Goal: Information Seeking & Learning: Learn about a topic

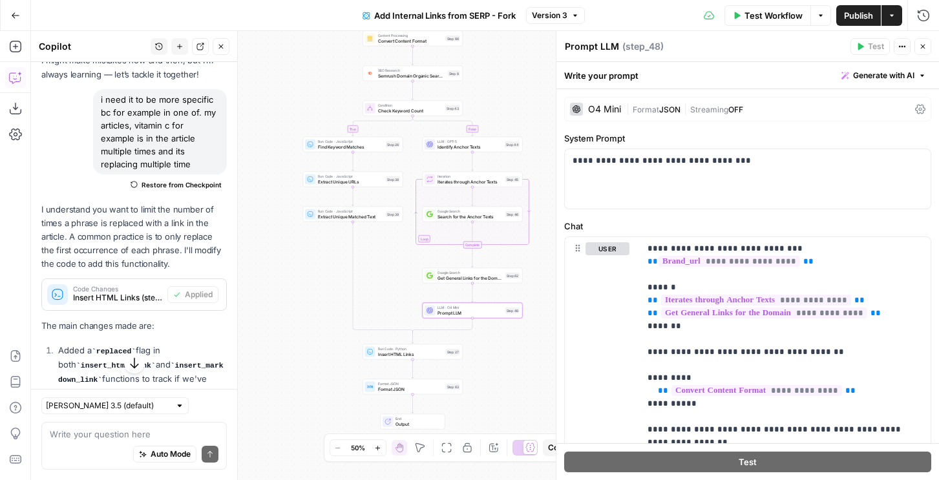
scroll to position [339, 0]
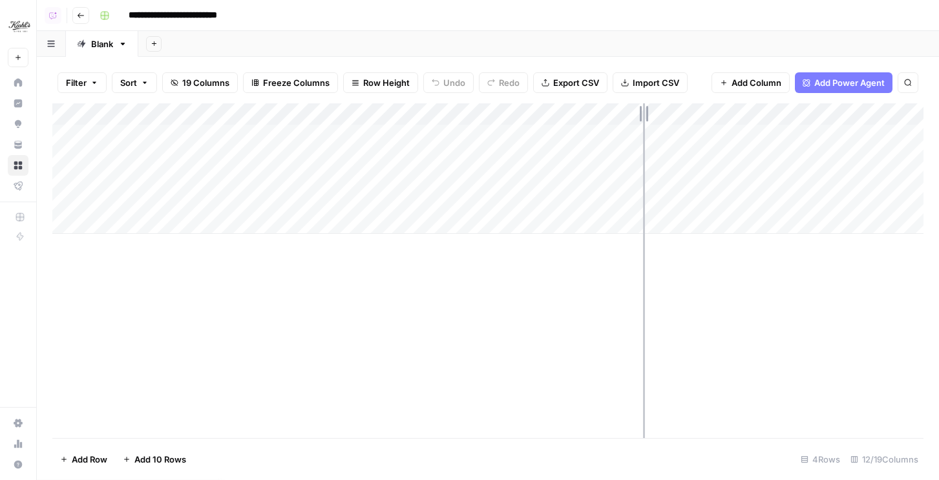
drag, startPoint x: 711, startPoint y: 116, endPoint x: 643, endPoint y: 122, distance: 68.2
click at [643, 122] on div "Add Column" at bounding box center [487, 168] width 871 height 131
drag, startPoint x: 644, startPoint y: 118, endPoint x: 690, endPoint y: 124, distance: 46.9
click at [690, 124] on div "Add Column" at bounding box center [487, 168] width 871 height 131
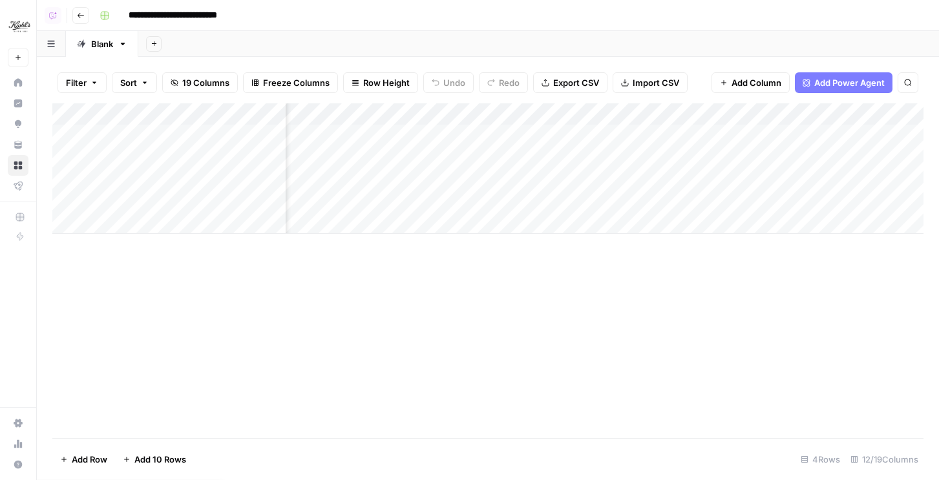
click at [690, 113] on div "Add Column" at bounding box center [487, 168] width 871 height 131
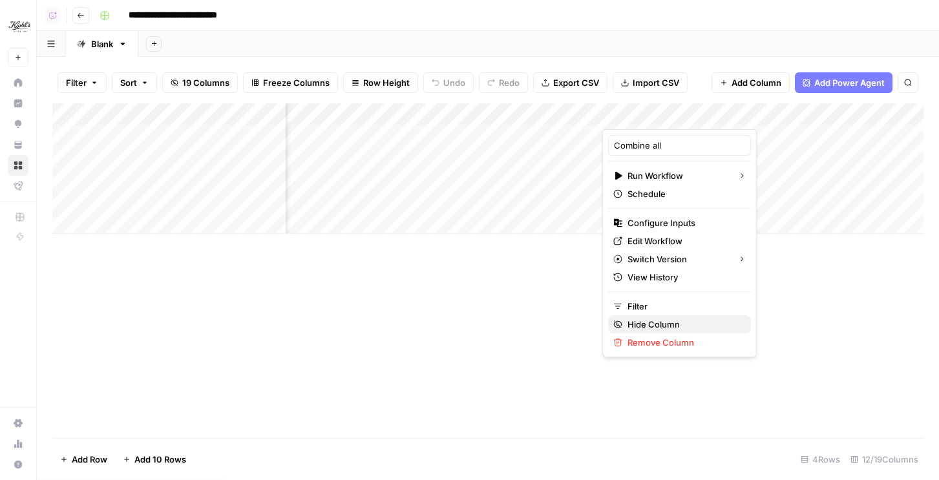
click at [642, 326] on span "Hide Column" at bounding box center [684, 324] width 113 height 13
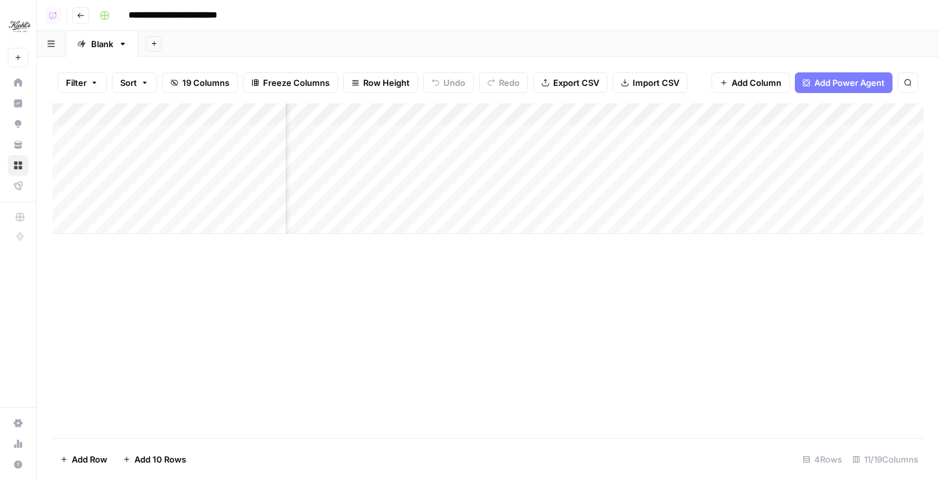
scroll to position [0, 701]
drag, startPoint x: 723, startPoint y: 110, endPoint x: 673, endPoint y: 110, distance: 49.8
click at [673, 110] on div "Add Column" at bounding box center [487, 168] width 871 height 131
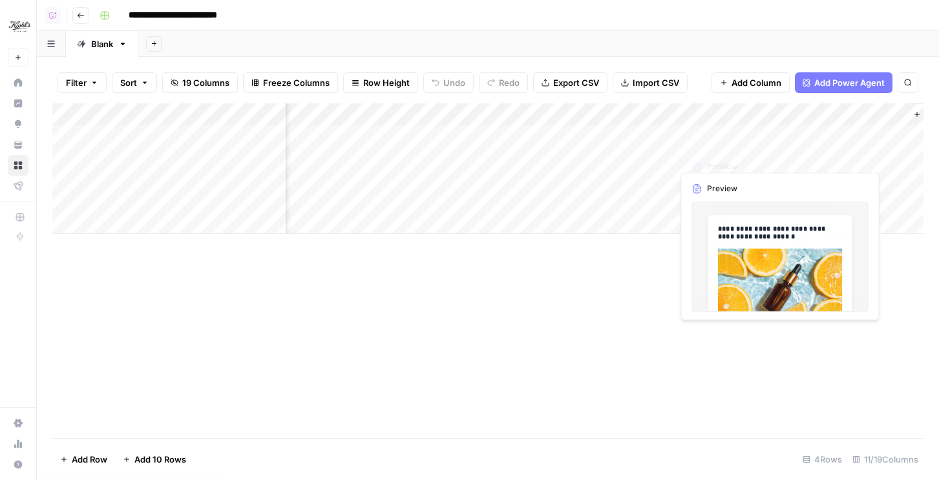
scroll to position [0, 756]
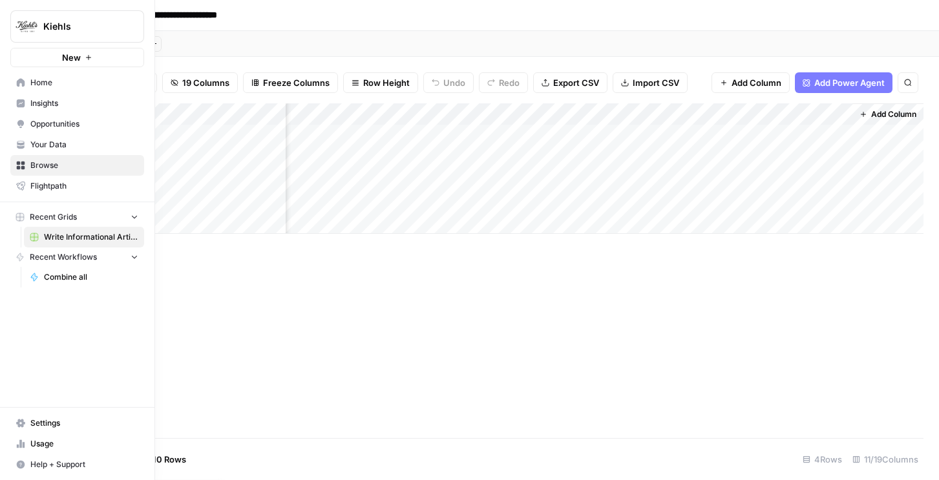
click at [34, 101] on span "Insights" at bounding box center [84, 104] width 108 height 12
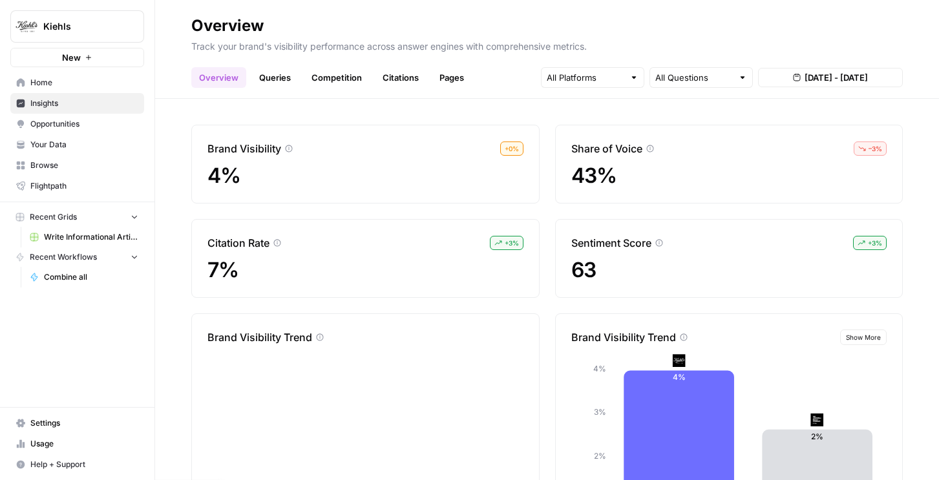
click at [285, 83] on link "Queries" at bounding box center [274, 77] width 47 height 21
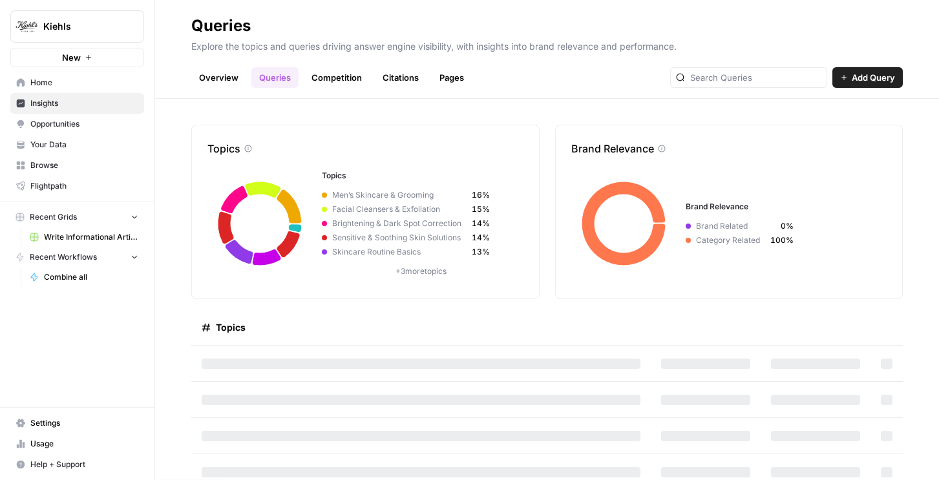
click at [330, 67] on link "Competition" at bounding box center [337, 77] width 66 height 21
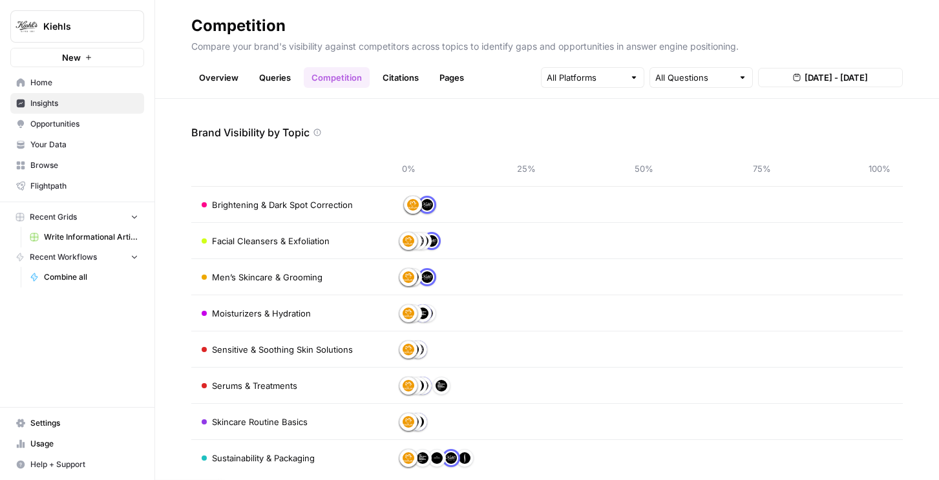
click at [383, 79] on link "Citations" at bounding box center [401, 77] width 52 height 21
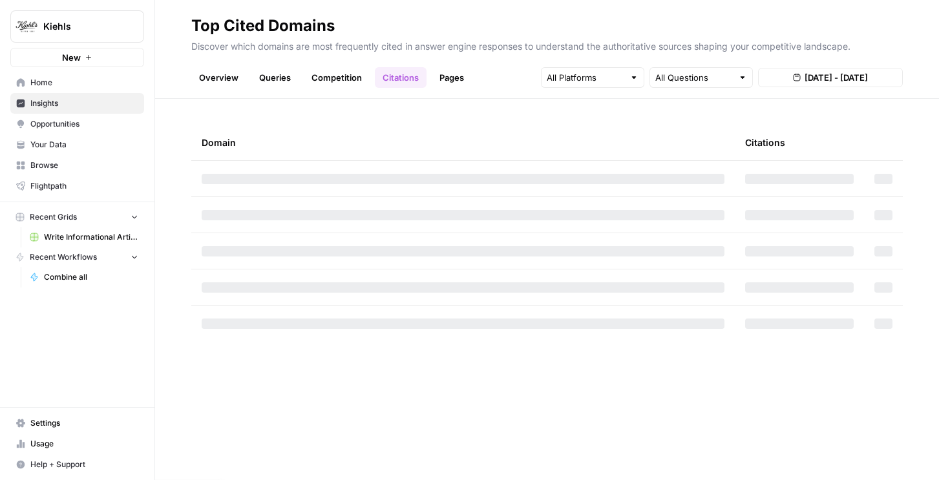
click at [277, 78] on link "Queries" at bounding box center [274, 77] width 47 height 21
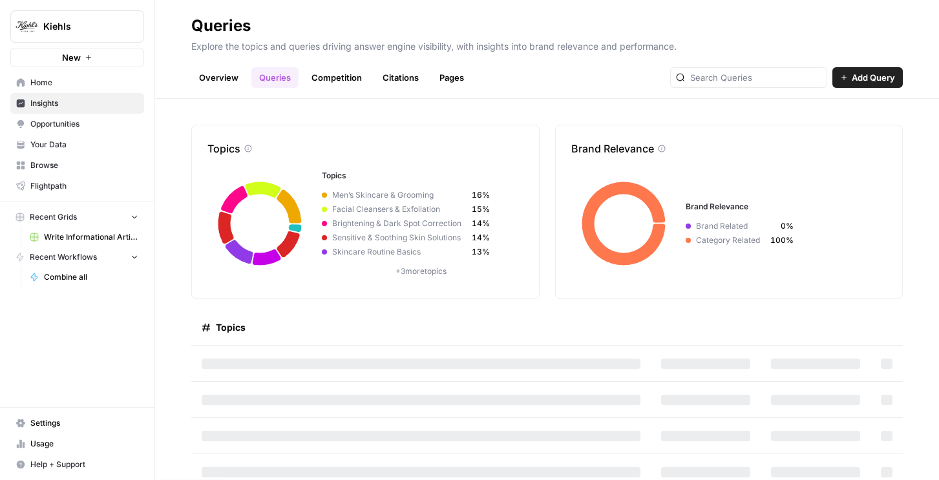
click at [250, 78] on ul "Overview Queries Competition Citations Pages" at bounding box center [331, 77] width 281 height 21
click at [224, 77] on link "Overview" at bounding box center [218, 77] width 55 height 21
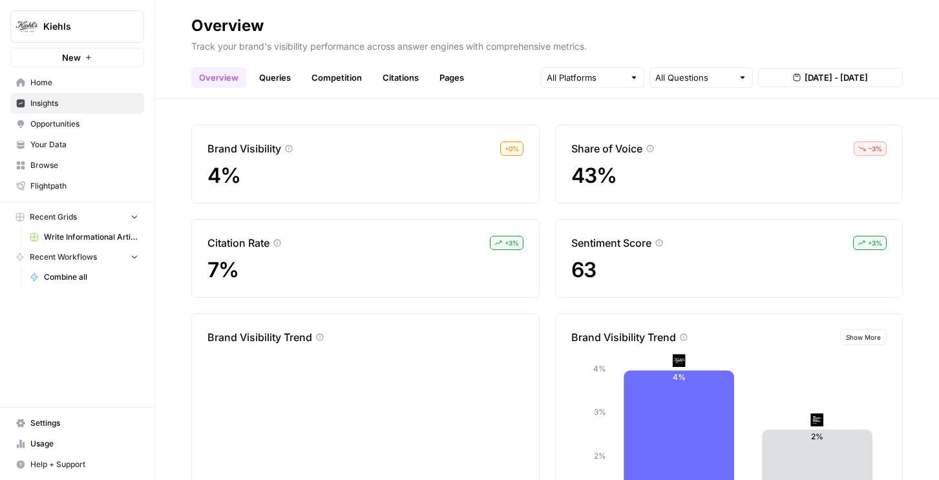
scroll to position [124, 0]
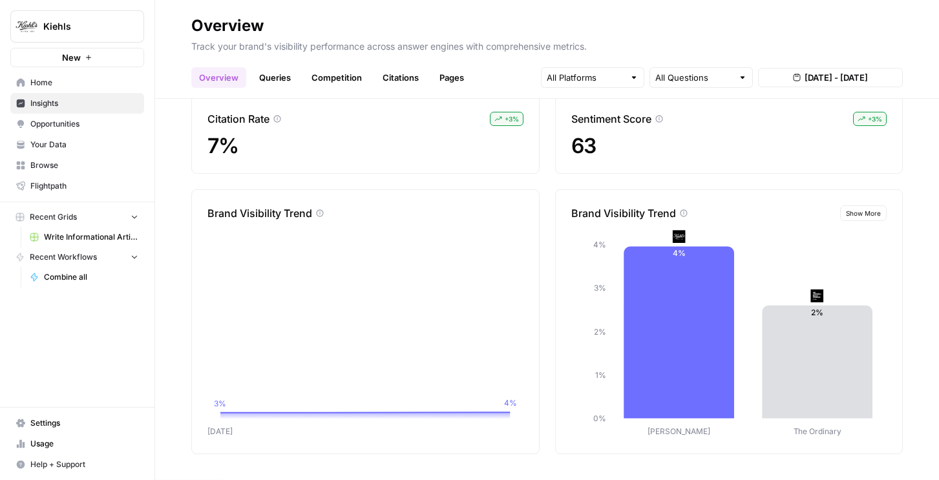
click at [90, 19] on button "Kiehls" at bounding box center [77, 26] width 134 height 32
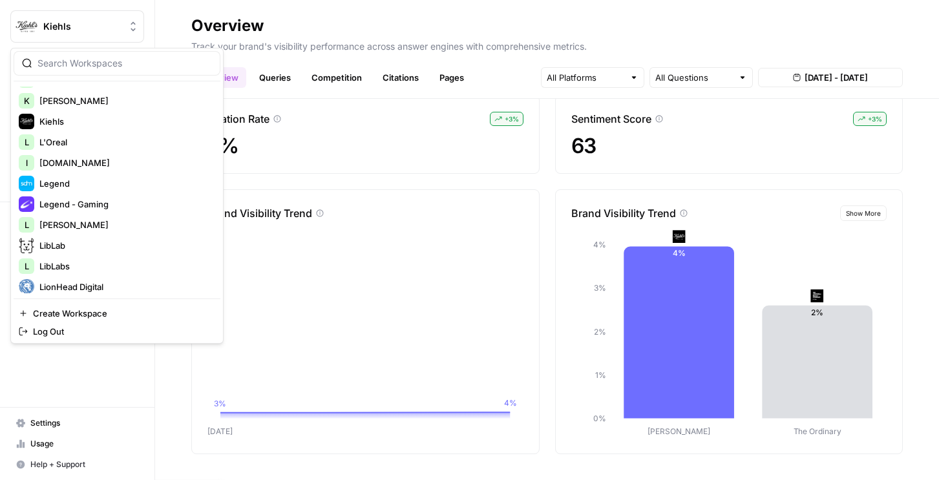
scroll to position [1066, 0]
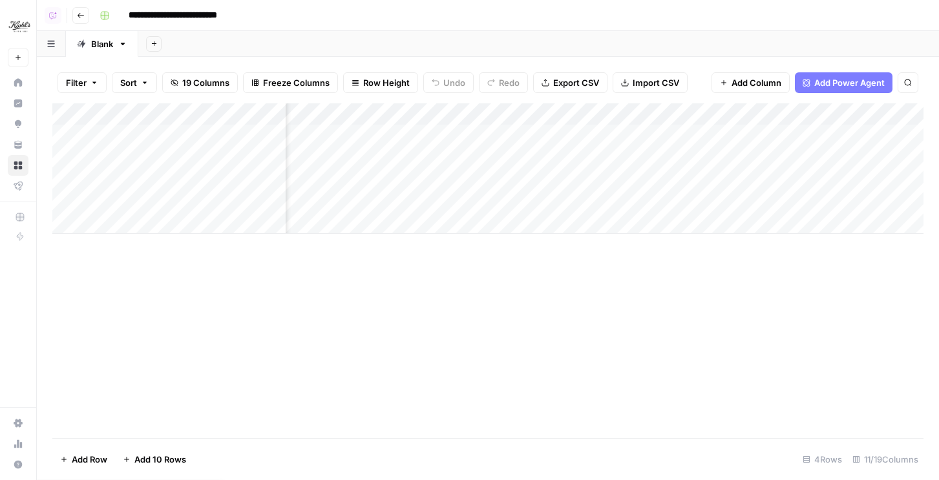
scroll to position [0, 180]
click at [335, 139] on div "Add Column" at bounding box center [487, 168] width 871 height 131
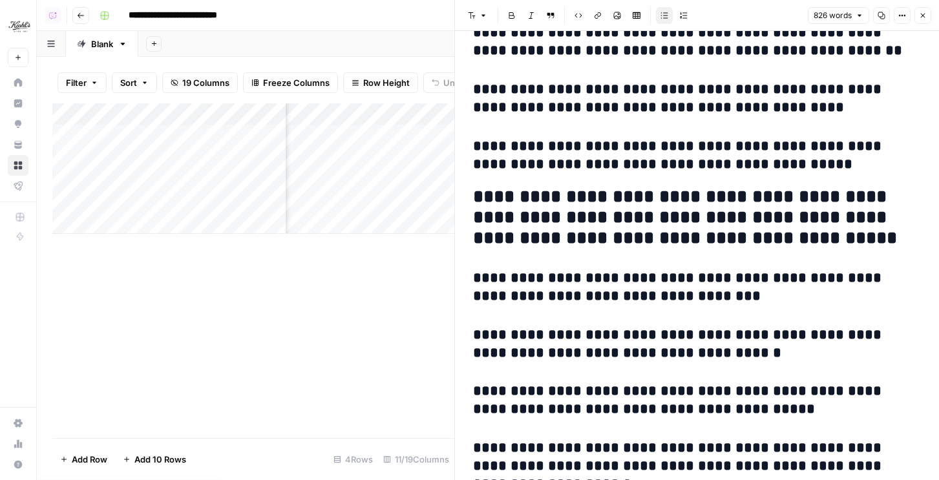
scroll to position [1198, 0]
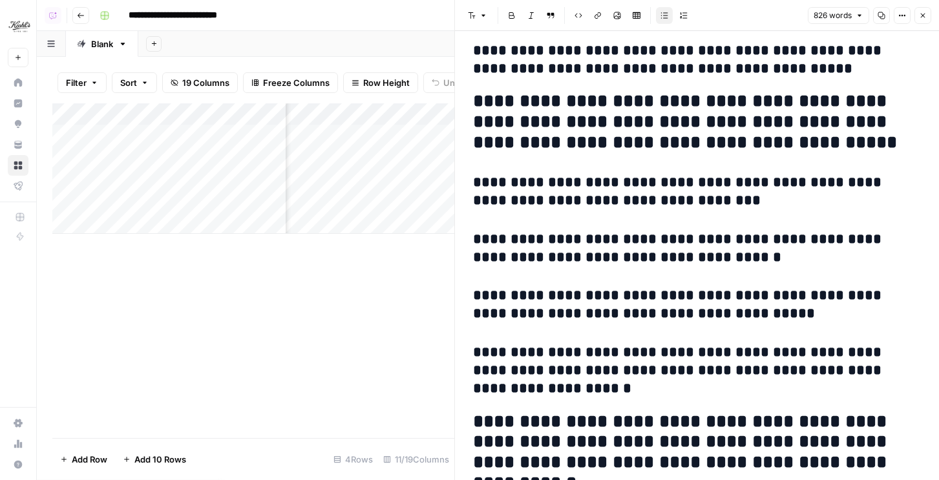
click at [928, 12] on button "Close" at bounding box center [923, 15] width 17 height 17
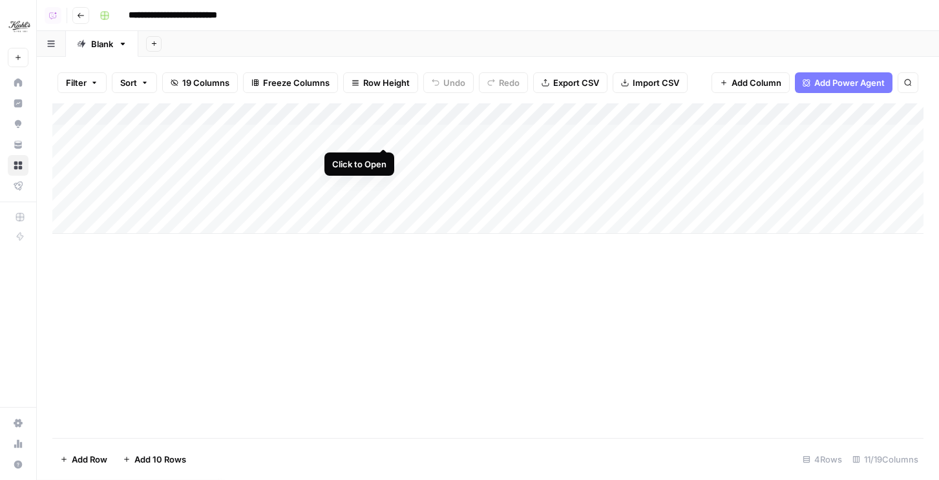
click at [381, 134] on div "Add Column" at bounding box center [487, 168] width 871 height 131
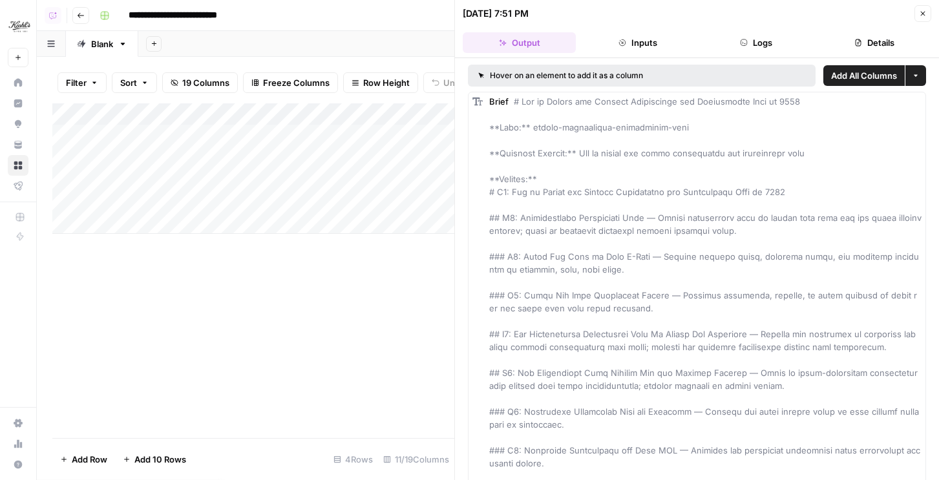
click at [923, 14] on icon "button" at bounding box center [923, 14] width 5 height 5
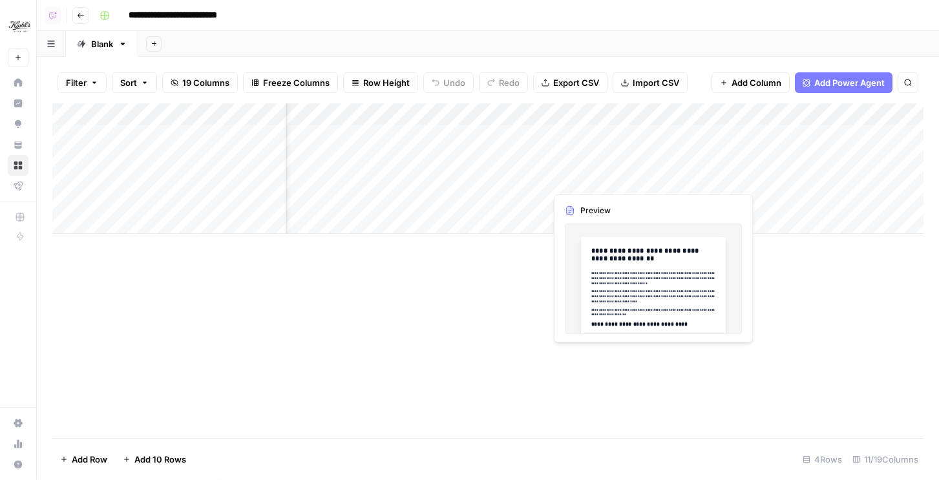
scroll to position [0, 349]
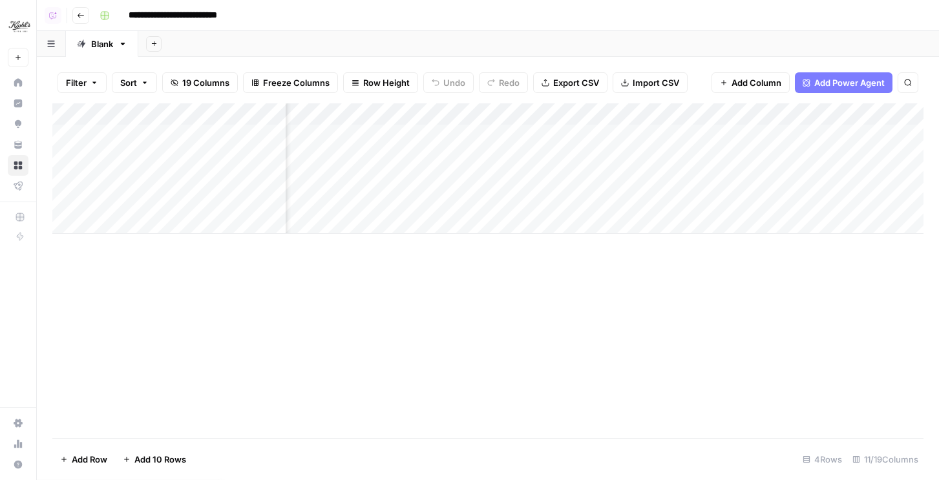
drag, startPoint x: 35, startPoint y: 100, endPoint x: 231, endPoint y: 0, distance: 220.3
click at [0, 0] on div "Kiehls New Home Insights Opportunities Your Data Browse Flightpath Recent Grids…" at bounding box center [18, 125] width 36 height 251
click at [516, 134] on div "Add Column" at bounding box center [487, 168] width 871 height 131
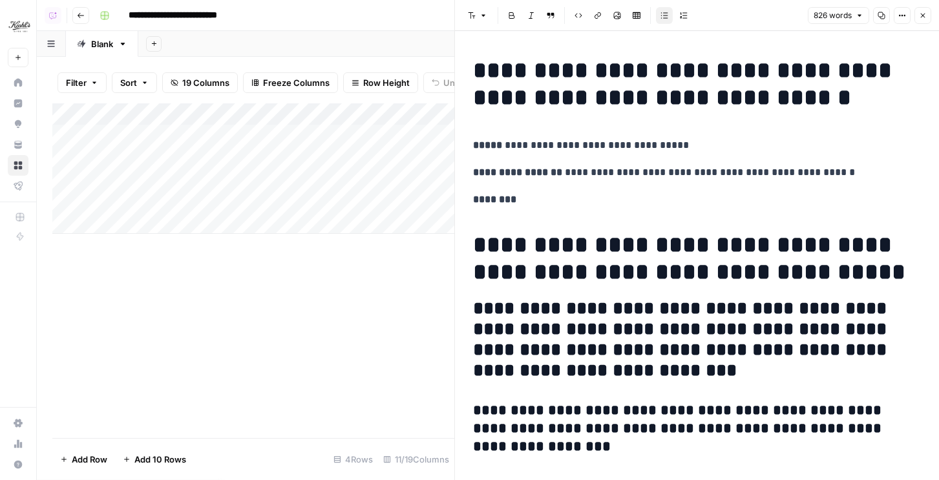
click at [494, 325] on h2 "**********" at bounding box center [697, 340] width 448 height 83
click at [923, 23] on button "Close" at bounding box center [923, 15] width 17 height 17
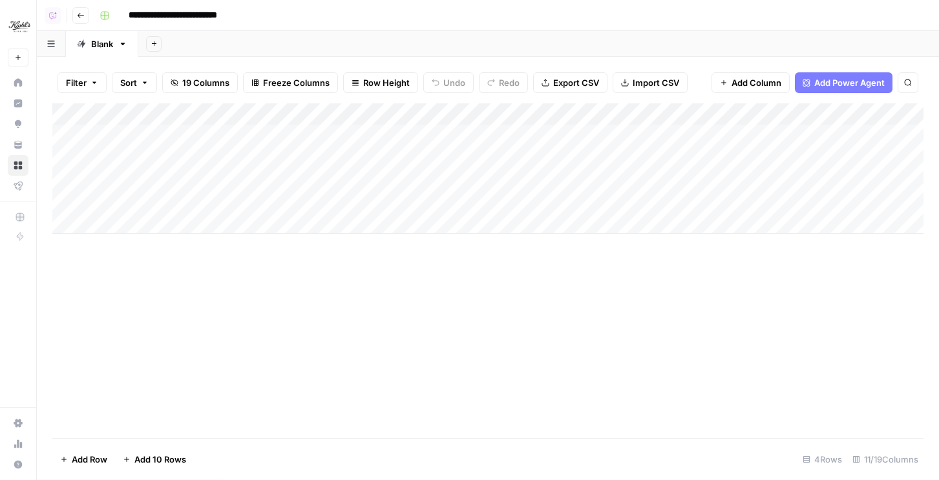
click at [550, 48] on div "Add Sheet" at bounding box center [538, 44] width 801 height 26
click at [517, 133] on div "Add Column" at bounding box center [487, 168] width 871 height 131
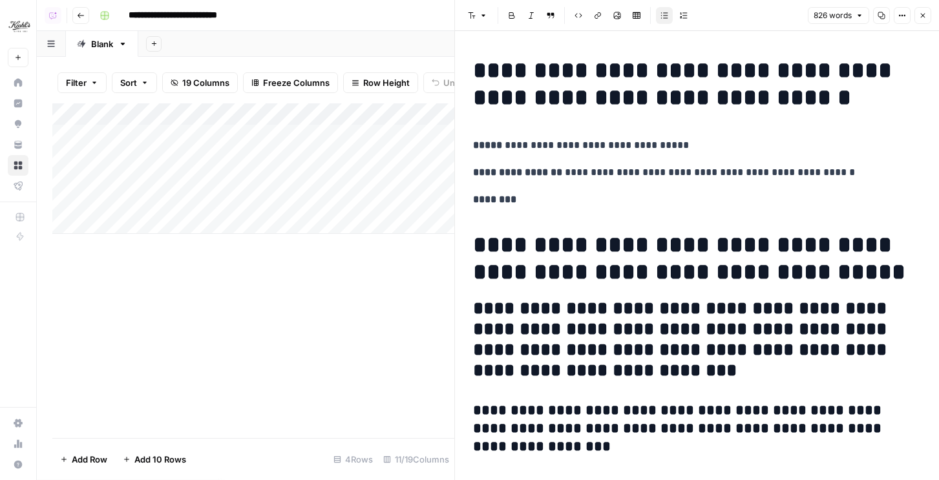
click at [926, 16] on span "Close" at bounding box center [926, 16] width 1 height 1
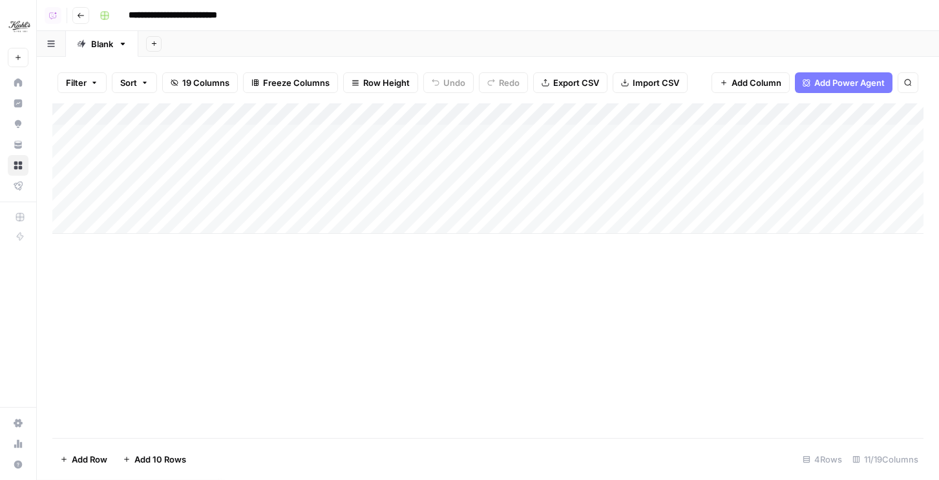
click at [796, 135] on div "Add Column" at bounding box center [487, 168] width 871 height 131
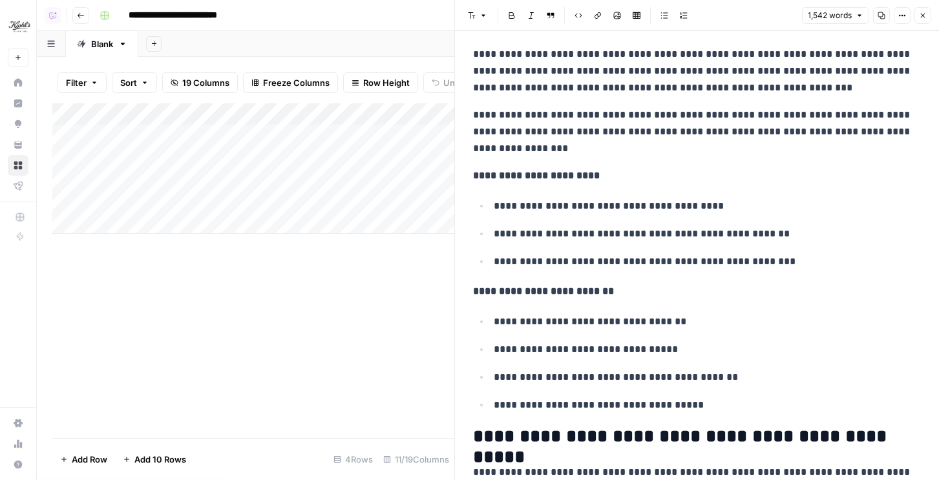
scroll to position [357, 0]
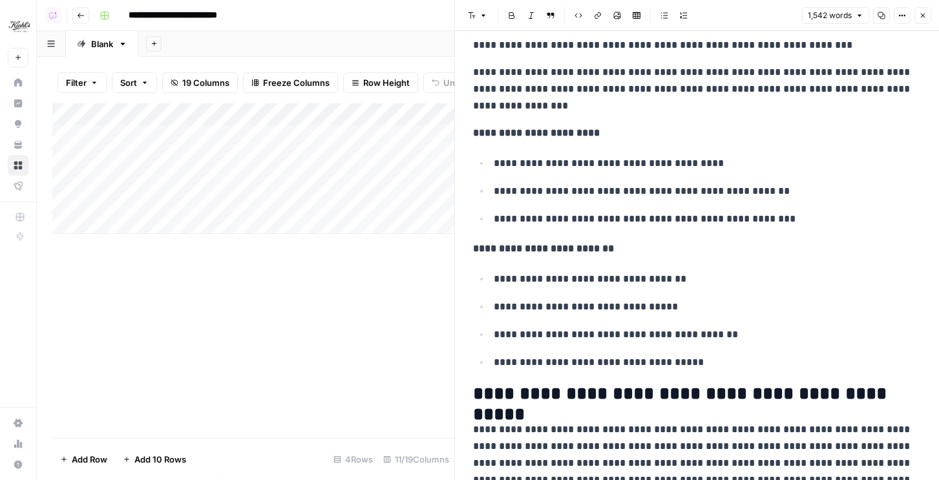
click at [933, 14] on header "Font style Bold Italic Block quote Code block Link Image Insert Table Bulleted …" at bounding box center [697, 15] width 484 height 31
click at [926, 14] on icon "button" at bounding box center [923, 16] width 8 height 8
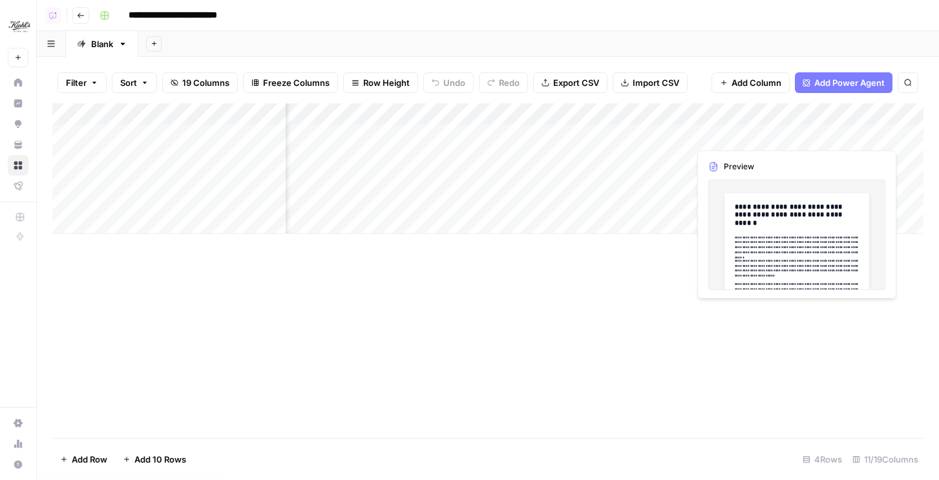
scroll to position [0, 211]
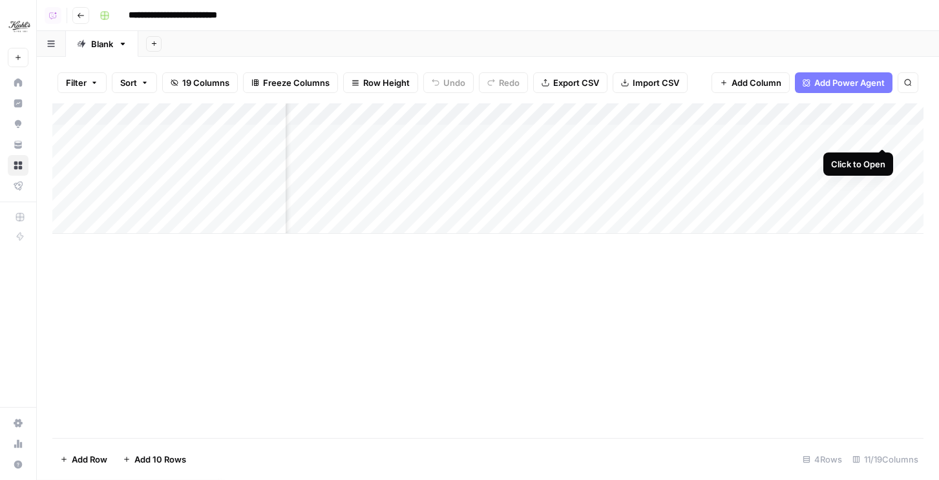
click at [883, 139] on div "Add Column" at bounding box center [487, 168] width 871 height 131
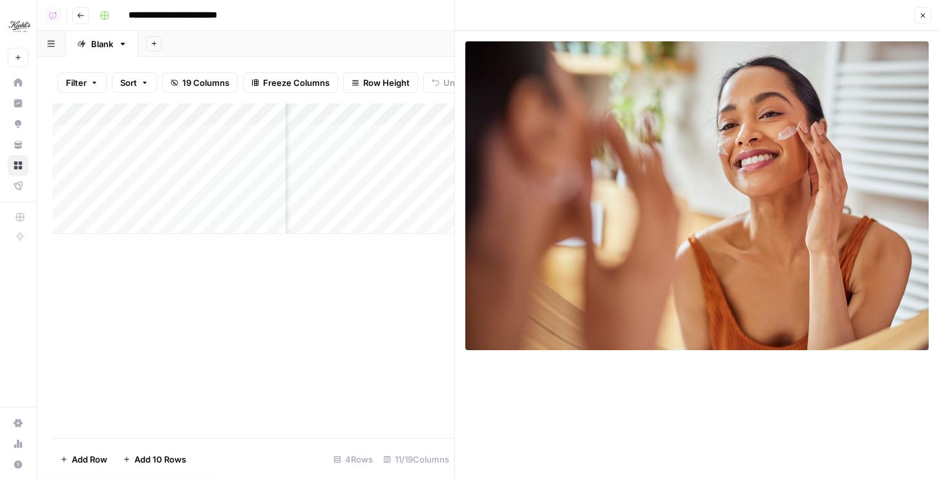
click at [923, 17] on icon "button" at bounding box center [923, 16] width 8 height 8
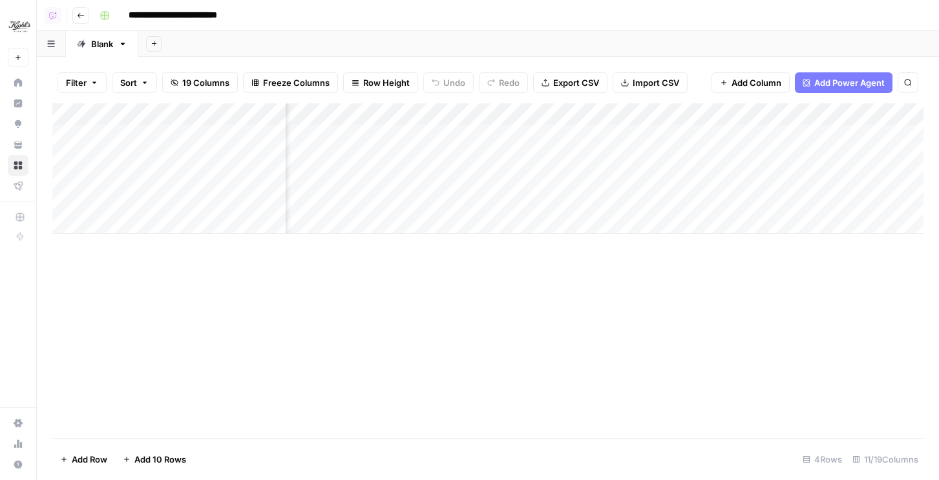
scroll to position [0, 396]
click at [16, 21] on img "Workspace: Kiehls" at bounding box center [19, 26] width 23 height 23
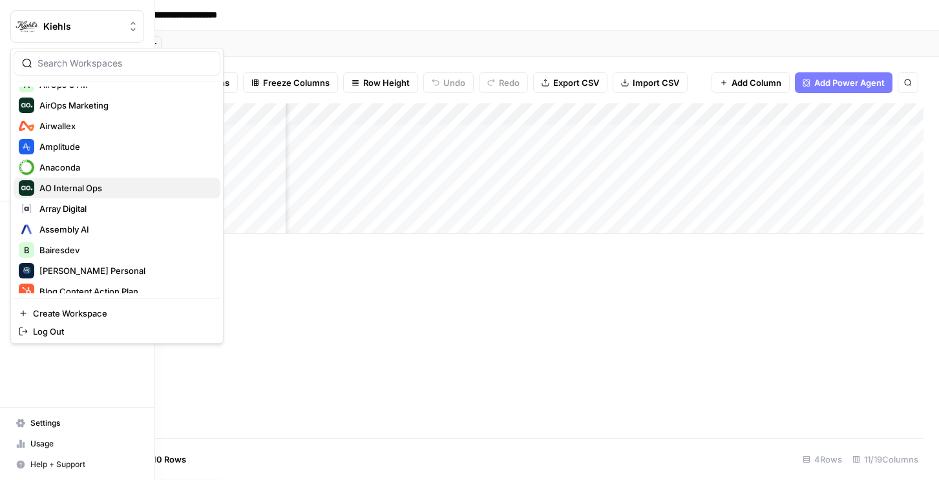
scroll to position [165, 0]
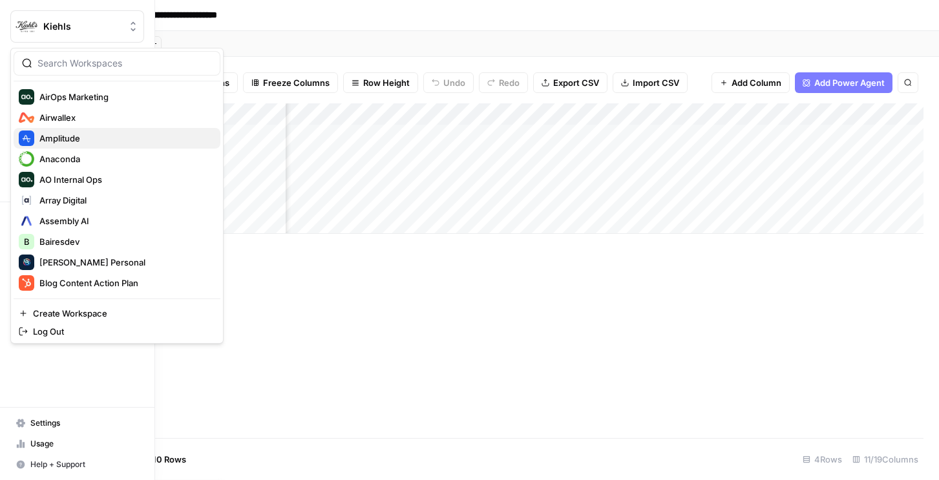
click at [81, 143] on span "Amplitude" at bounding box center [124, 138] width 171 height 13
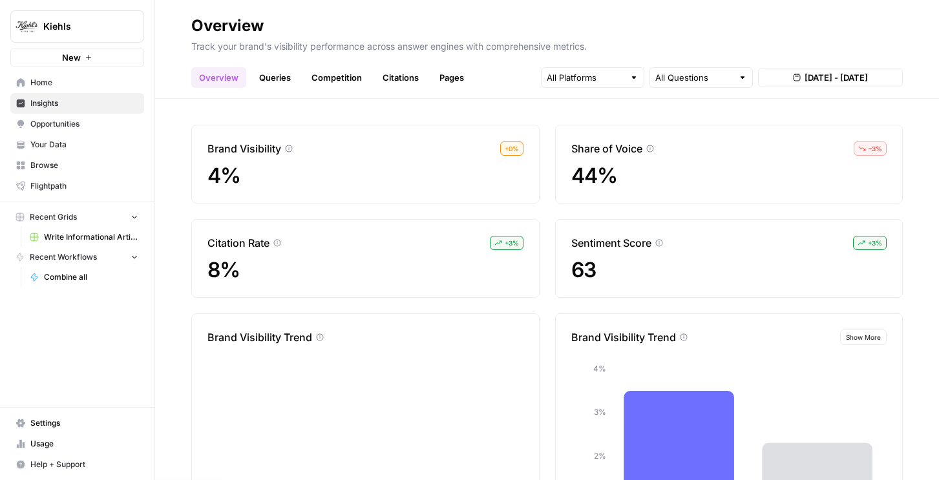
click at [271, 70] on link "Queries" at bounding box center [274, 77] width 47 height 21
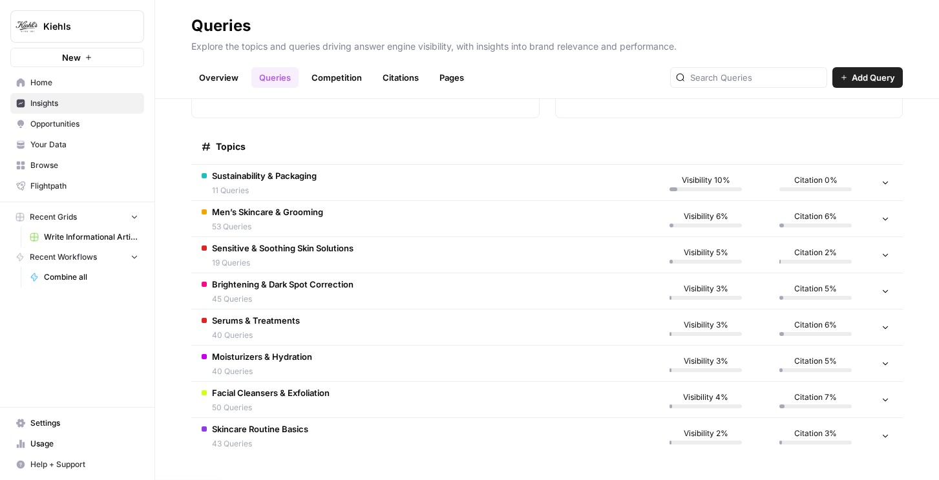
scroll to position [129, 0]
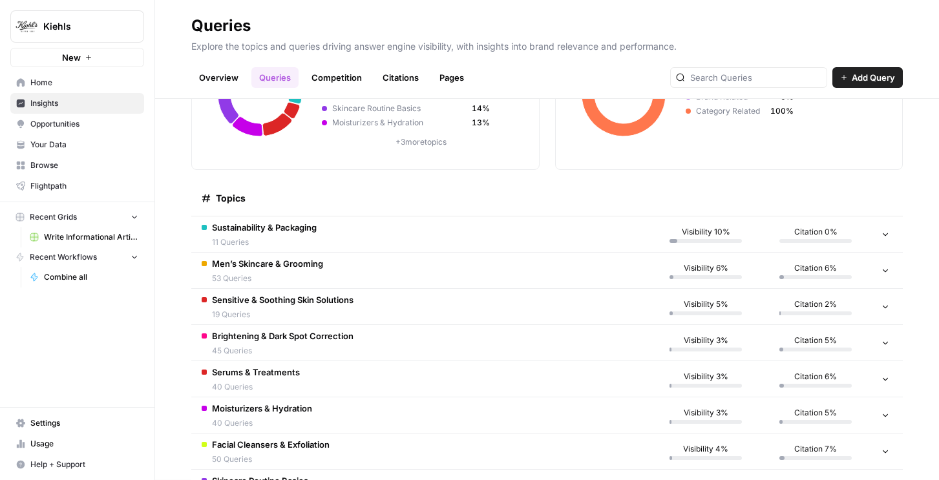
click at [299, 232] on span "Sustainability & Packaging" at bounding box center [264, 227] width 105 height 13
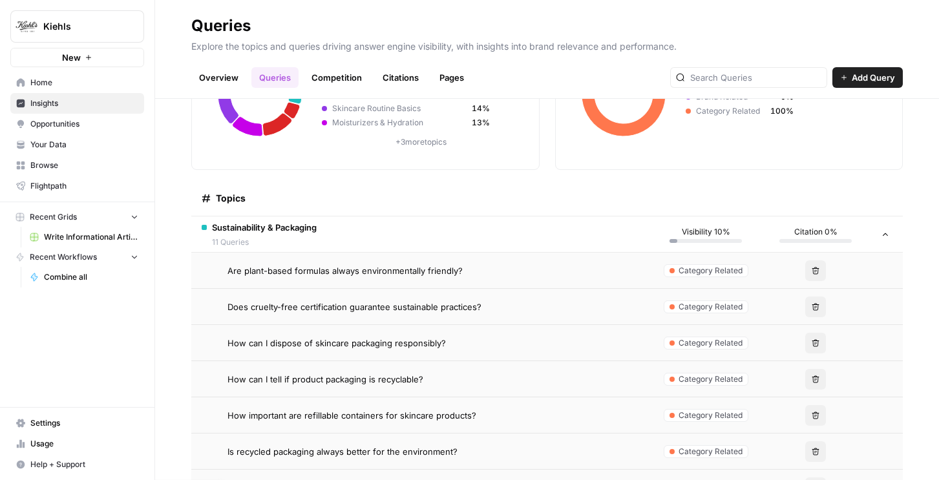
scroll to position [348, 0]
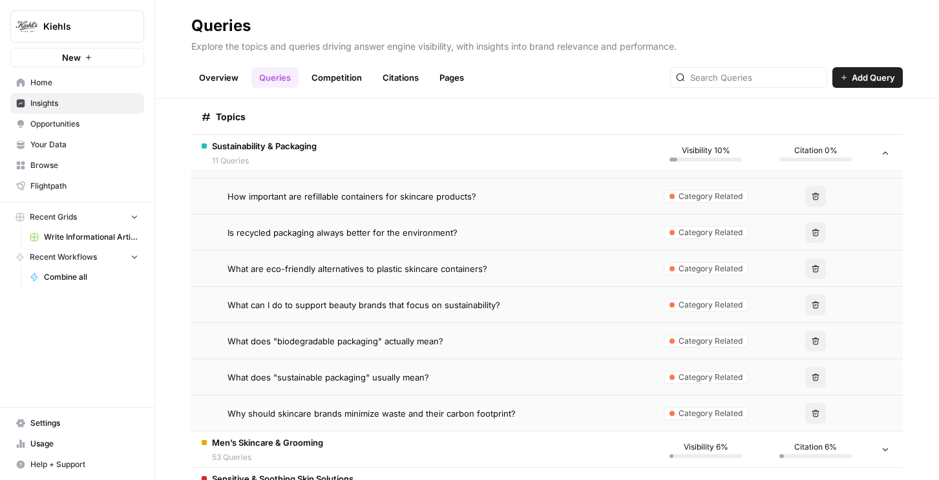
click at [395, 236] on span "Is recycled packaging always better for the environment?" at bounding box center [343, 232] width 230 height 13
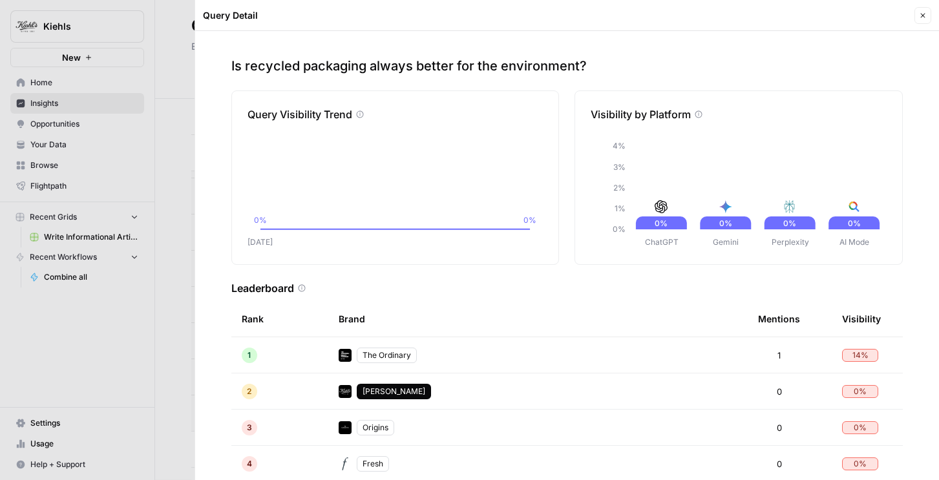
click at [915, 18] on button "Close" at bounding box center [923, 15] width 17 height 17
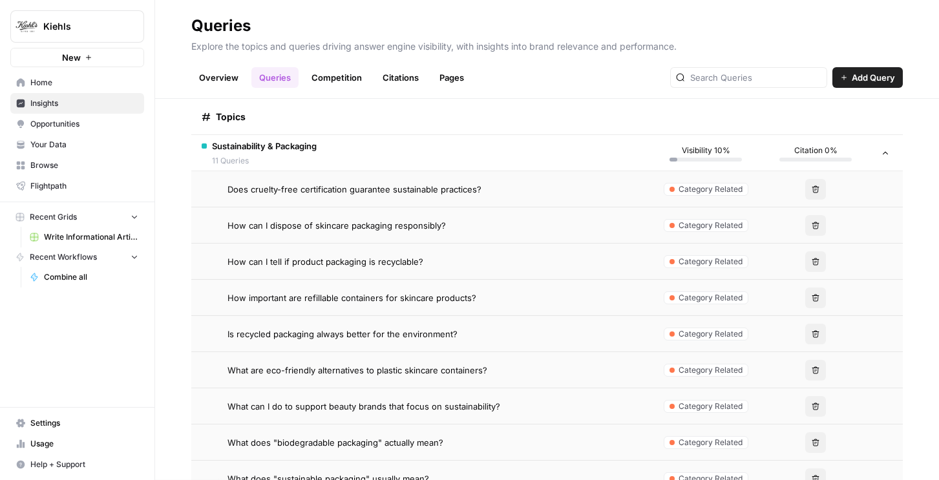
click at [321, 153] on td "Sustainability & Packaging 11 Queries" at bounding box center [421, 153] width 460 height 36
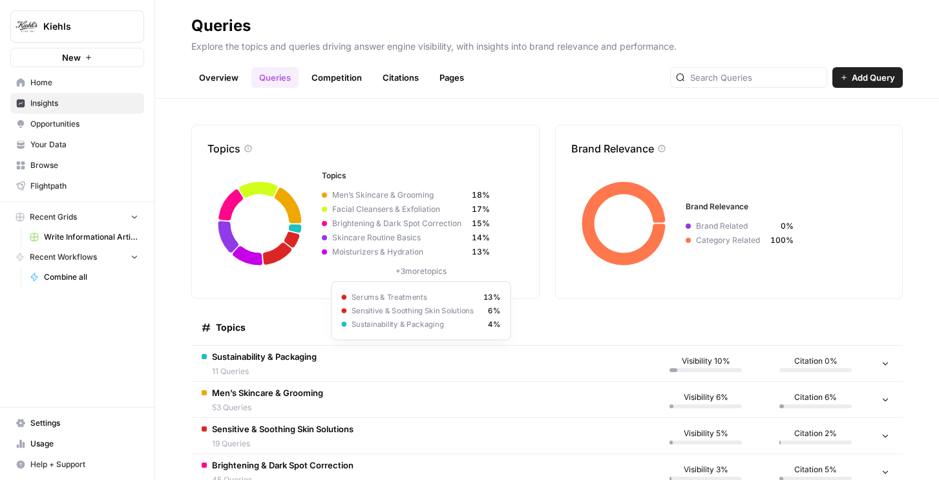
scroll to position [181, 0]
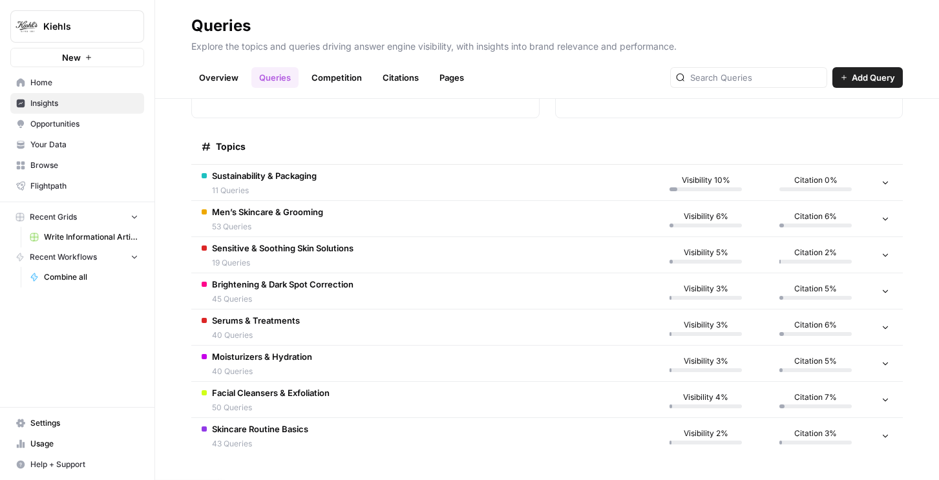
click at [372, 266] on td "Sensitive & Soothing Skin Solutions 19 Queries" at bounding box center [421, 255] width 460 height 36
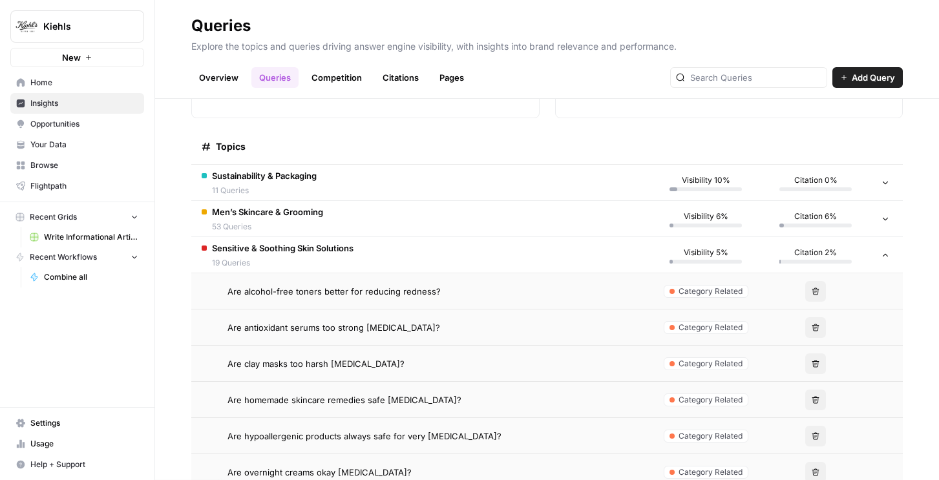
scroll to position [256, 0]
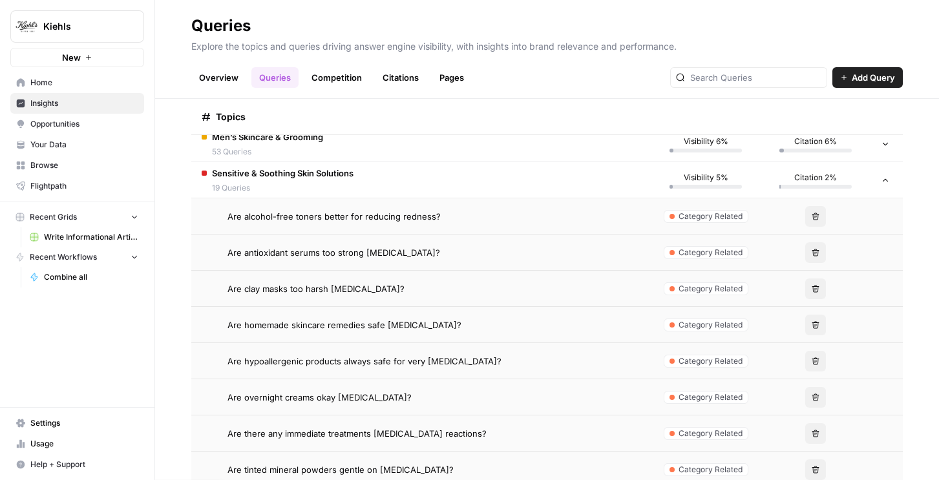
click at [389, 251] on span "Are antioxidant serums too strong for sensitive skin?" at bounding box center [334, 252] width 213 height 13
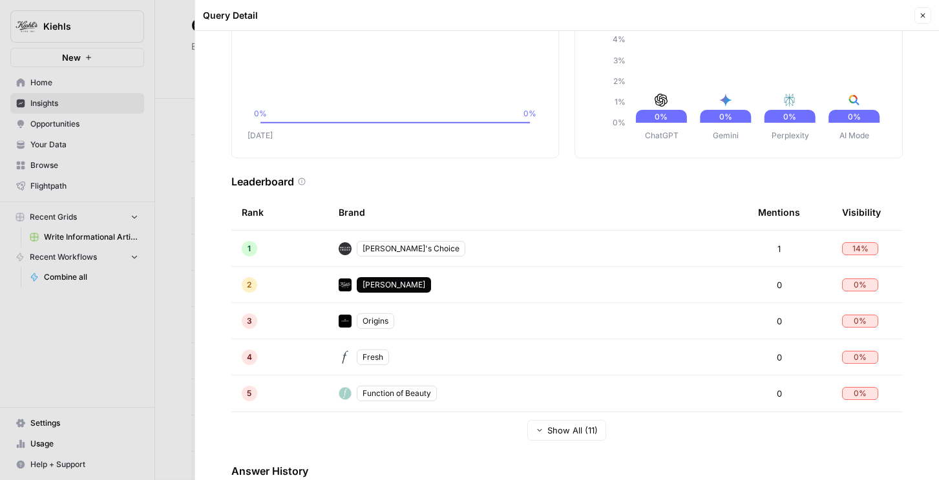
scroll to position [245, 0]
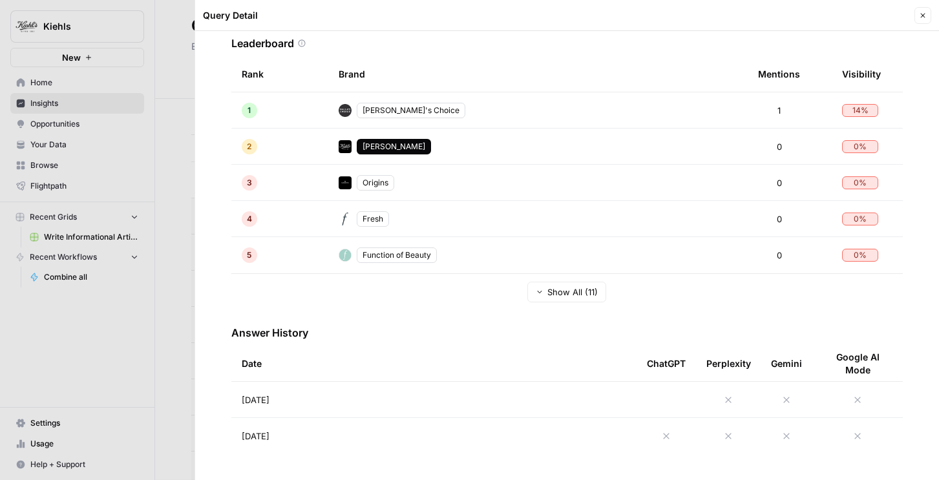
click at [175, 322] on div at bounding box center [469, 240] width 939 height 480
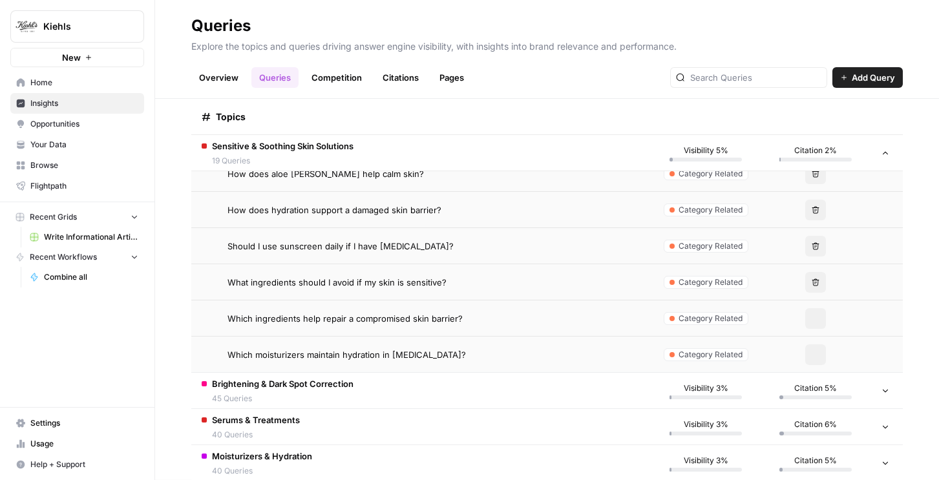
scroll to position [869, 0]
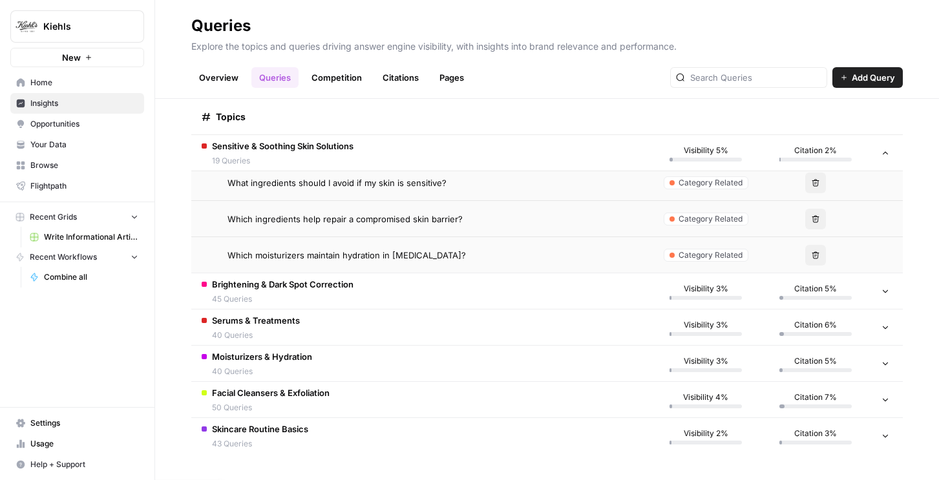
click at [307, 385] on td "Facial Cleansers & Exfoliation 50 Queries" at bounding box center [421, 400] width 460 height 36
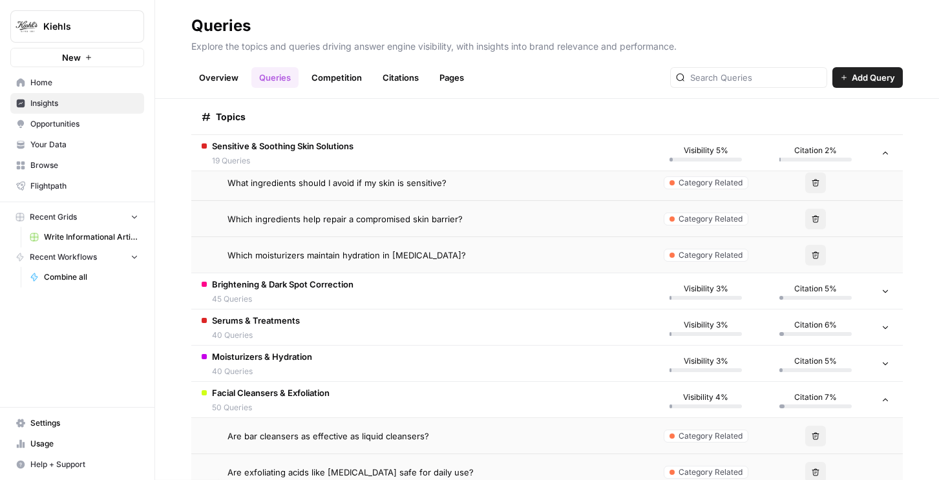
click at [316, 422] on td "Are bar cleansers as effective as liquid cleansers?" at bounding box center [421, 436] width 460 height 36
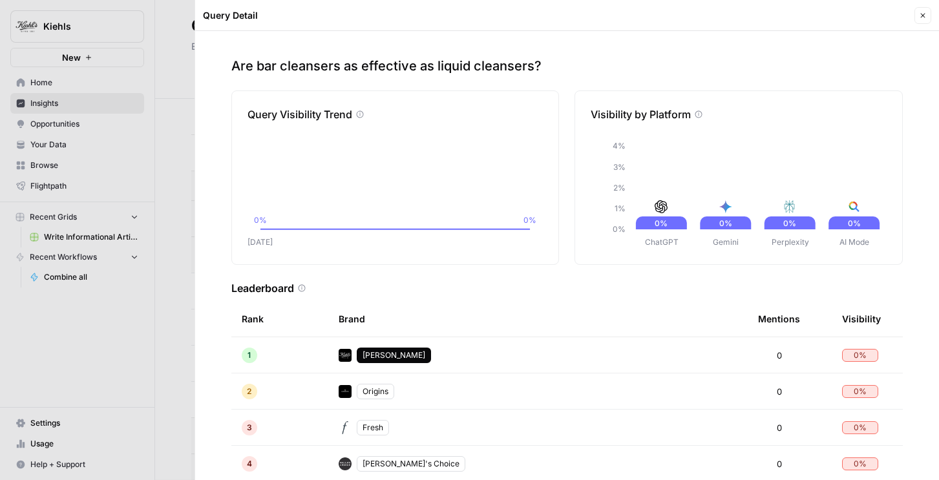
click at [928, 18] on button "Close" at bounding box center [923, 15] width 17 height 17
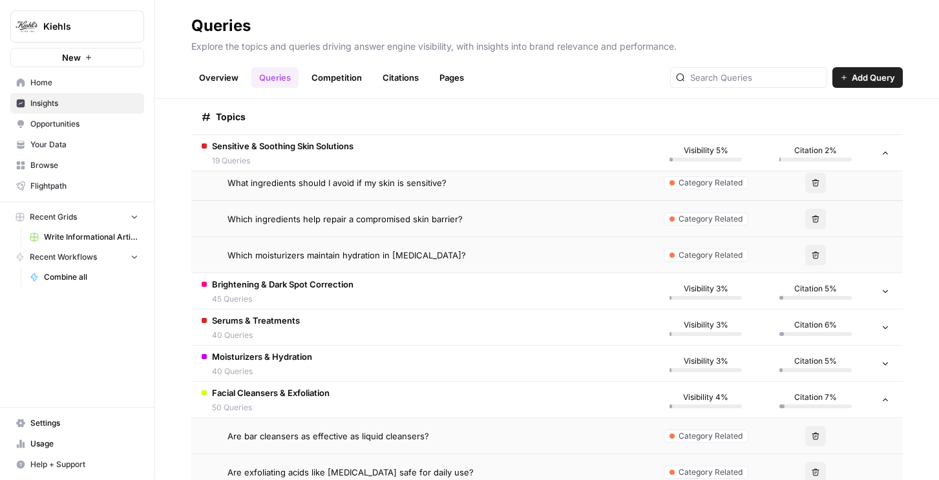
click at [291, 402] on span "50 Queries" at bounding box center [271, 408] width 118 height 12
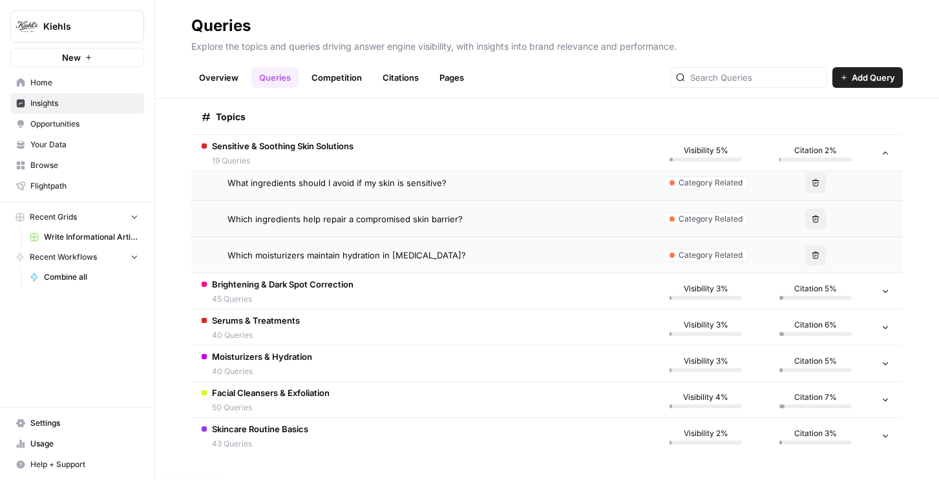
scroll to position [669, 0]
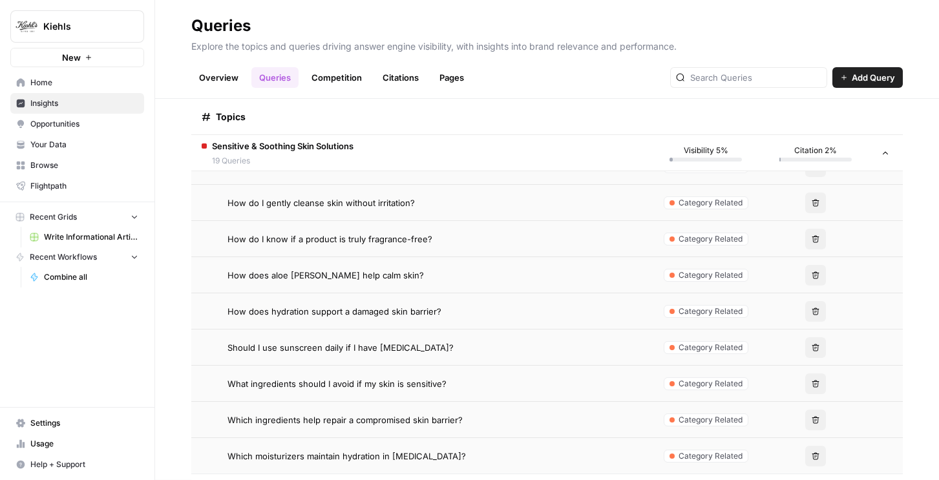
click at [307, 149] on span "Sensitive & Soothing Skin Solutions" at bounding box center [283, 146] width 142 height 13
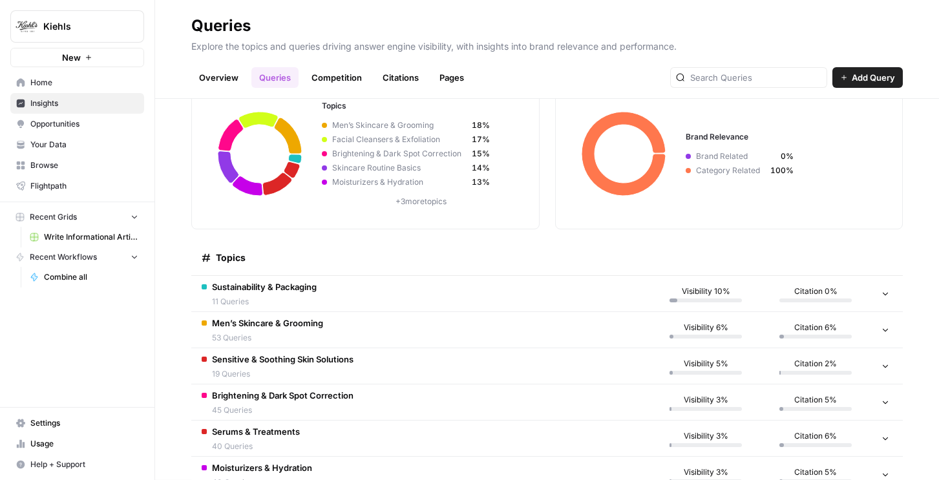
scroll to position [0, 0]
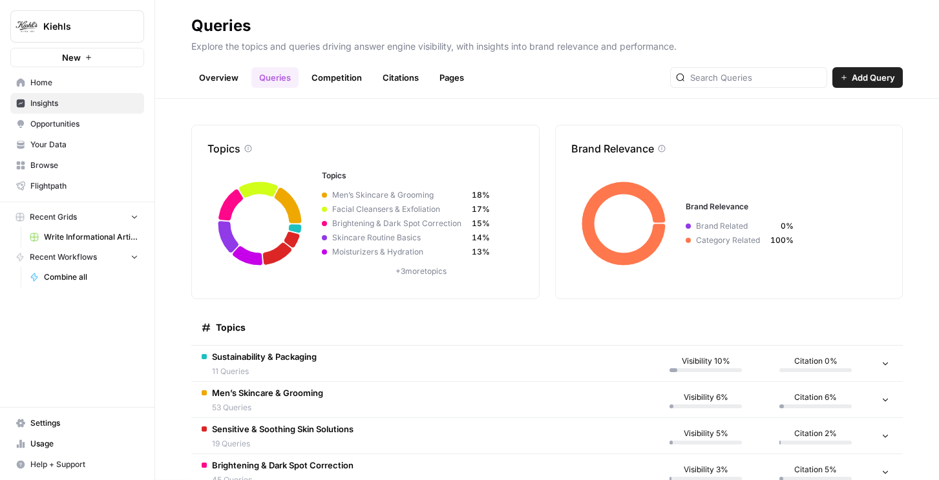
click at [233, 78] on link "Overview" at bounding box center [218, 77] width 55 height 21
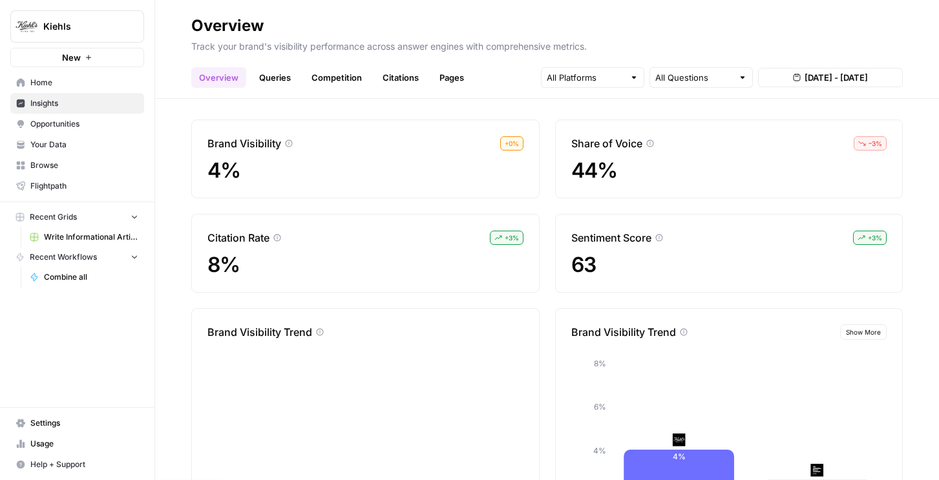
scroll to position [4, 0]
click at [340, 75] on link "Competition" at bounding box center [337, 77] width 66 height 21
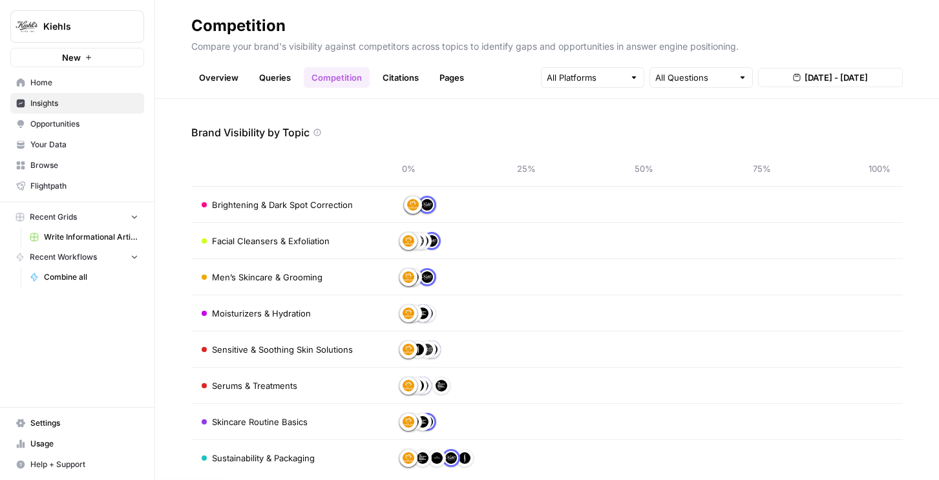
scroll to position [22, 0]
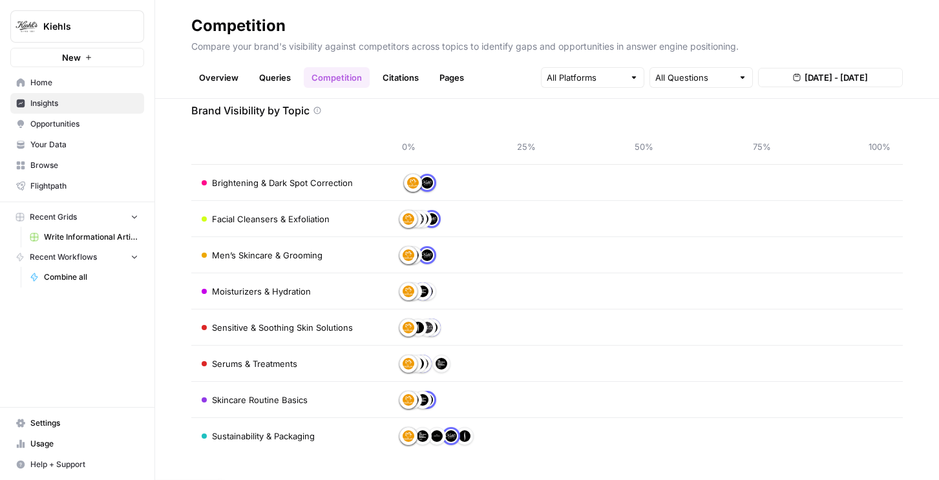
click at [284, 81] on link "Queries" at bounding box center [274, 77] width 47 height 21
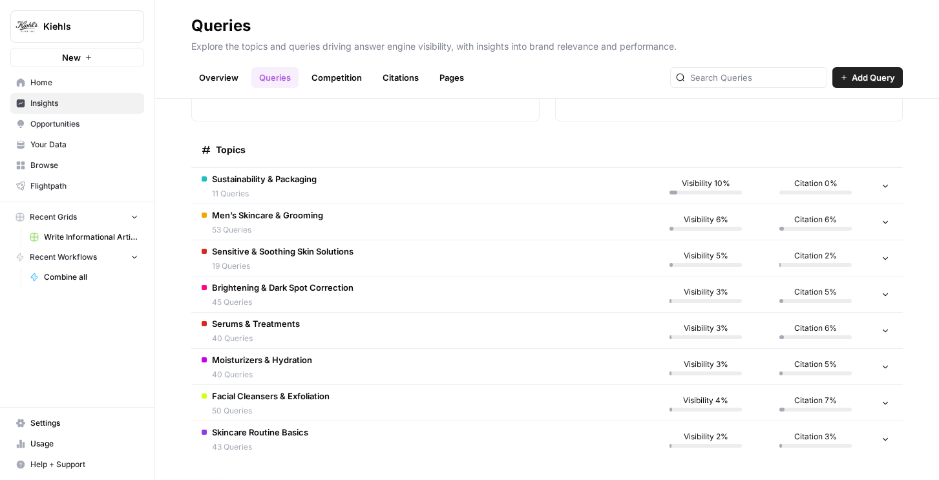
scroll to position [85, 0]
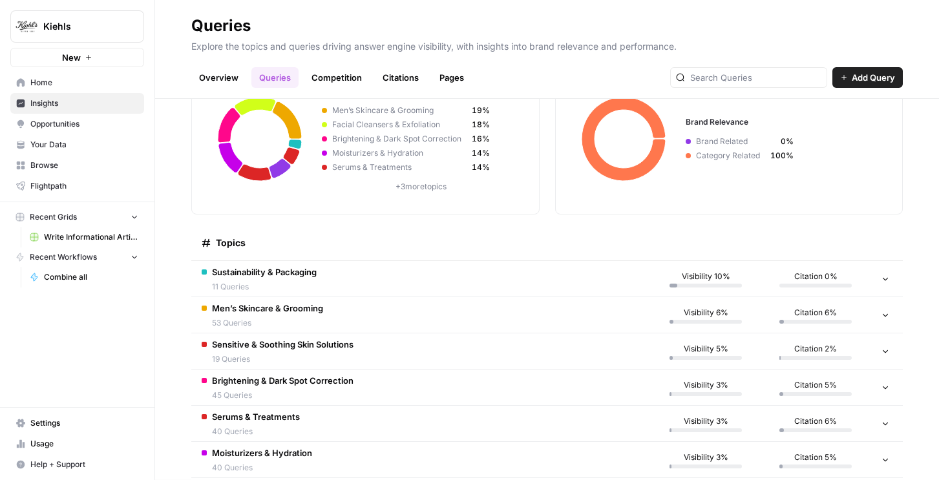
click at [318, 321] on span "53 Queries" at bounding box center [267, 323] width 111 height 12
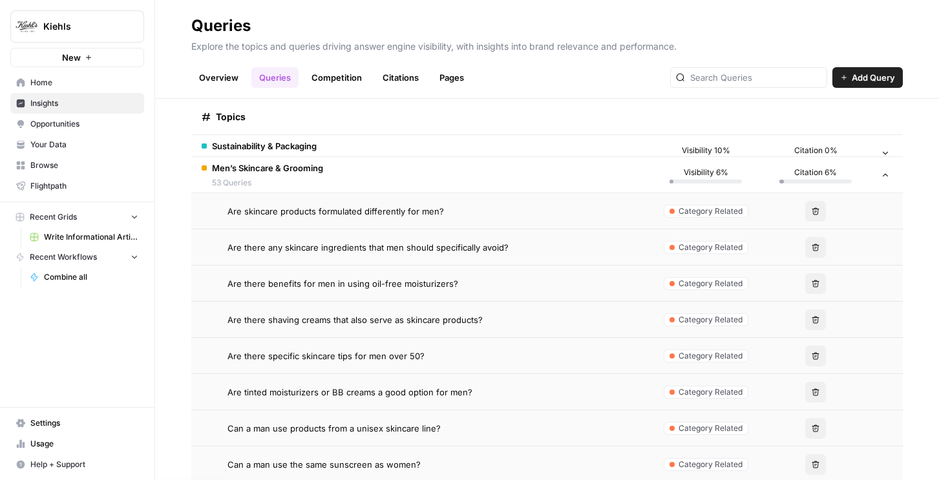
scroll to position [149, 0]
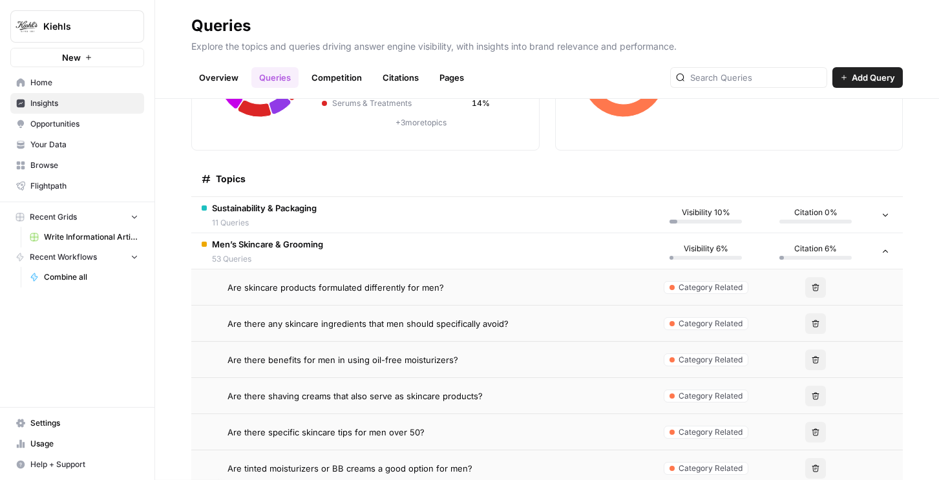
click at [352, 241] on td "Men’s Skincare & Grooming 53 Queries" at bounding box center [421, 251] width 460 height 36
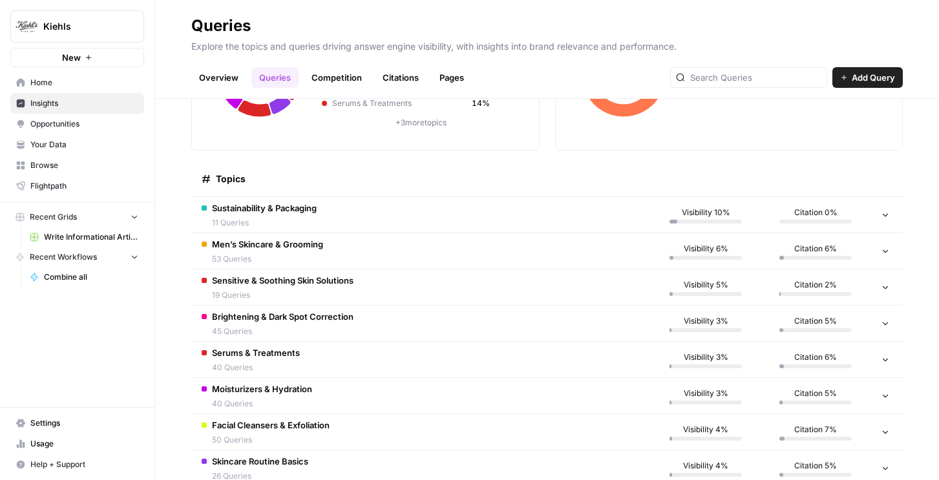
click at [352, 317] on span "Brightening & Dark Spot Correction" at bounding box center [283, 316] width 142 height 13
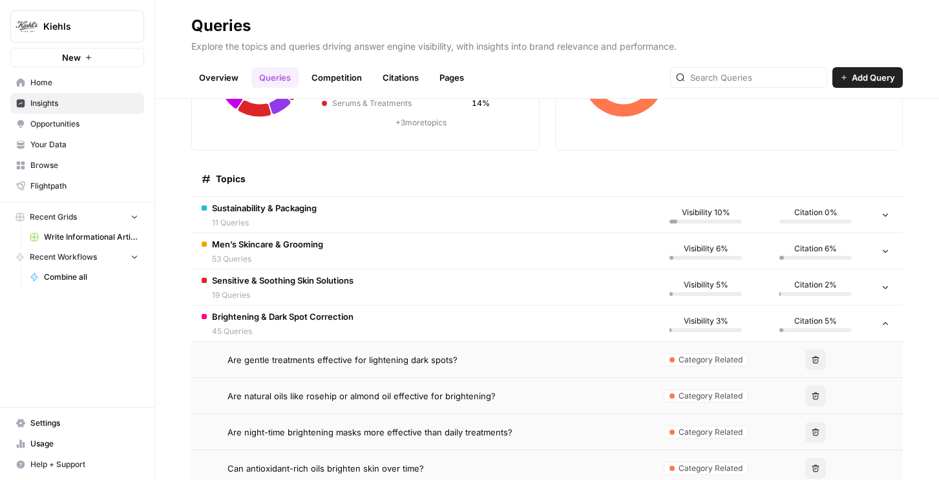
click at [366, 321] on td "Brightening & Dark Spot Correction 45 Queries" at bounding box center [421, 324] width 460 height 36
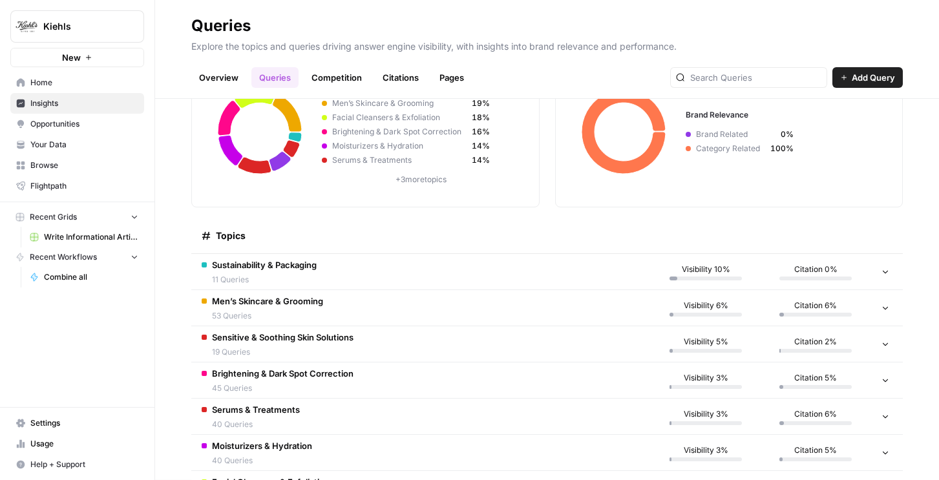
scroll to position [83, 0]
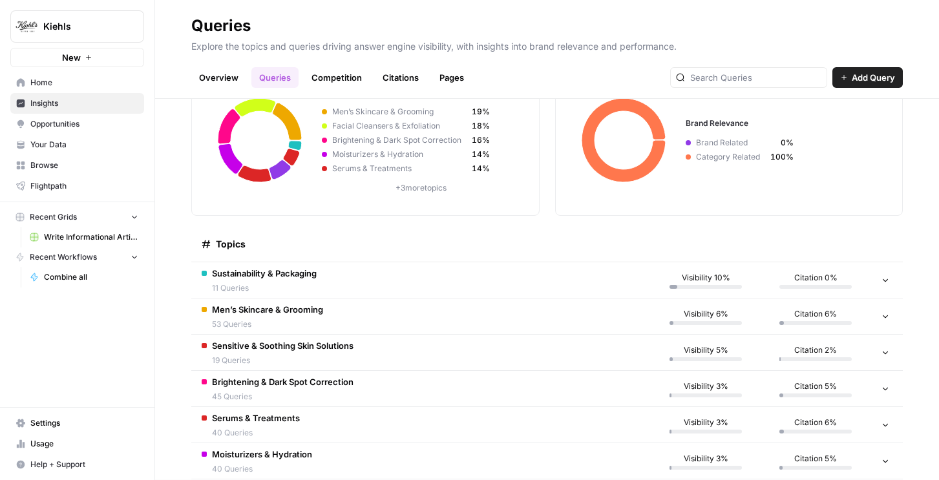
click at [365, 342] on td "Sensitive & Soothing Skin Solutions 19 Queries" at bounding box center [421, 353] width 460 height 36
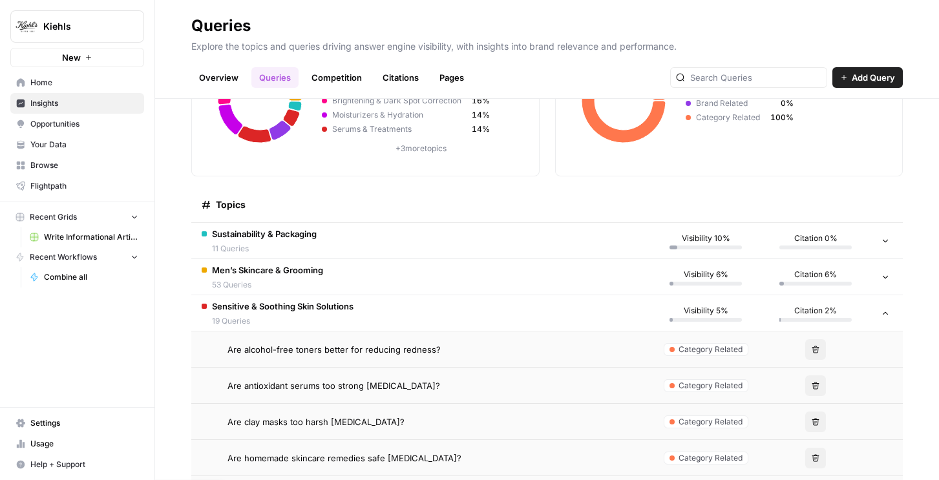
scroll to position [133, 0]
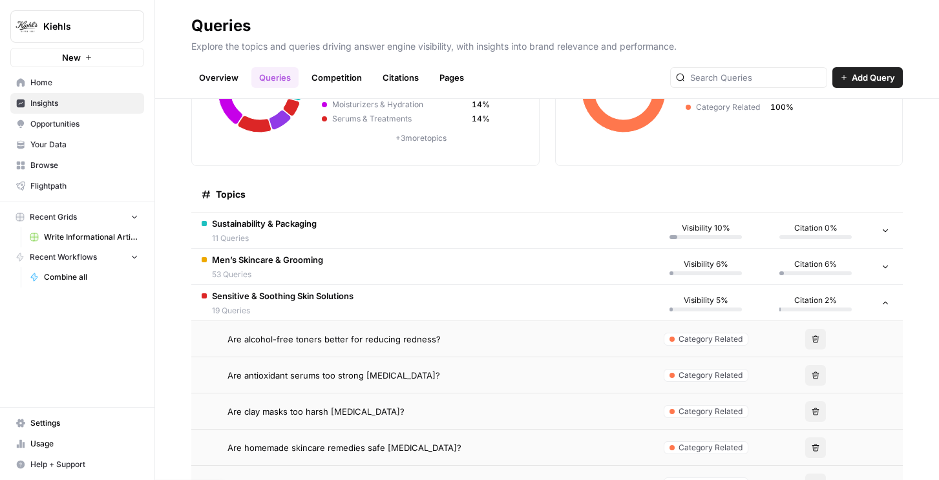
click at [360, 346] on td "Are alcohol-free toners better for reducing redness?" at bounding box center [421, 339] width 460 height 36
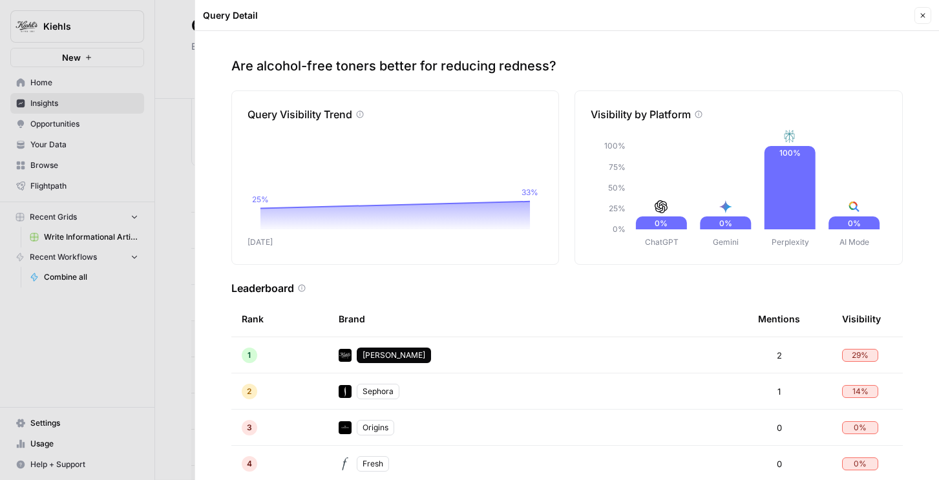
click at [924, 19] on button "Close" at bounding box center [923, 15] width 17 height 17
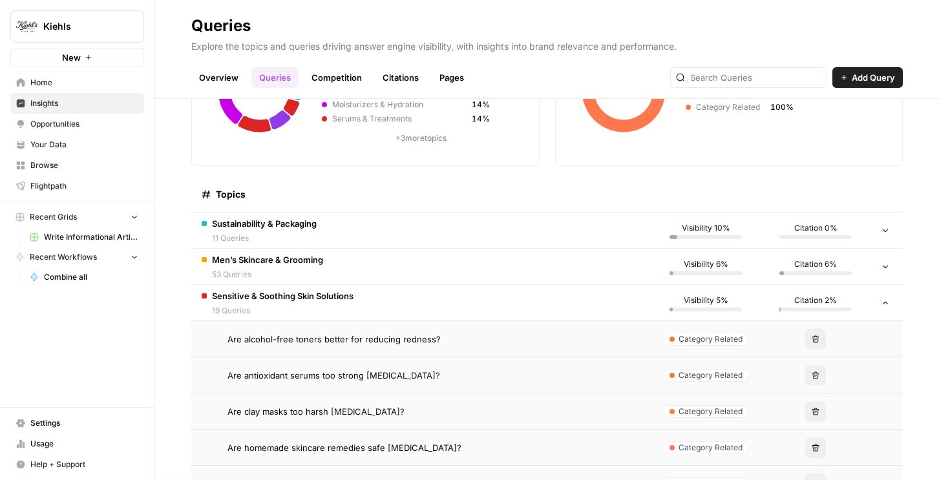
click at [590, 288] on td "Sensitive & Soothing Skin Solutions 19 Queries" at bounding box center [421, 303] width 460 height 36
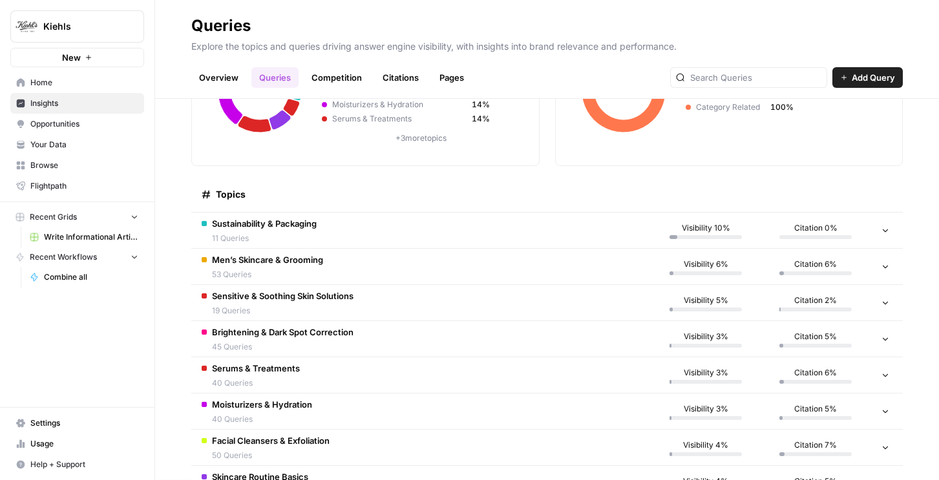
click at [340, 77] on link "Competition" at bounding box center [337, 77] width 66 height 21
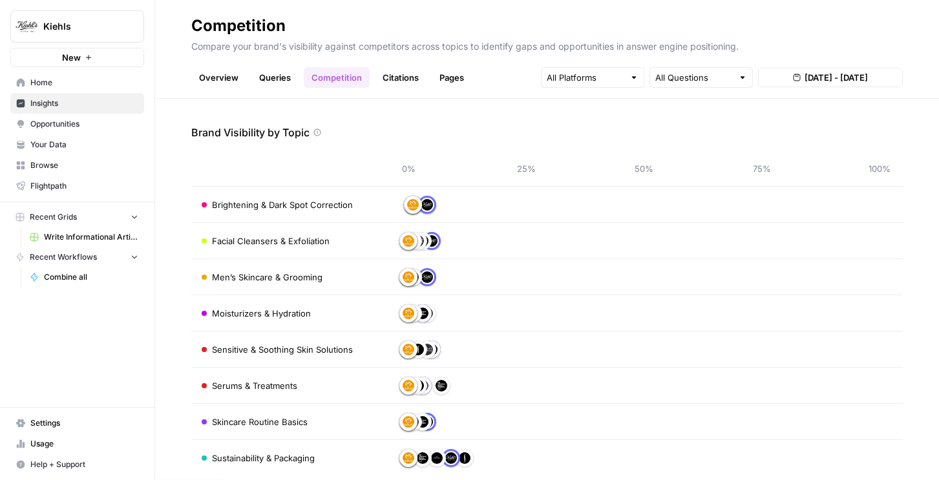
click at [392, 77] on link "Citations" at bounding box center [401, 77] width 52 height 21
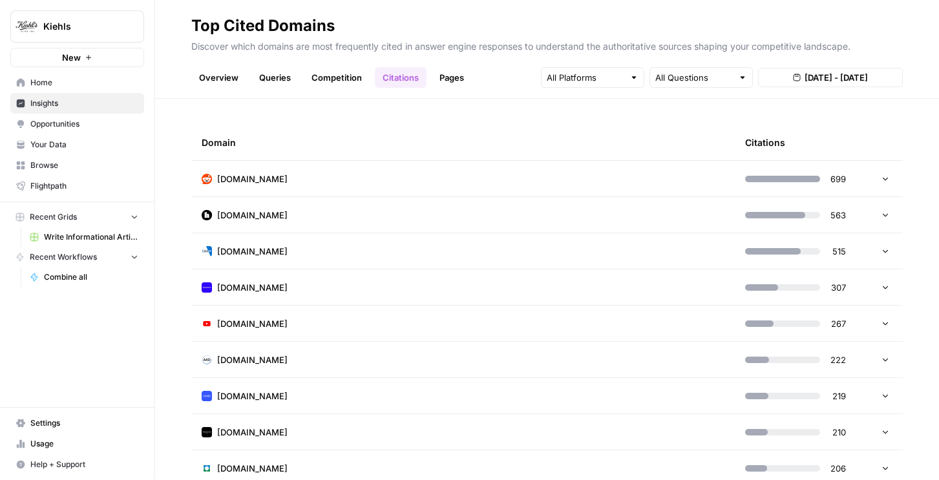
click at [448, 76] on link "Pages" at bounding box center [452, 77] width 40 height 21
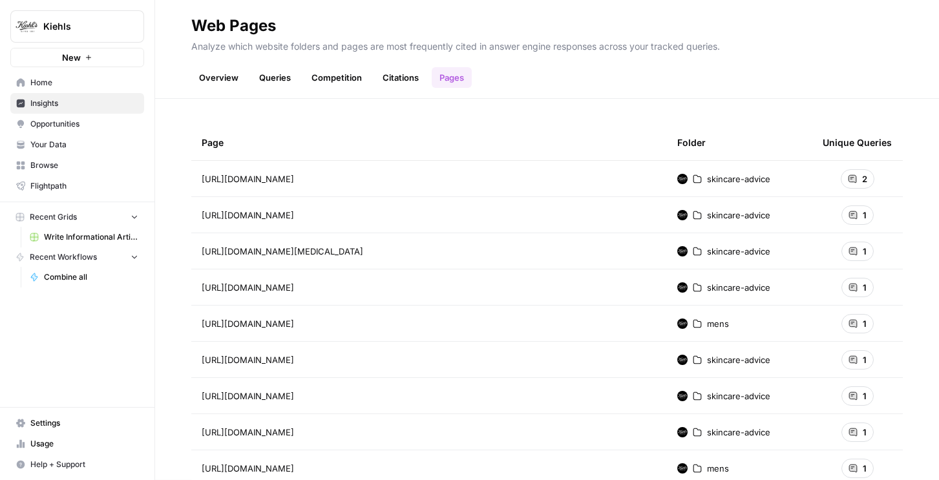
click at [884, 414] on td "1" at bounding box center [857, 432] width 90 height 36
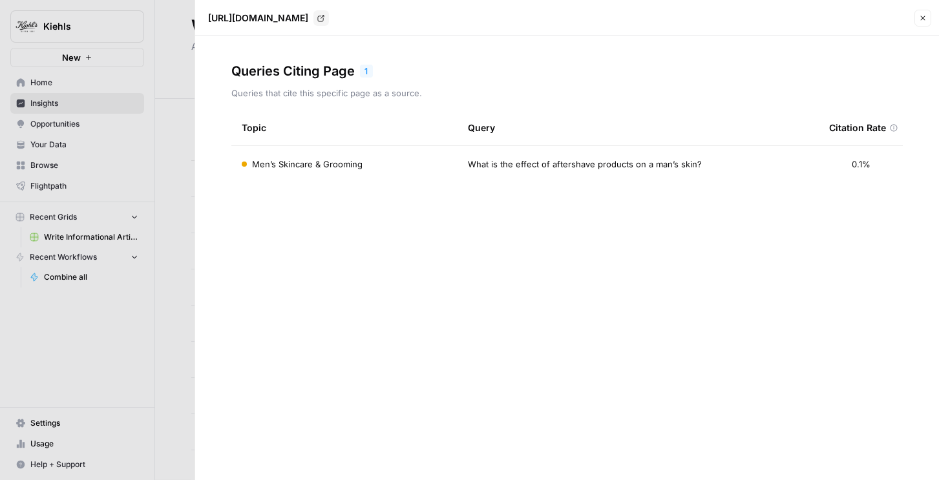
click at [103, 151] on div at bounding box center [469, 240] width 939 height 480
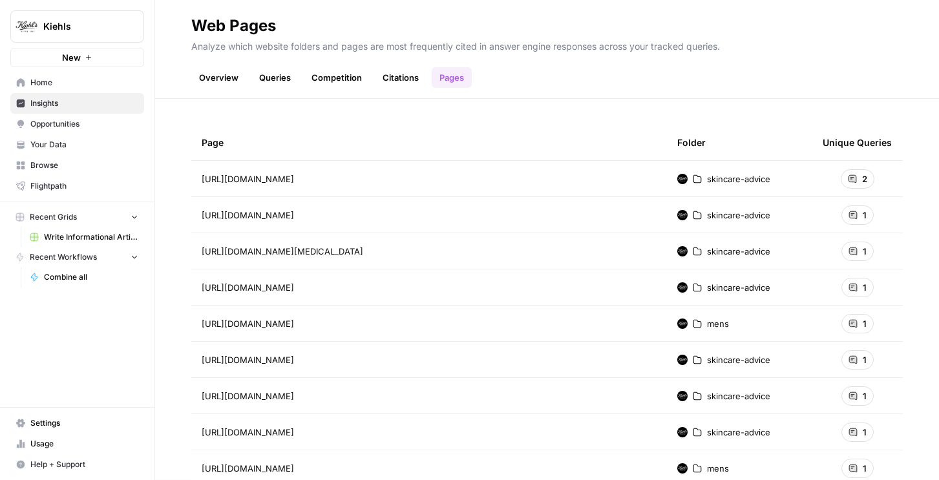
scroll to position [20, 0]
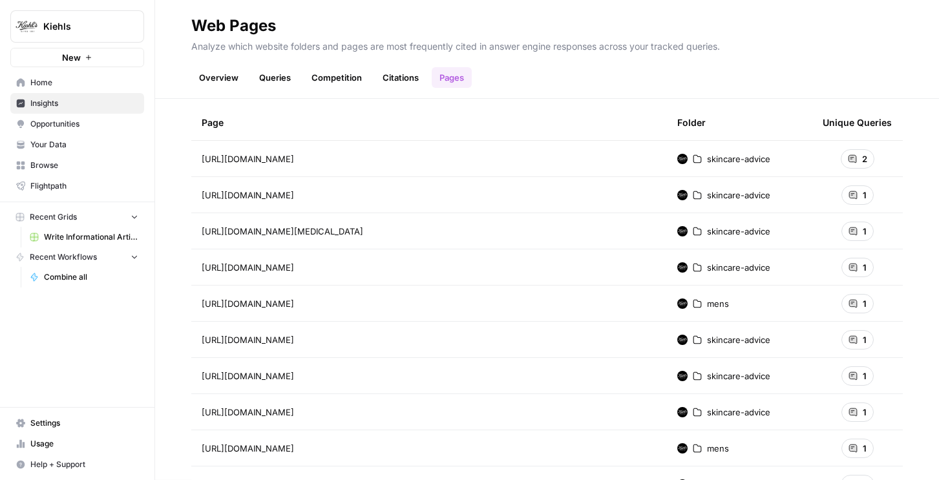
click at [392, 80] on link "Citations" at bounding box center [401, 77] width 52 height 21
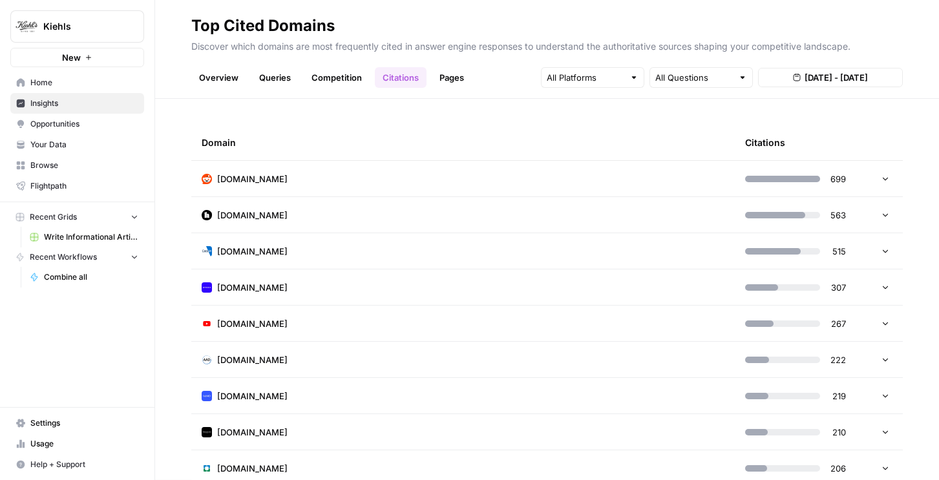
click at [302, 170] on td "reddit.com" at bounding box center [463, 179] width 544 height 36
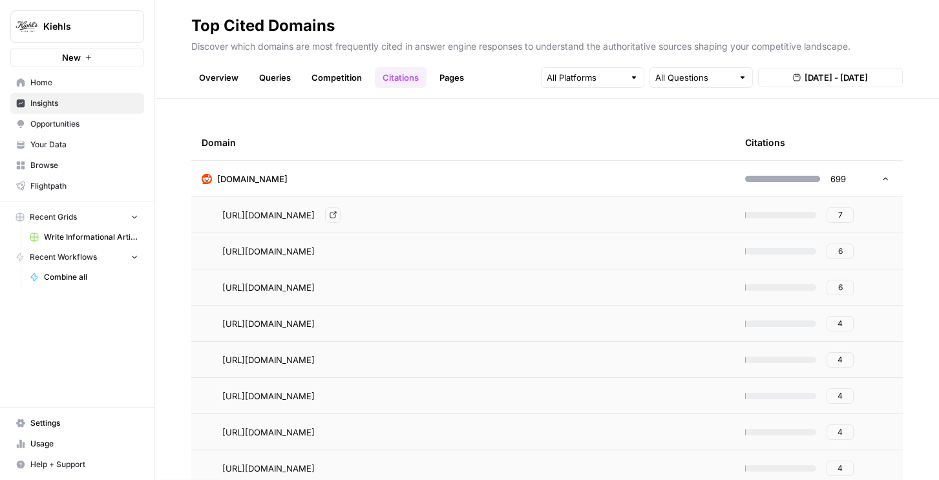
scroll to position [3, 0]
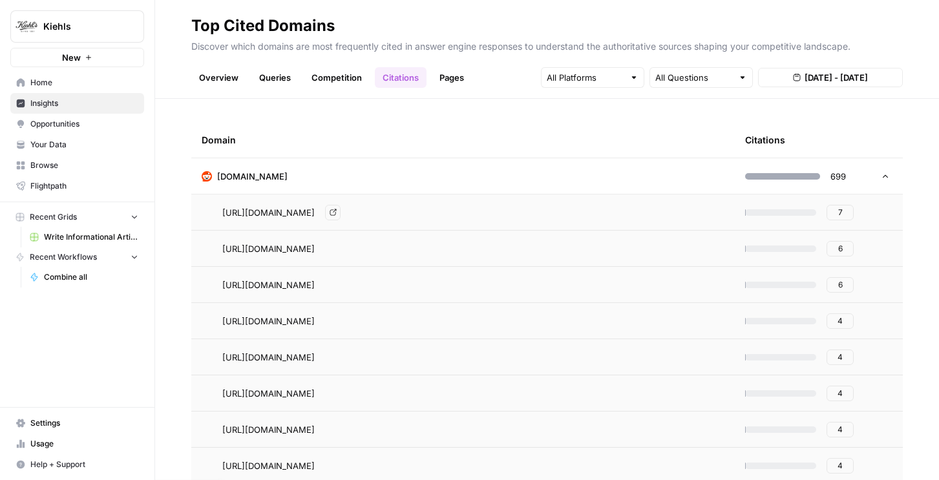
click at [341, 214] on link "Go to page" at bounding box center [333, 213] width 16 height 16
click at [840, 213] on span "7" at bounding box center [840, 213] width 5 height 12
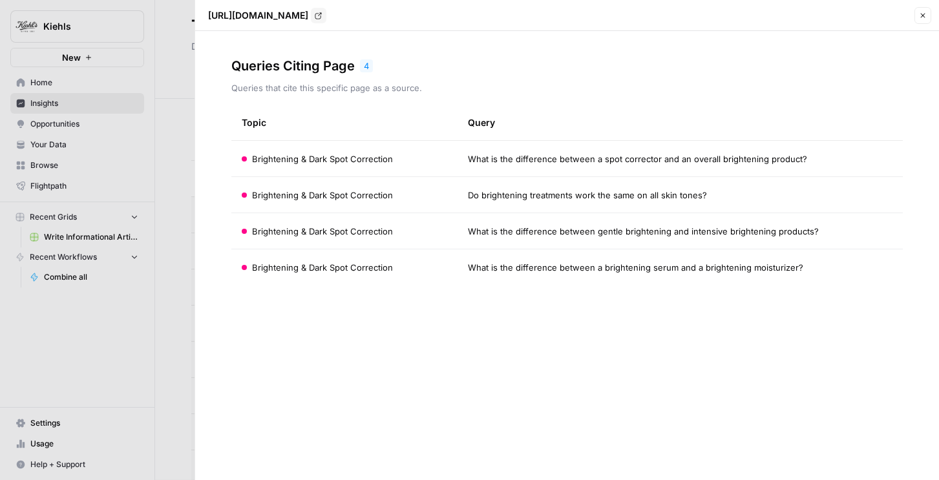
click at [920, 17] on icon "button" at bounding box center [923, 16] width 8 height 8
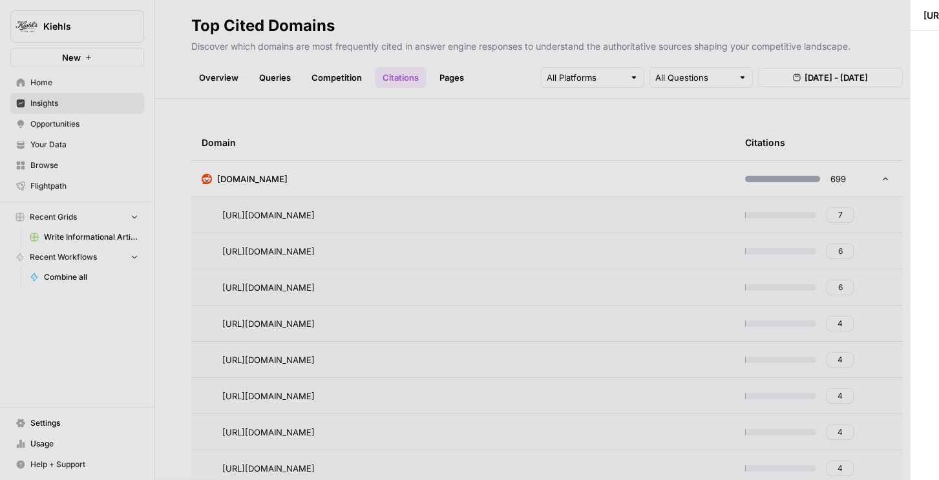
click at [920, 17] on div "Top Cited Domains Discover which domains are most frequently cited in answer en…" at bounding box center [547, 240] width 784 height 480
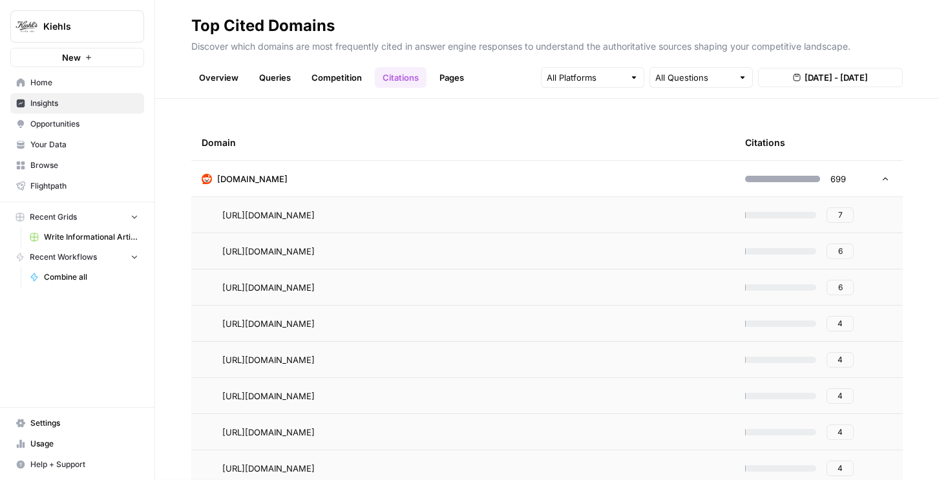
click at [842, 214] on span "7" at bounding box center [840, 215] width 5 height 12
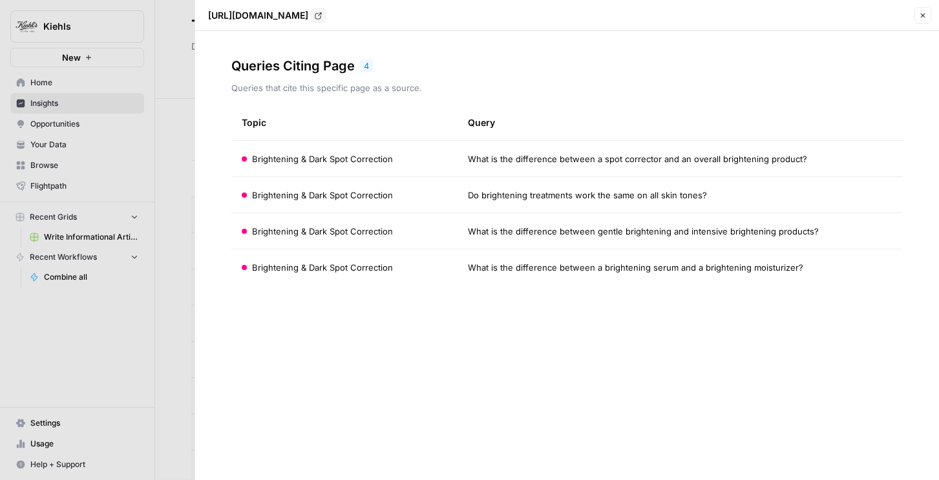
drag, startPoint x: 465, startPoint y: 158, endPoint x: 785, endPoint y: 152, distance: 320.7
click at [798, 154] on td "What is the difference between a spot corrector and an overall brightening prod…" at bounding box center [680, 159] width 445 height 36
click at [160, 204] on div at bounding box center [469, 240] width 939 height 480
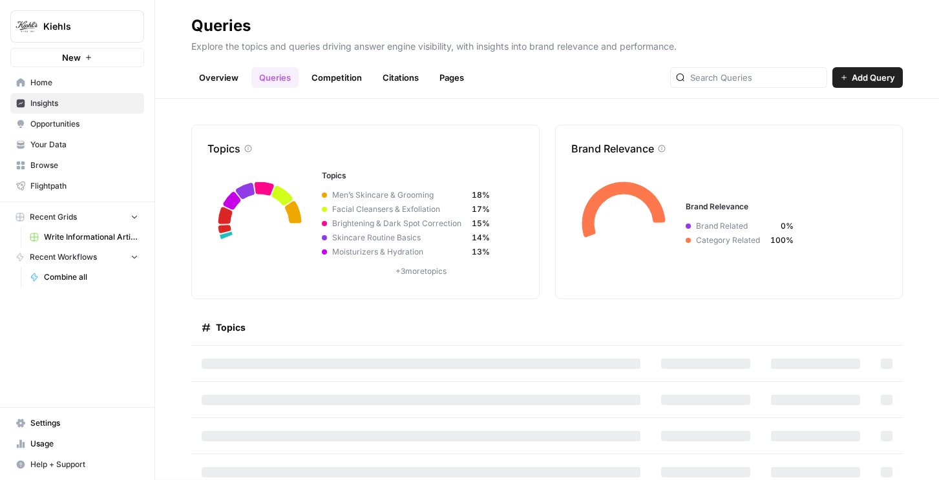
click at [220, 77] on link "Overview" at bounding box center [218, 77] width 55 height 21
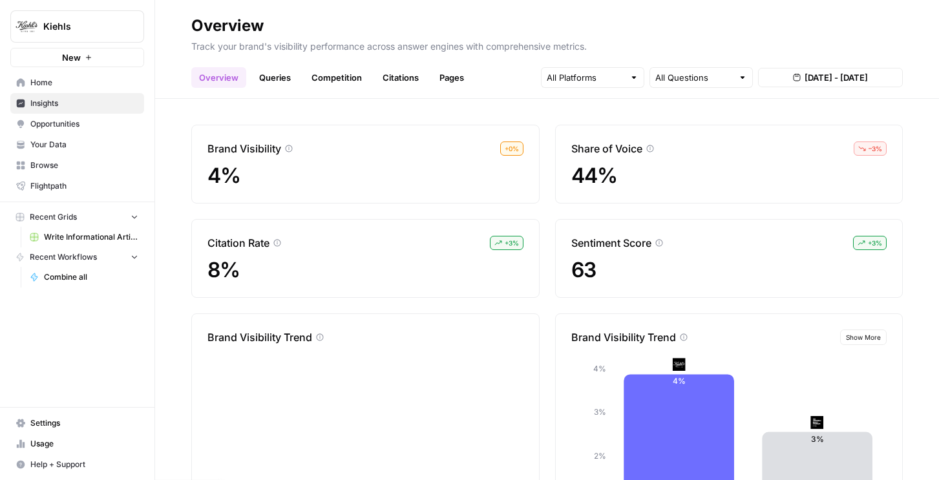
click at [54, 125] on span "Opportunities" at bounding box center [84, 124] width 108 height 12
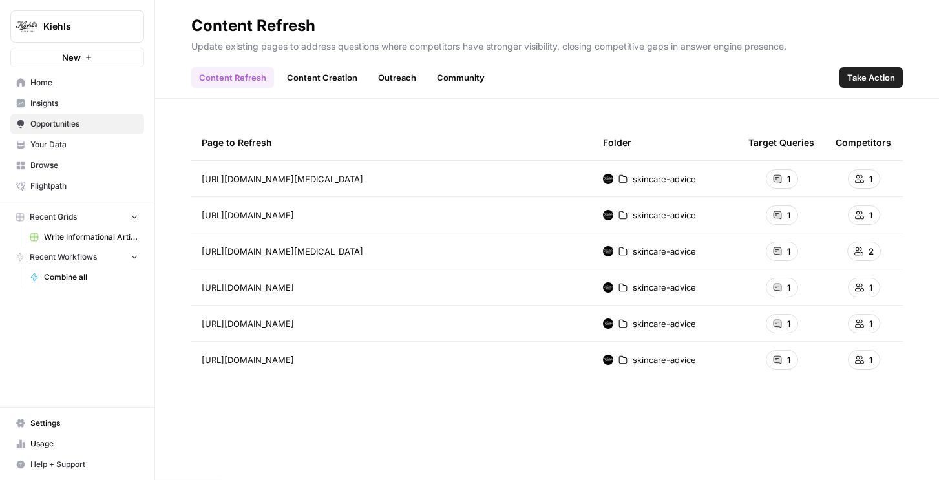
click at [313, 80] on link "Content Creation" at bounding box center [322, 77] width 86 height 21
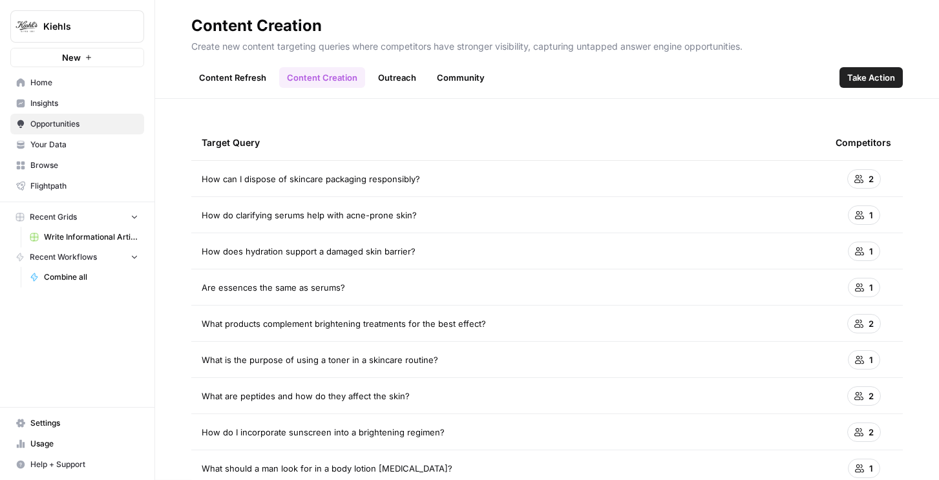
click at [254, 76] on link "Content Refresh" at bounding box center [232, 77] width 83 height 21
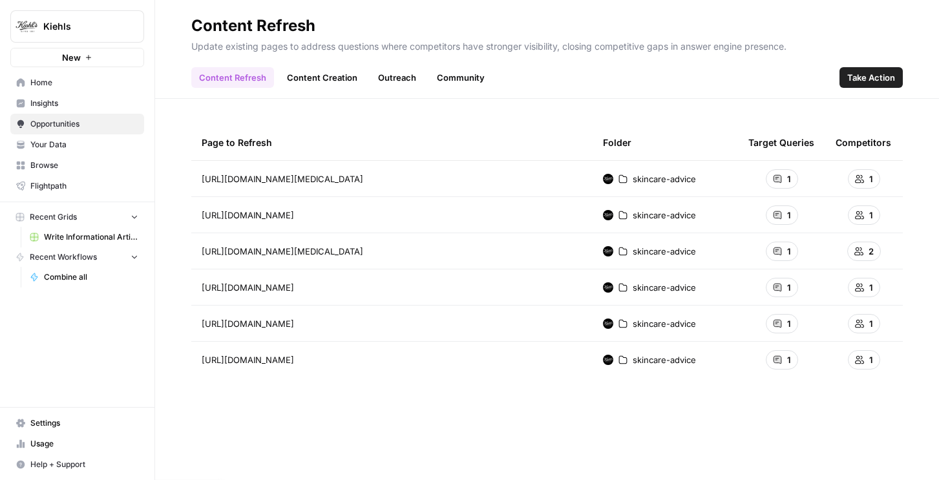
click at [787, 180] on span "1" at bounding box center [789, 179] width 4 height 13
click at [456, 76] on link "Community" at bounding box center [460, 77] width 63 height 21
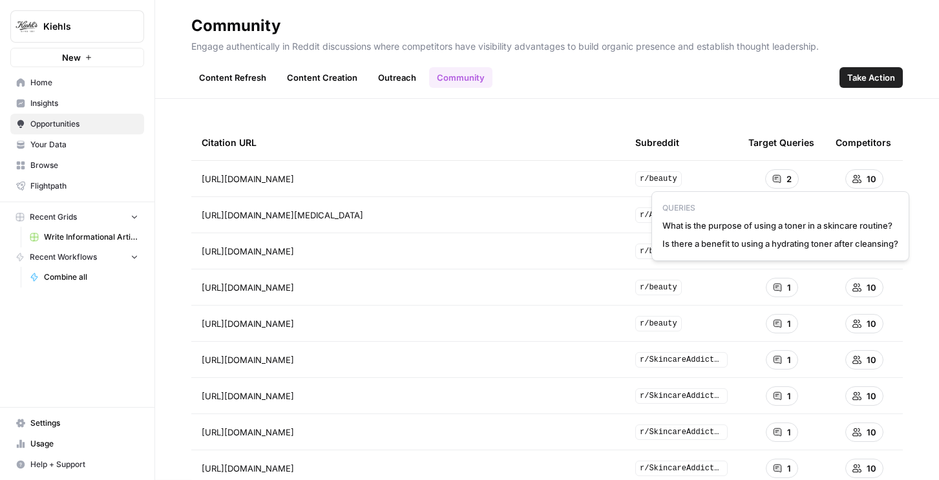
click at [787, 178] on span "2" at bounding box center [789, 179] width 5 height 13
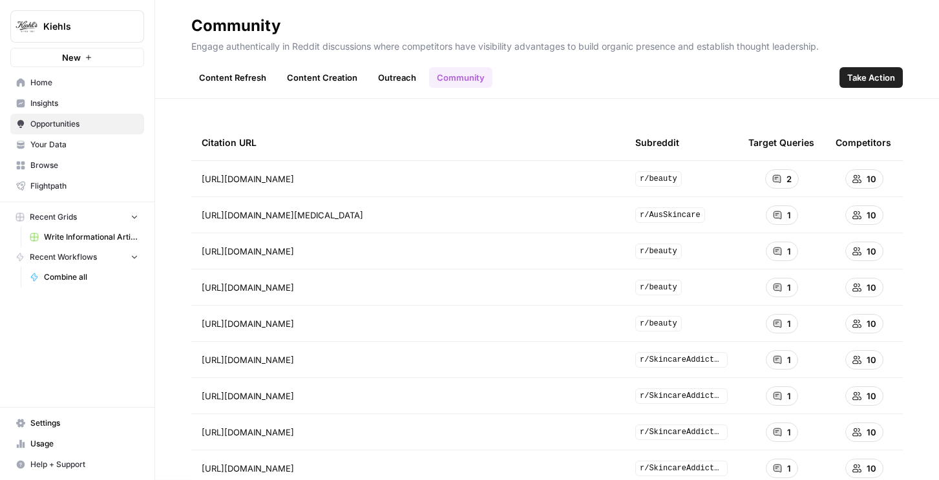
click at [253, 78] on link "Content Refresh" at bounding box center [232, 77] width 83 height 21
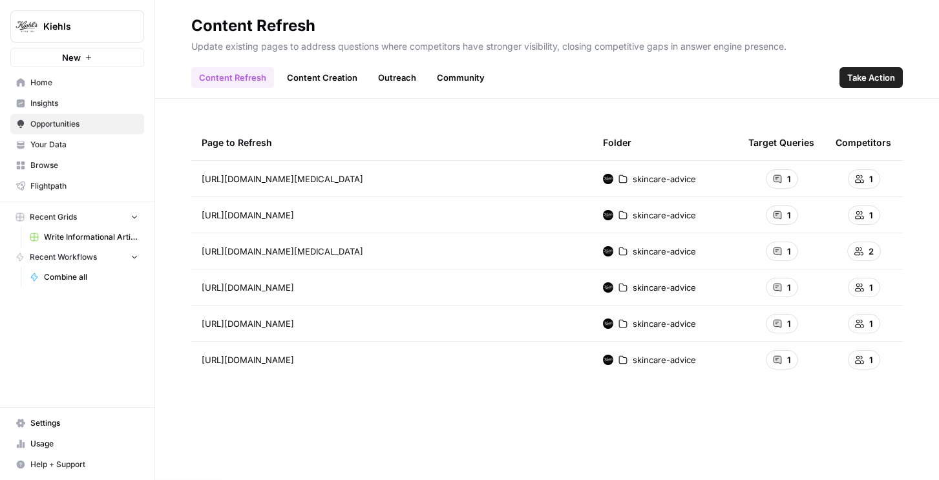
click at [326, 69] on link "Content Creation" at bounding box center [322, 77] width 86 height 21
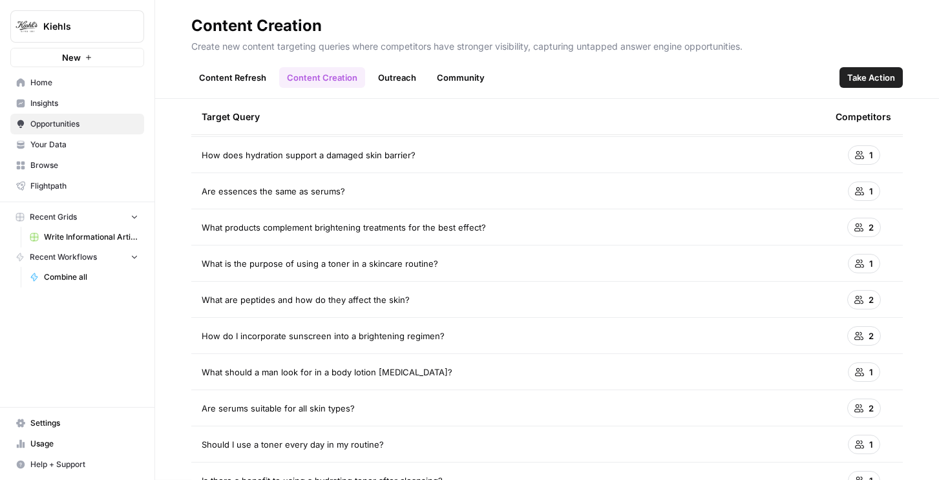
scroll to position [104, 0]
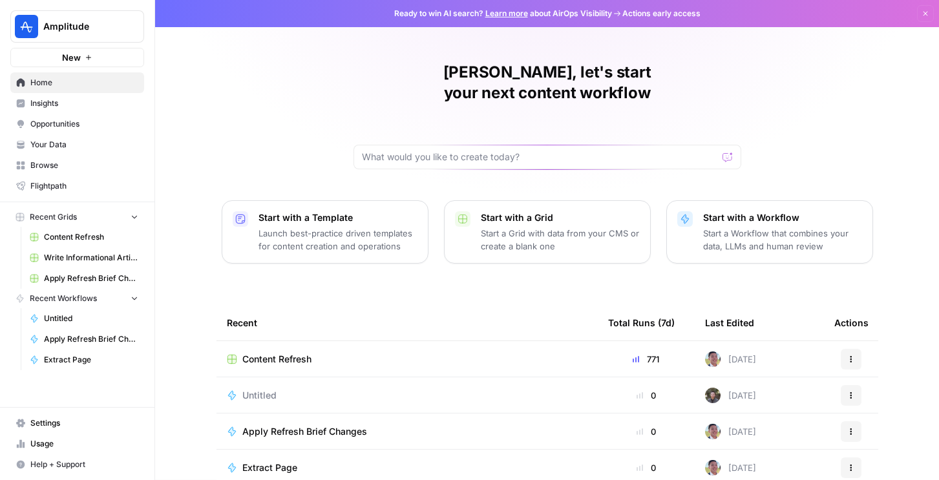
click at [63, 101] on span "Insights" at bounding box center [84, 104] width 108 height 12
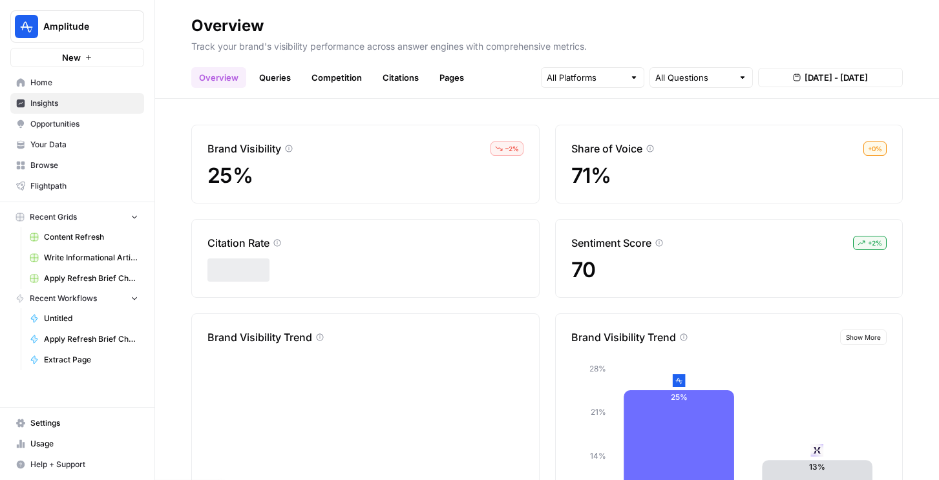
click at [70, 124] on span "Opportunities" at bounding box center [84, 124] width 108 height 12
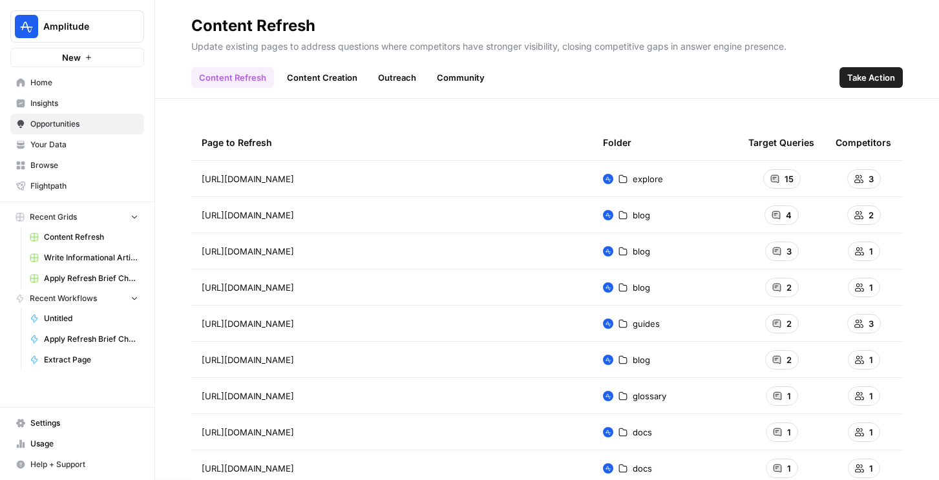
click at [54, 83] on span "Home" at bounding box center [84, 83] width 108 height 12
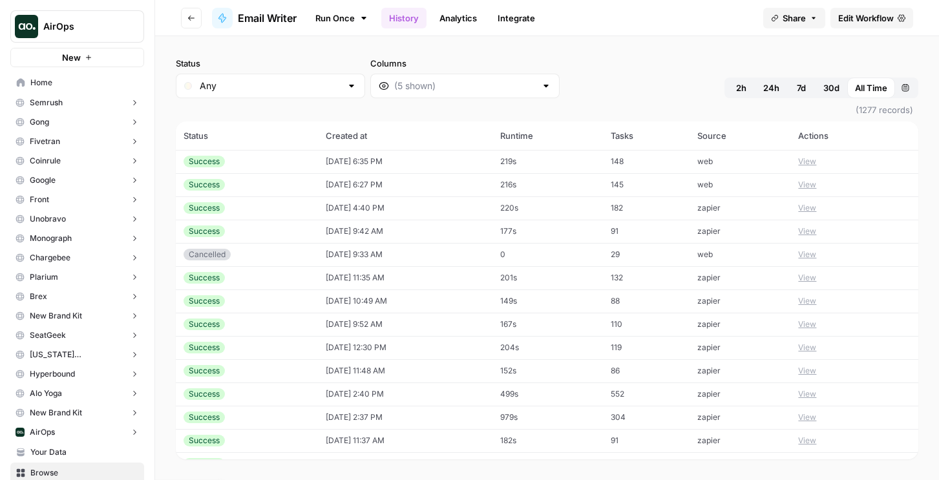
click at [873, 17] on span "Edit Workflow" at bounding box center [866, 18] width 56 height 13
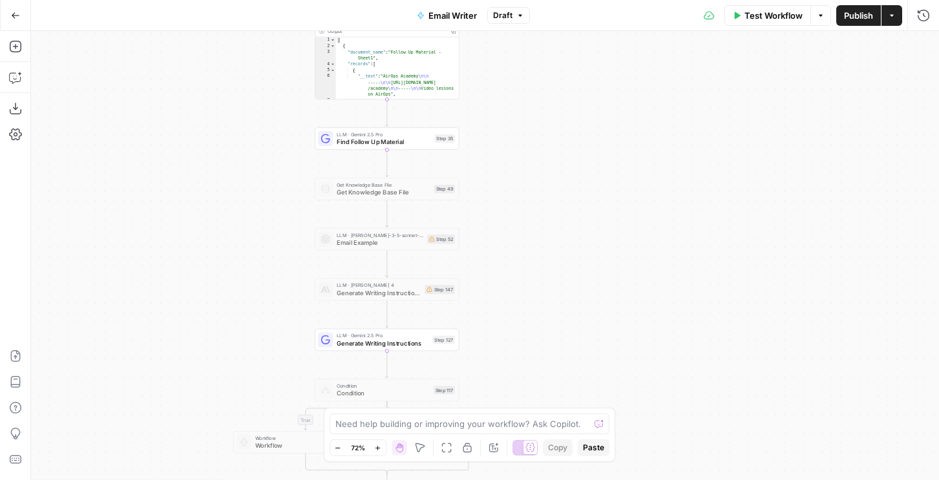
click at [395, 341] on span "Generate Writing Instructions" at bounding box center [383, 343] width 92 height 9
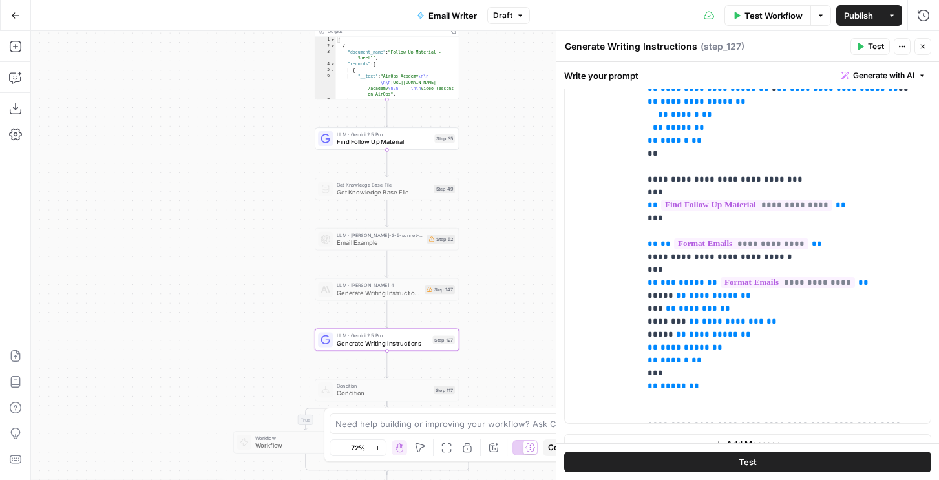
scroll to position [825, 0]
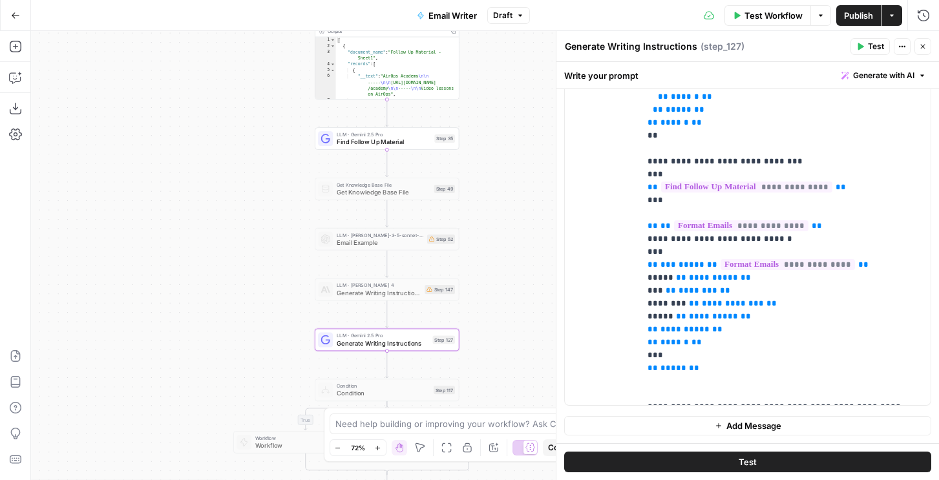
click at [923, 42] on button "Close" at bounding box center [923, 46] width 17 height 17
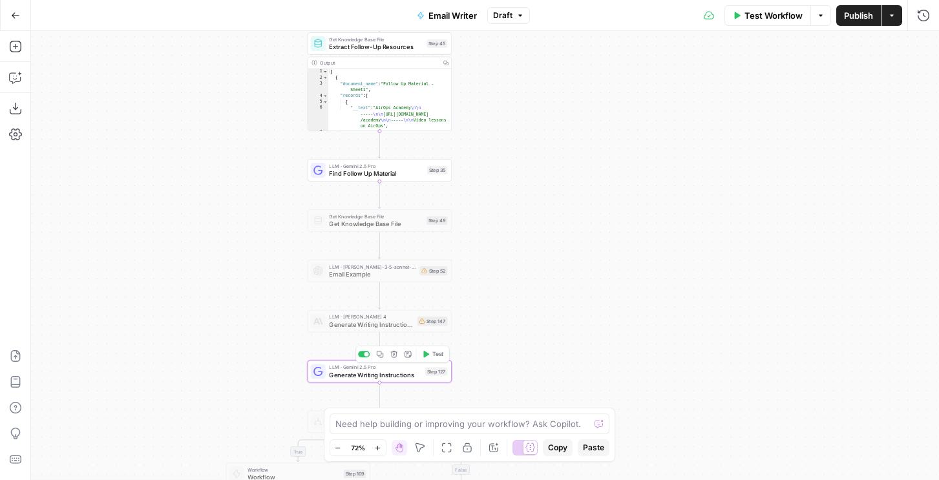
click at [365, 355] on div at bounding box center [367, 354] width 5 height 5
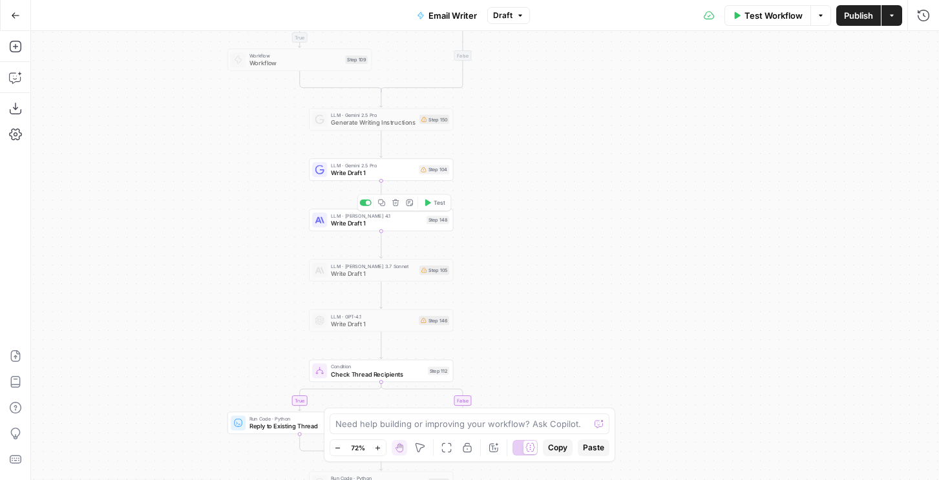
drag, startPoint x: 412, startPoint y: 180, endPoint x: 403, endPoint y: 171, distance: 12.3
click at [412, 180] on div "LLM · Gemini 2.5 Pro Write Draft 1 Step 104 Copy step Delete step Add Note Test" at bounding box center [381, 169] width 144 height 23
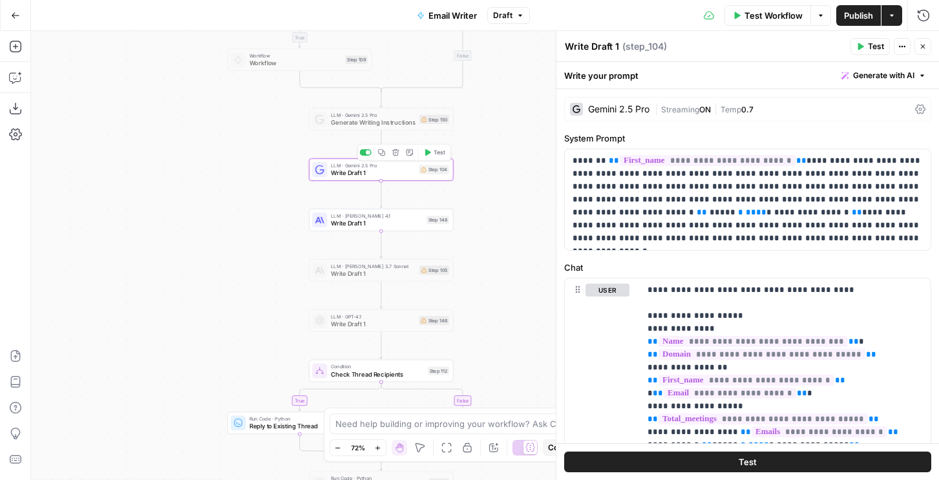
click at [403, 171] on span "Write Draft 1" at bounding box center [373, 172] width 84 height 9
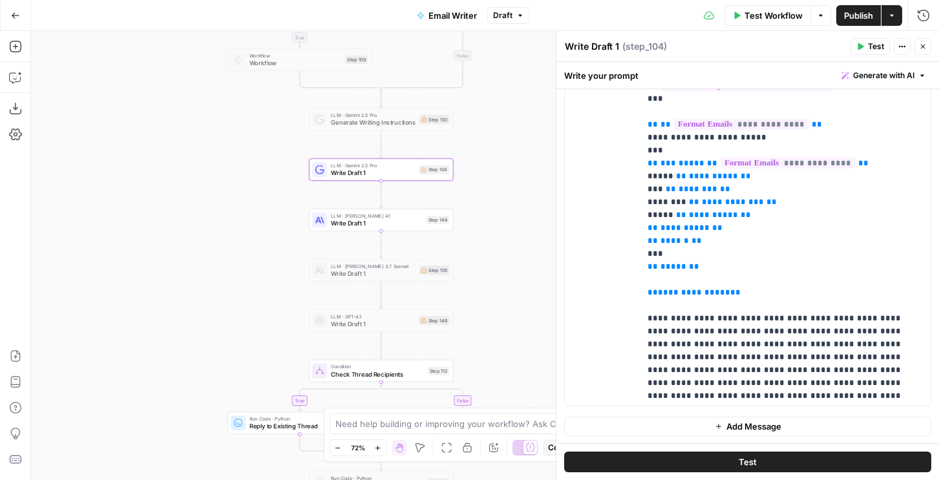
scroll to position [518, 0]
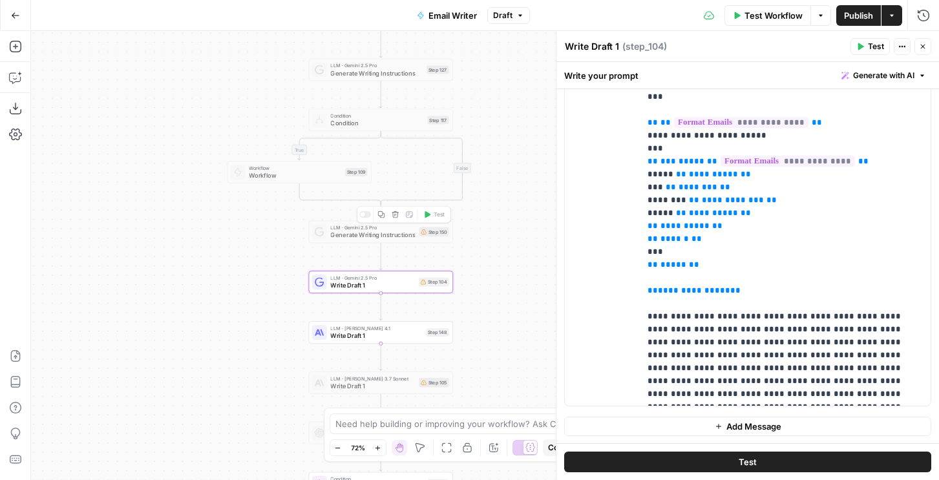
click at [364, 213] on div at bounding box center [362, 214] width 5 height 5
click at [370, 236] on span "Generate Writing Instructions" at bounding box center [372, 235] width 85 height 9
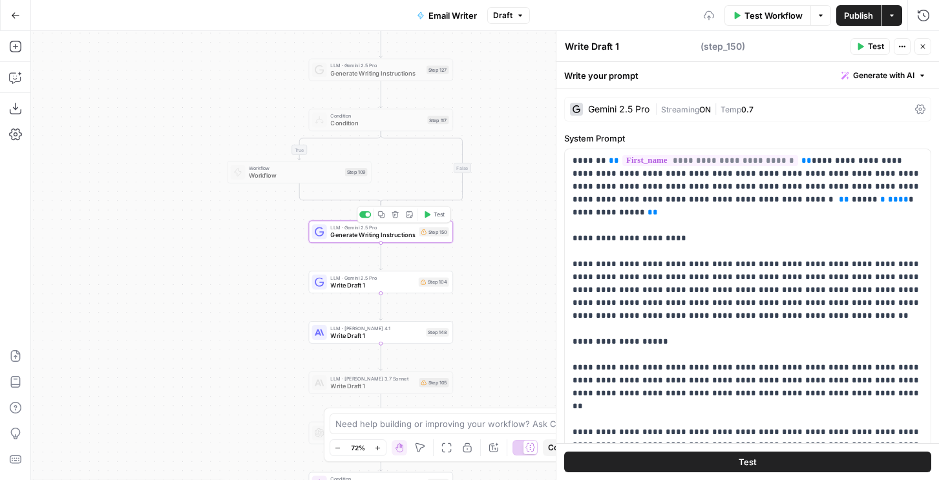
type textarea "Generate Writing Instructions"
click at [364, 213] on div at bounding box center [365, 214] width 12 height 6
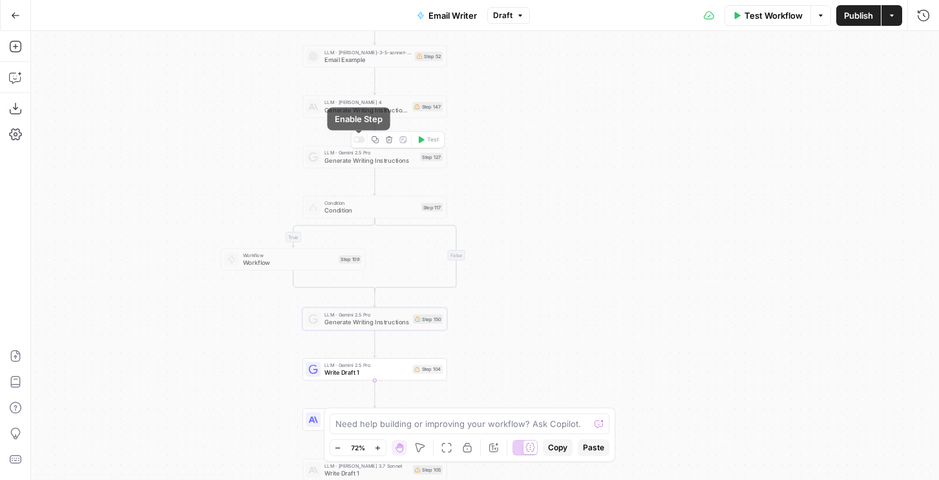
click at [361, 140] on div at bounding box center [360, 139] width 12 height 6
click at [358, 155] on span "LLM · Gemini 2.5 Pro" at bounding box center [370, 153] width 92 height 8
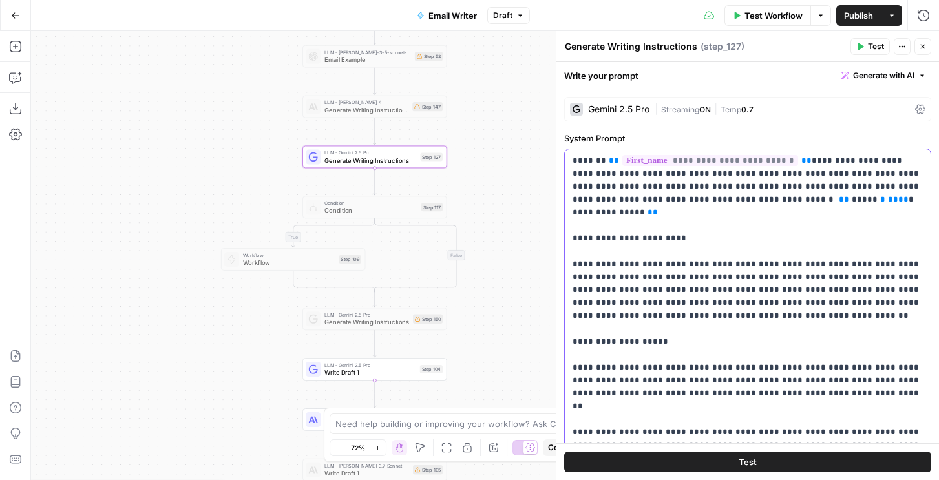
click at [395, 367] on span "LLM · Gemini 2.5 Pro" at bounding box center [370, 365] width 92 height 8
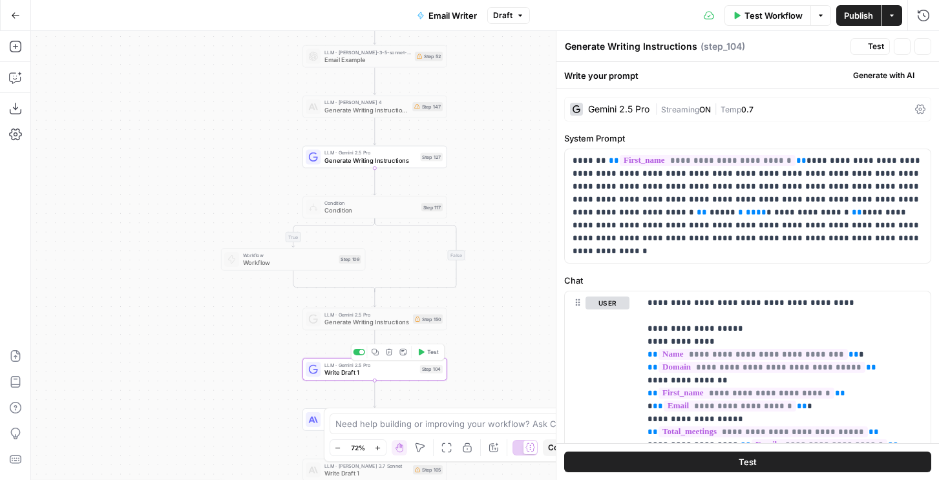
type textarea "Write Draft 1"
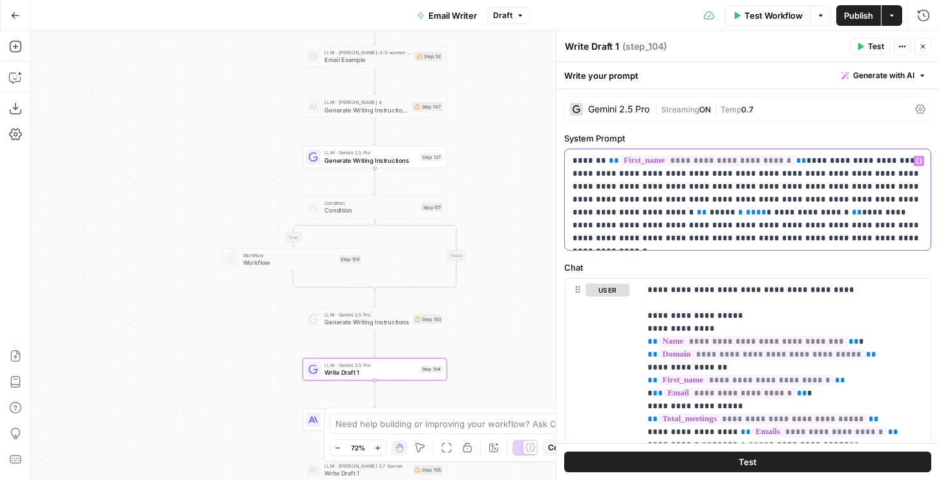
click at [674, 182] on p "**********" at bounding box center [748, 199] width 350 height 90
click at [725, 232] on p "**********" at bounding box center [748, 199] width 350 height 90
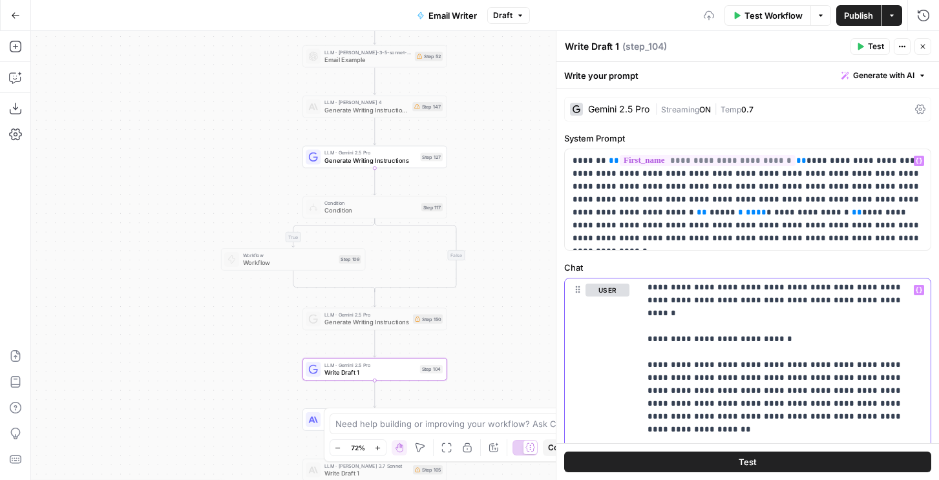
scroll to position [1, 0]
click at [357, 142] on div at bounding box center [360, 139] width 12 height 6
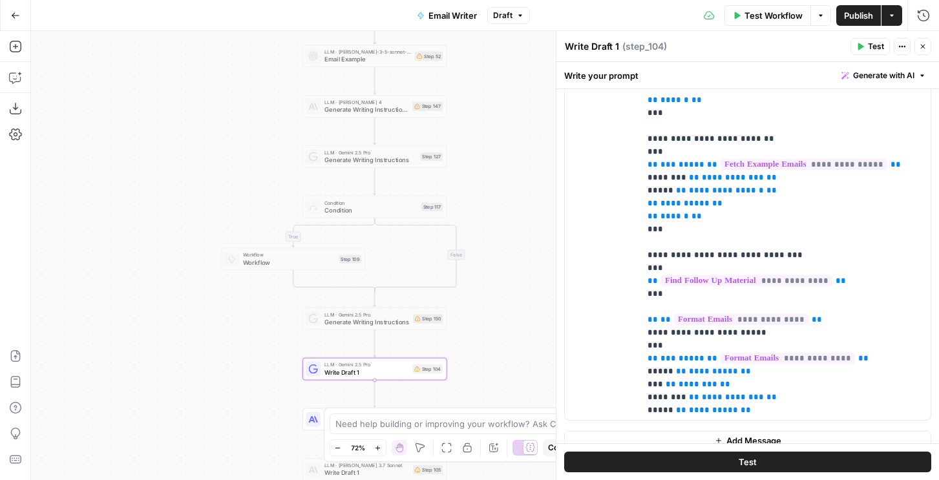
scroll to position [1862, 0]
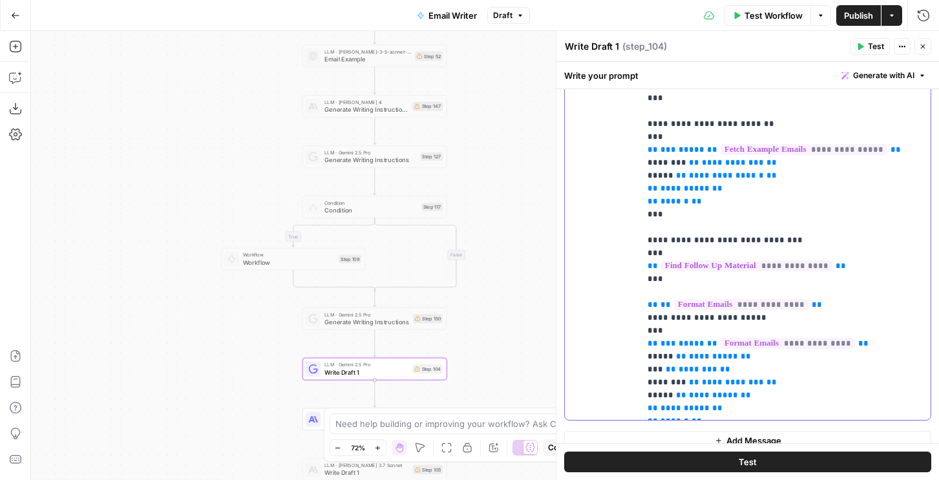
drag, startPoint x: 646, startPoint y: 257, endPoint x: 882, endPoint y: 255, distance: 235.3
click at [882, 255] on div "**********" at bounding box center [785, 156] width 291 height 527
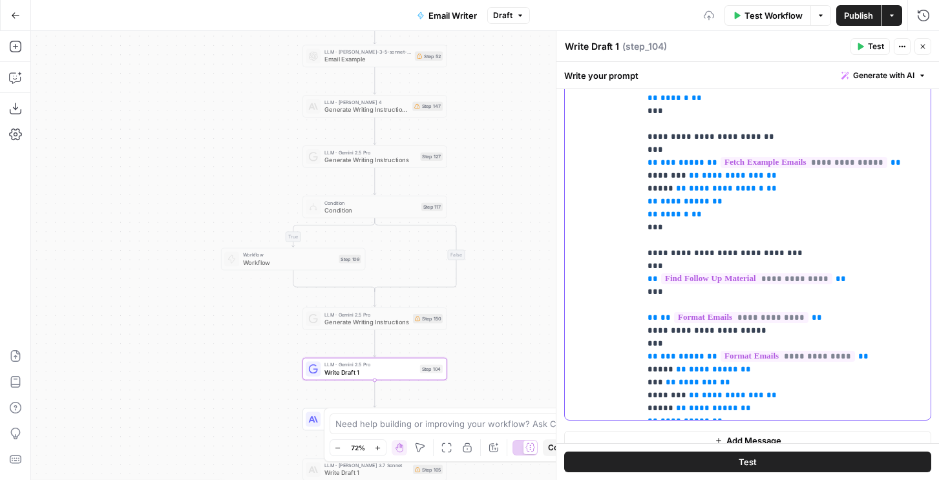
scroll to position [1836, 0]
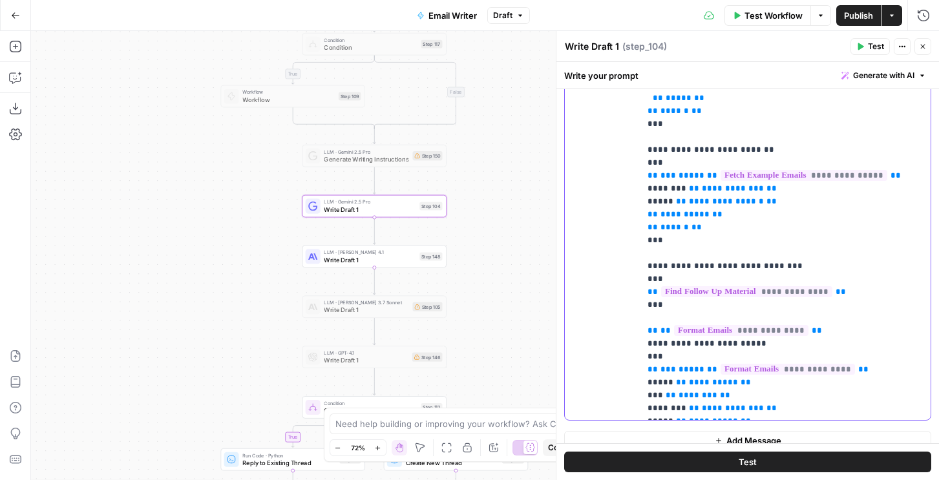
click at [392, 262] on span "Write Draft 1" at bounding box center [370, 259] width 92 height 9
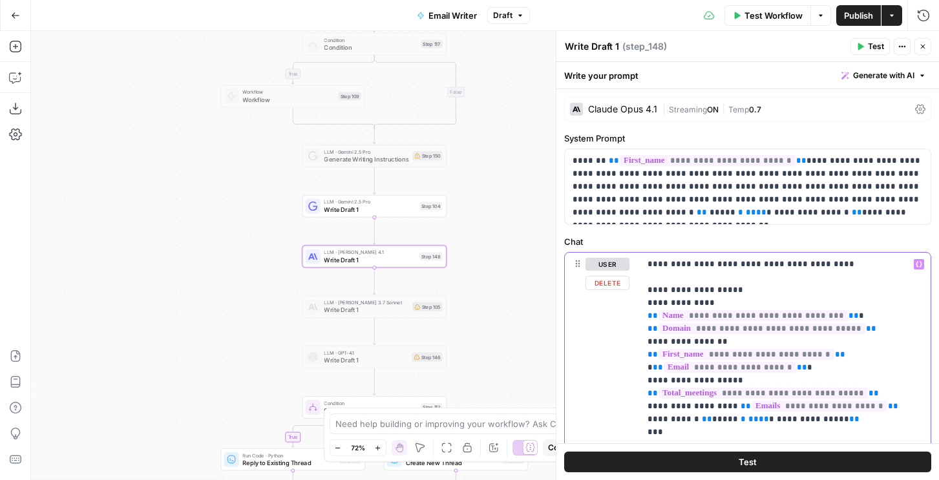
click at [674, 281] on p "**********" at bounding box center [785, 478] width 275 height 440
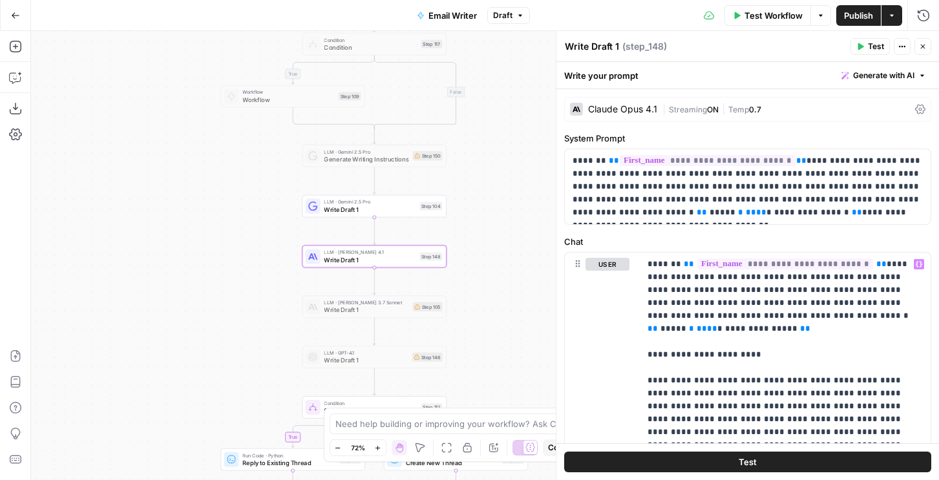
click at [840, 15] on button "Publish" at bounding box center [858, 15] width 45 height 21
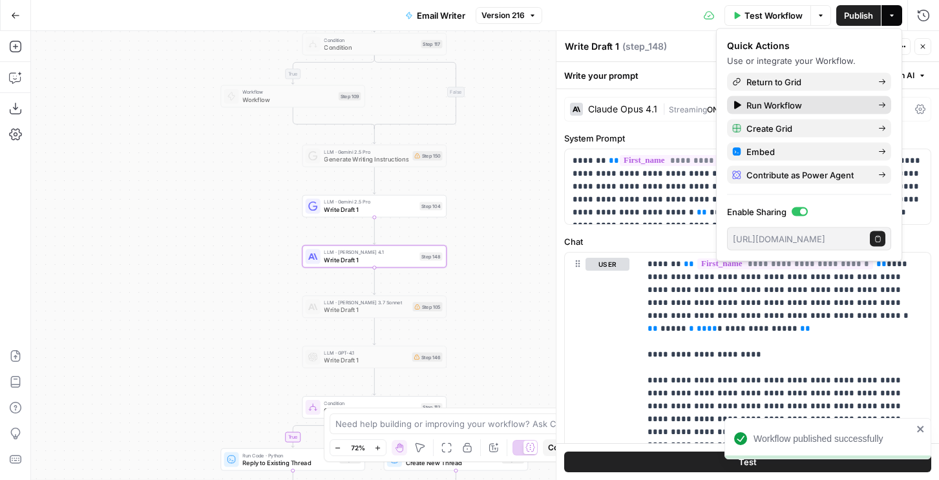
click at [800, 101] on span "Run Workflow" at bounding box center [808, 105] width 122 height 13
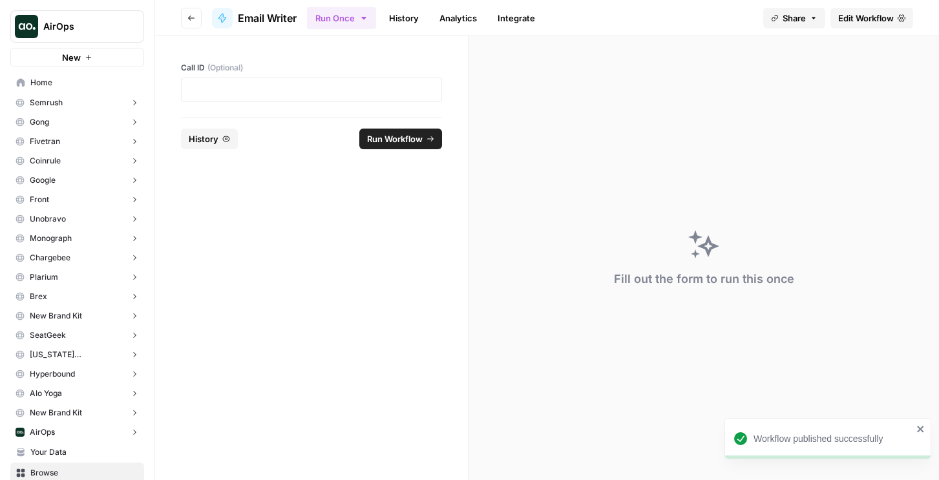
click at [409, 22] on link "History" at bounding box center [403, 18] width 45 height 21
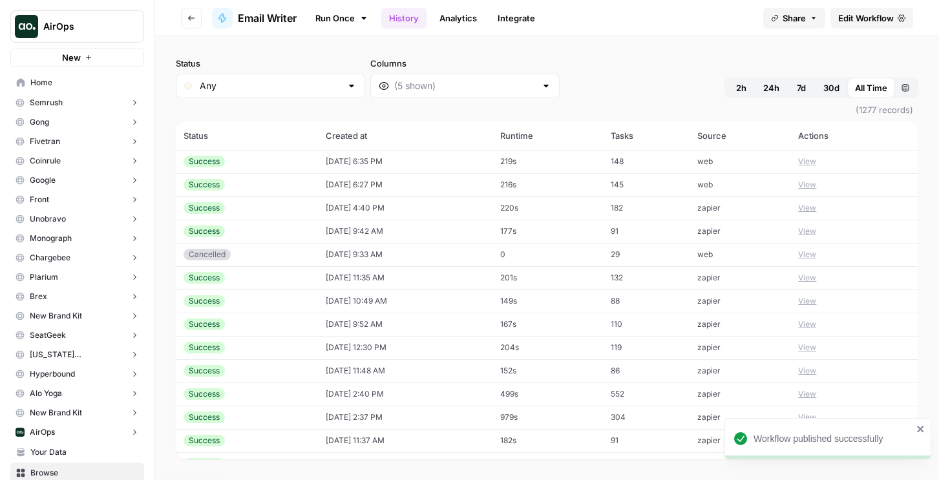
click at [425, 208] on td "08/26/25 at 4:40 PM" at bounding box center [405, 207] width 175 height 23
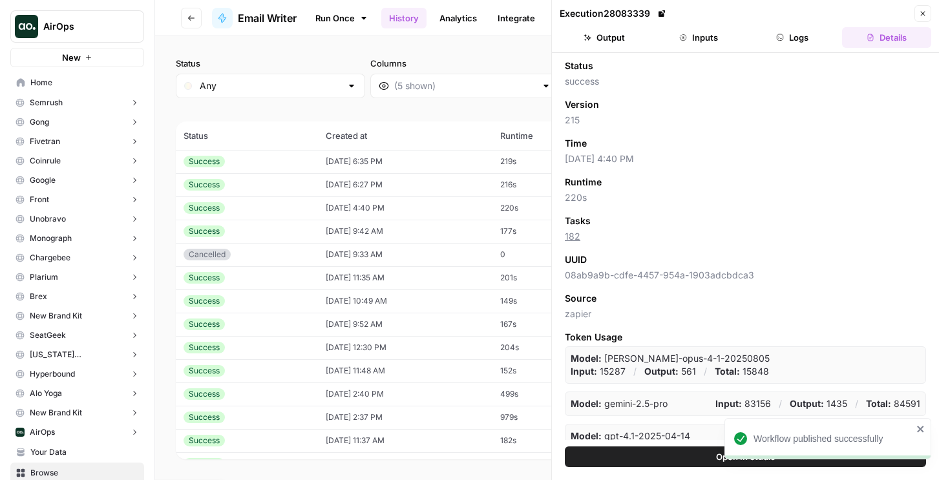
click at [659, 9] on link at bounding box center [661, 13] width 13 height 13
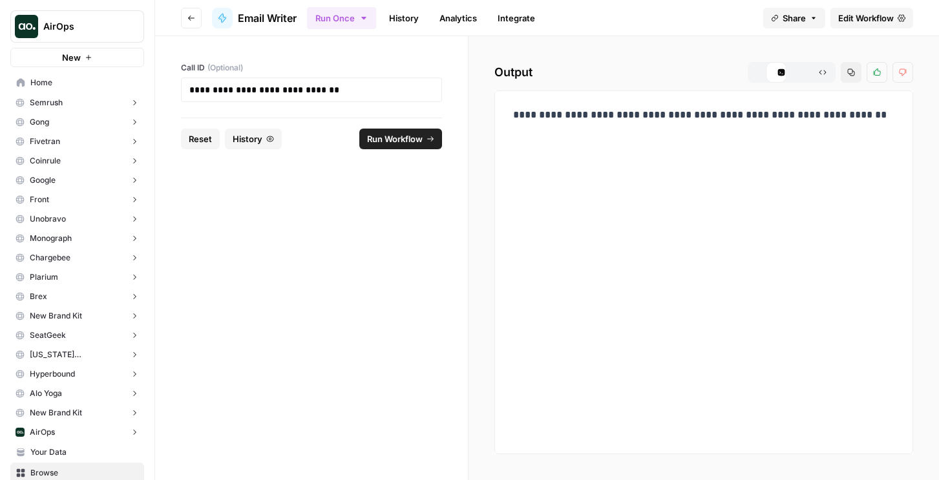
click at [380, 141] on span "Run Workflow" at bounding box center [395, 139] width 56 height 13
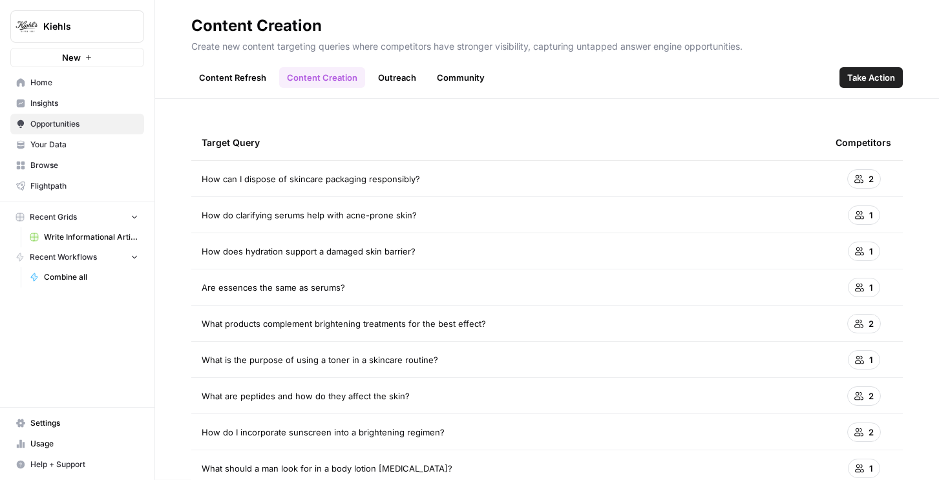
scroll to position [104, 0]
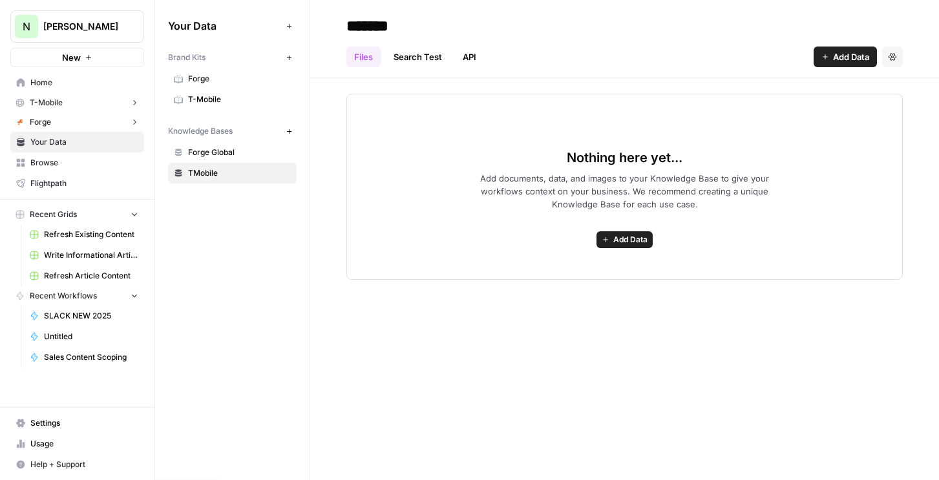
click at [201, 92] on link "T-Mobile" at bounding box center [232, 99] width 129 height 21
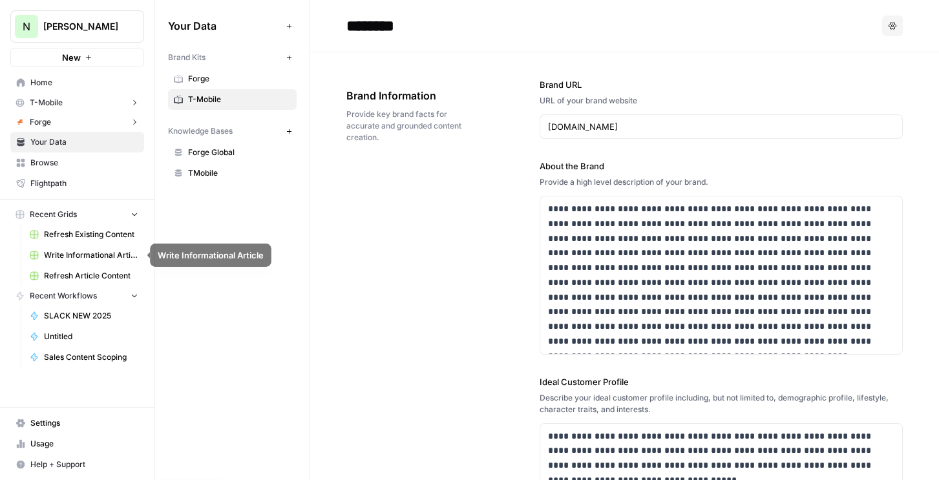
click at [77, 231] on span "Refresh Existing Content" at bounding box center [91, 235] width 94 height 12
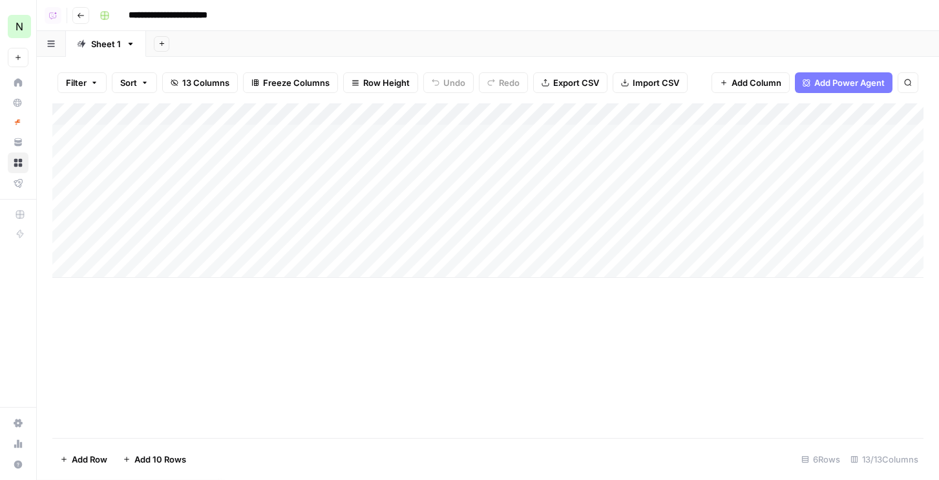
click at [122, 44] on link "Sheet 1" at bounding box center [106, 44] width 80 height 26
click at [129, 43] on icon "button" at bounding box center [131, 44] width 5 height 3
click at [85, 13] on button "Go back" at bounding box center [80, 15] width 17 height 17
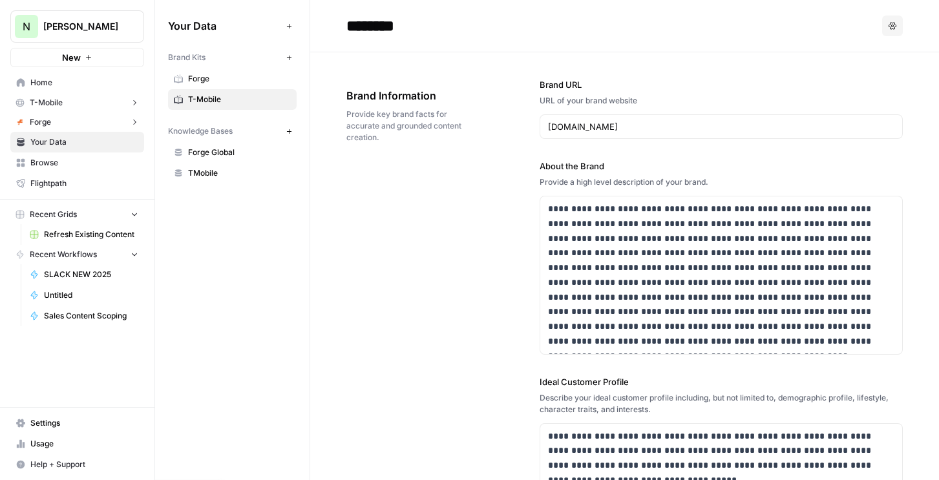
click at [55, 158] on span "Browse" at bounding box center [84, 163] width 108 height 12
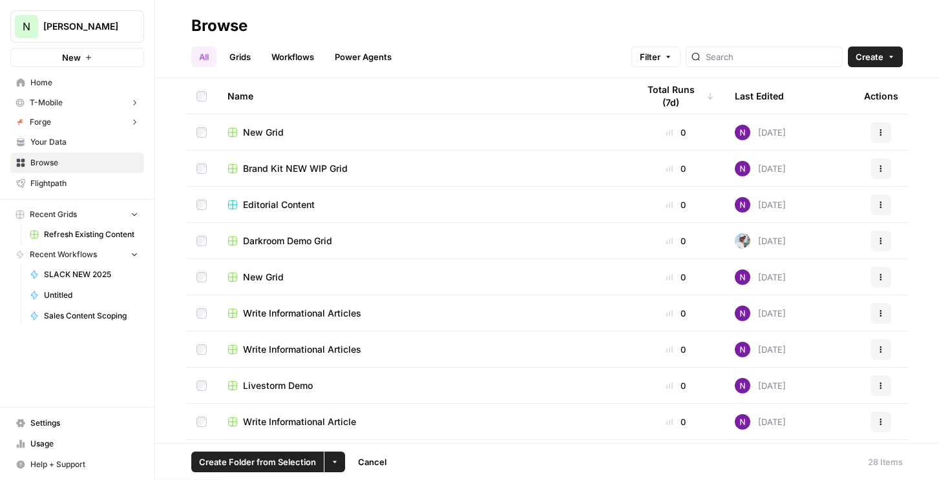
click at [262, 172] on span "Brand Kit NEW WIP Grid" at bounding box center [295, 168] width 105 height 13
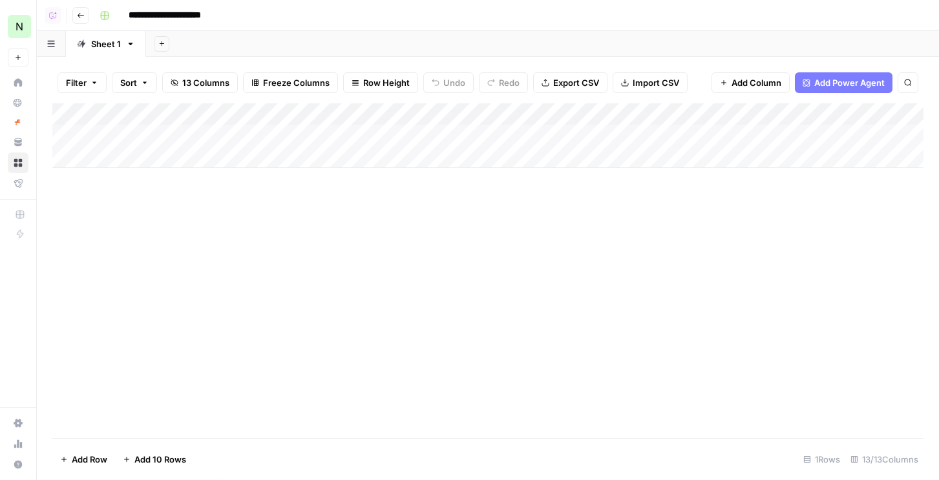
click at [80, 12] on icon "button" at bounding box center [81, 16] width 8 height 8
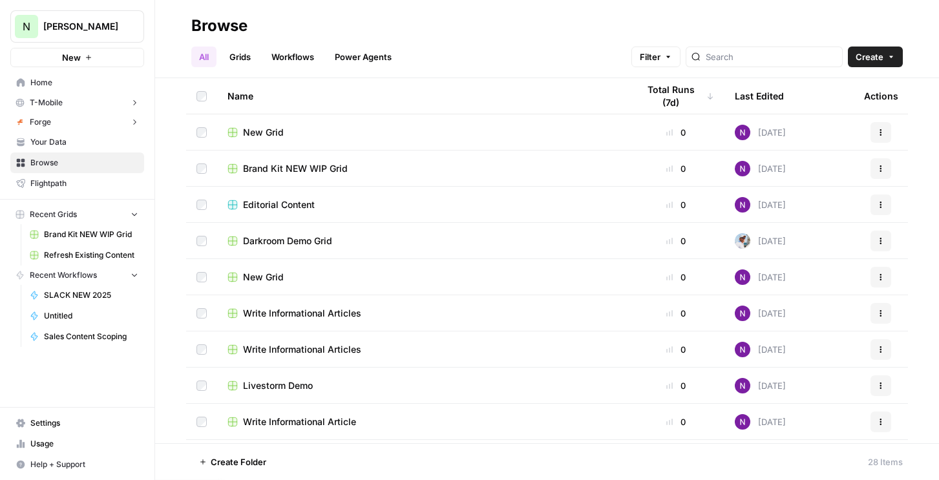
click at [253, 211] on td "Editorial Content" at bounding box center [422, 205] width 410 height 36
click at [253, 204] on span "Editorial Content" at bounding box center [279, 204] width 72 height 13
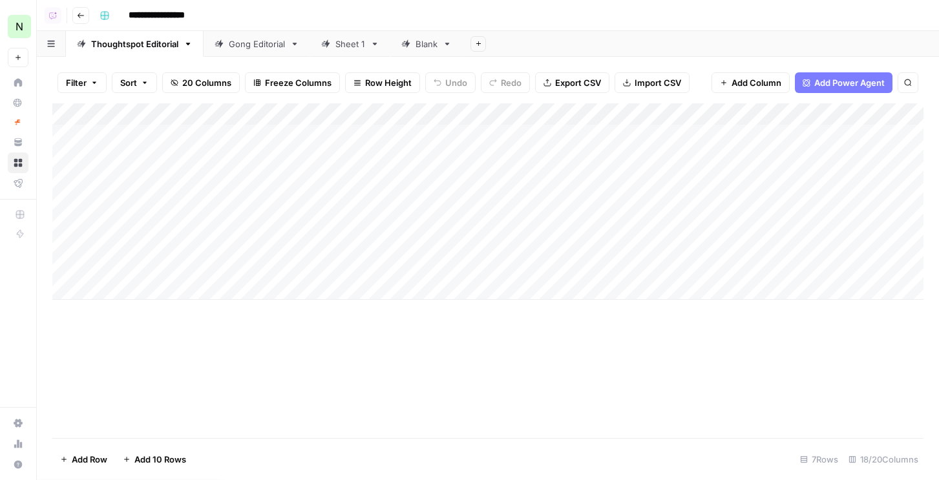
click at [83, 13] on icon "button" at bounding box center [81, 16] width 8 height 8
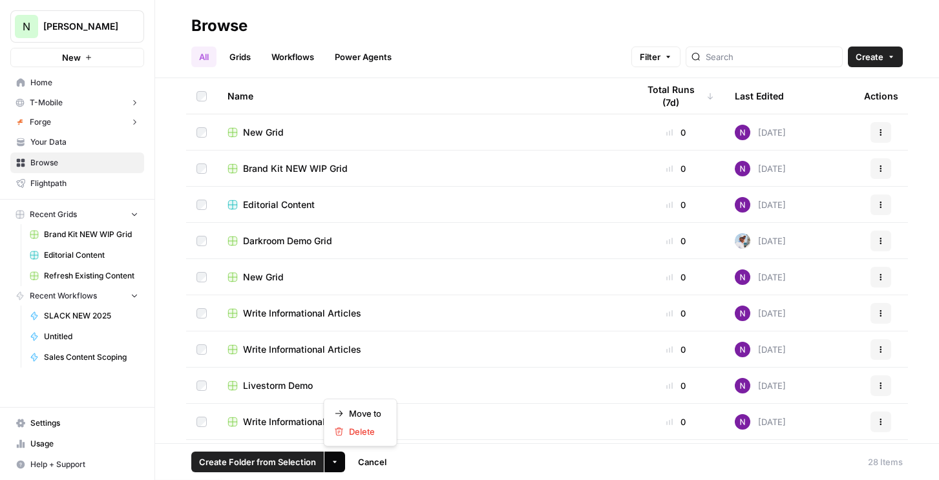
click at [338, 455] on button "More Options" at bounding box center [334, 462] width 21 height 21
click at [344, 427] on div "Delete" at bounding box center [361, 431] width 52 height 13
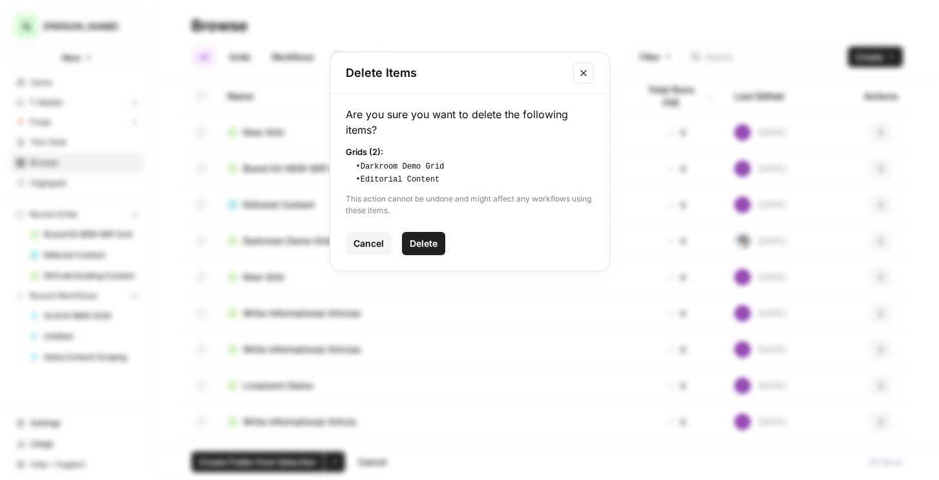
click at [427, 228] on div "Are you sure you want to delete the following items? Grids ( 2 ): • Darkroom De…" at bounding box center [469, 182] width 279 height 177
click at [425, 238] on span "Delete" at bounding box center [424, 243] width 28 height 13
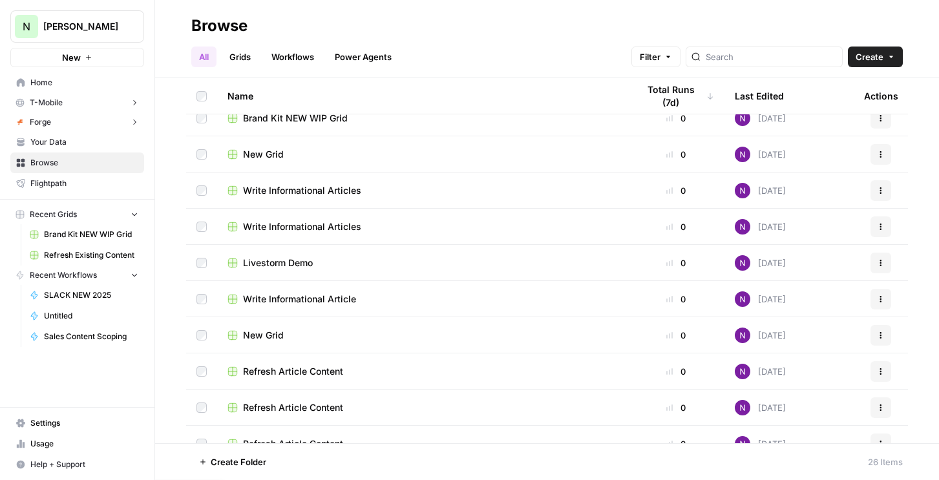
scroll to position [73, 0]
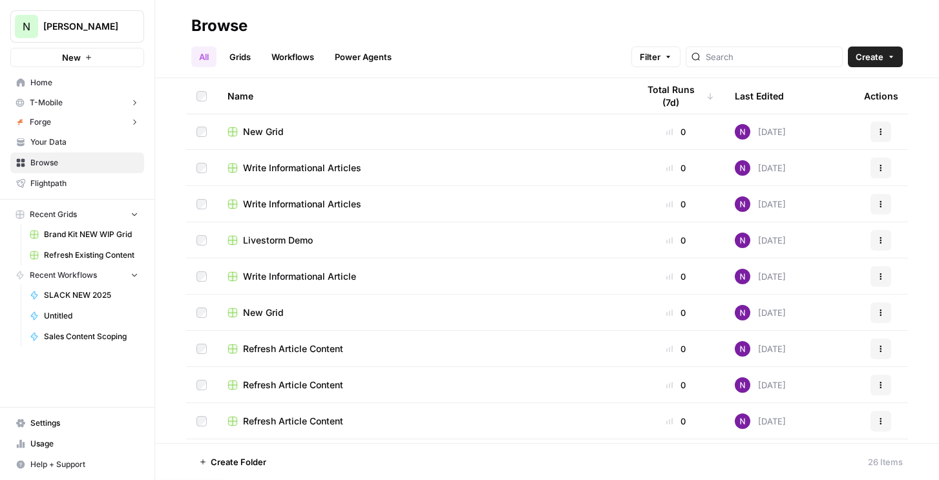
click at [292, 416] on span "Refresh Article Content" at bounding box center [293, 421] width 100 height 13
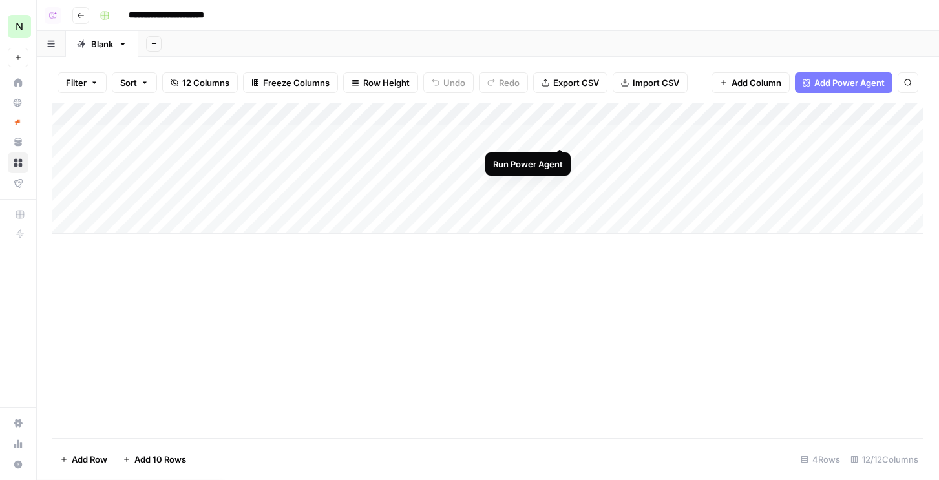
click at [544, 133] on div "Add Column" at bounding box center [487, 168] width 871 height 131
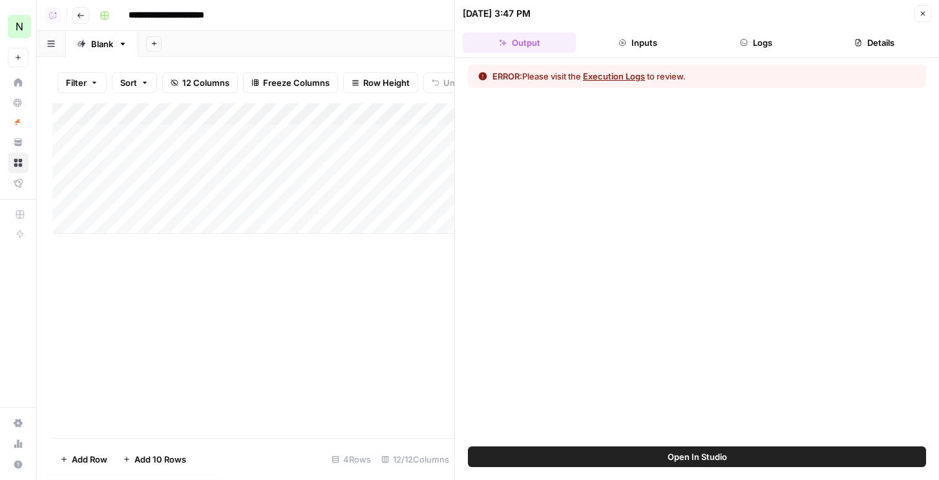
click at [777, 41] on button "Logs" at bounding box center [756, 42] width 113 height 21
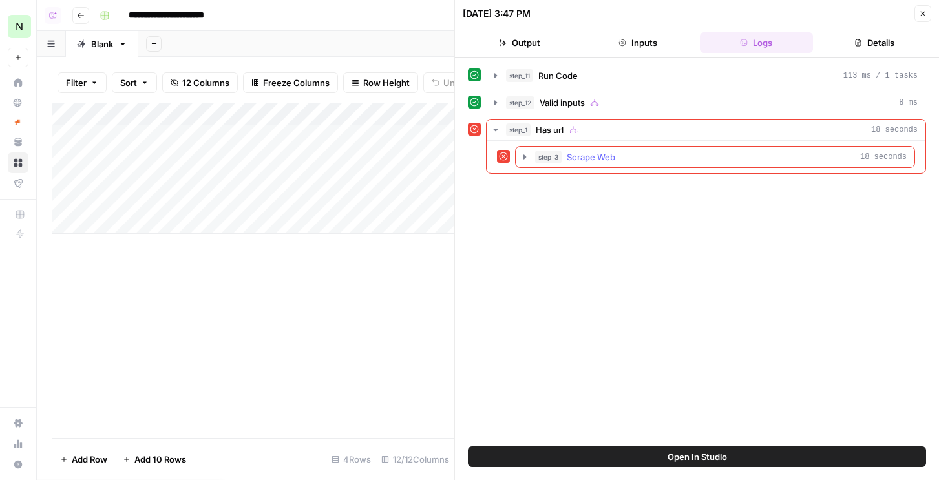
click at [595, 163] on span "Scrape Web" at bounding box center [591, 157] width 48 height 13
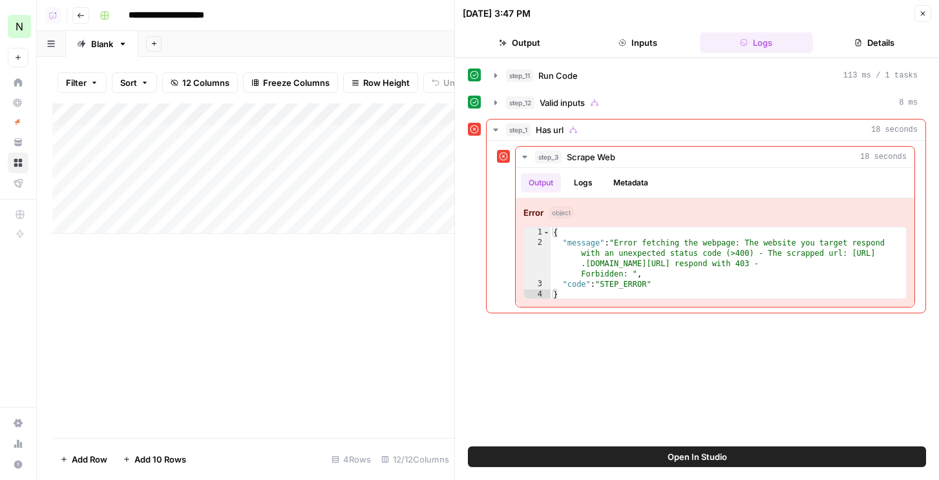
click at [922, 17] on button "Close" at bounding box center [923, 13] width 17 height 17
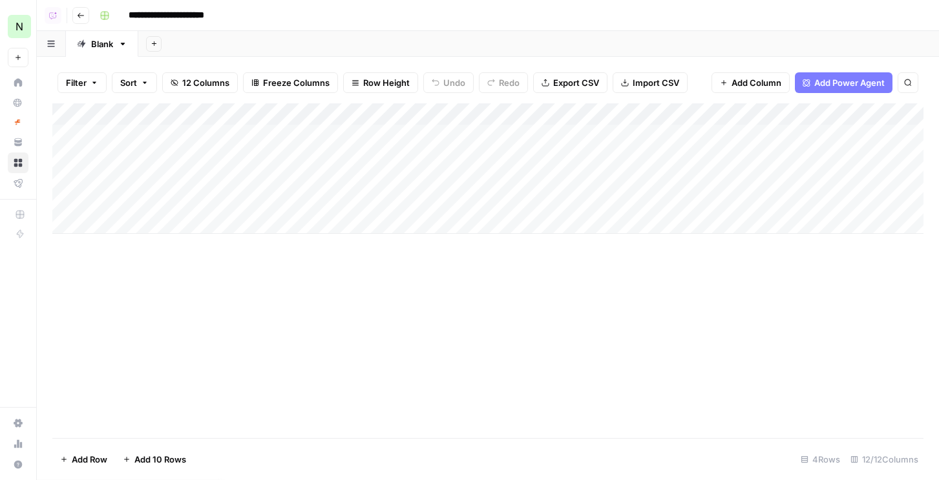
click at [562, 134] on div "Add Column" at bounding box center [487, 168] width 871 height 131
click at [493, 154] on div "Add Column" at bounding box center [487, 168] width 871 height 131
click at [154, 40] on icon "button" at bounding box center [154, 43] width 7 height 7
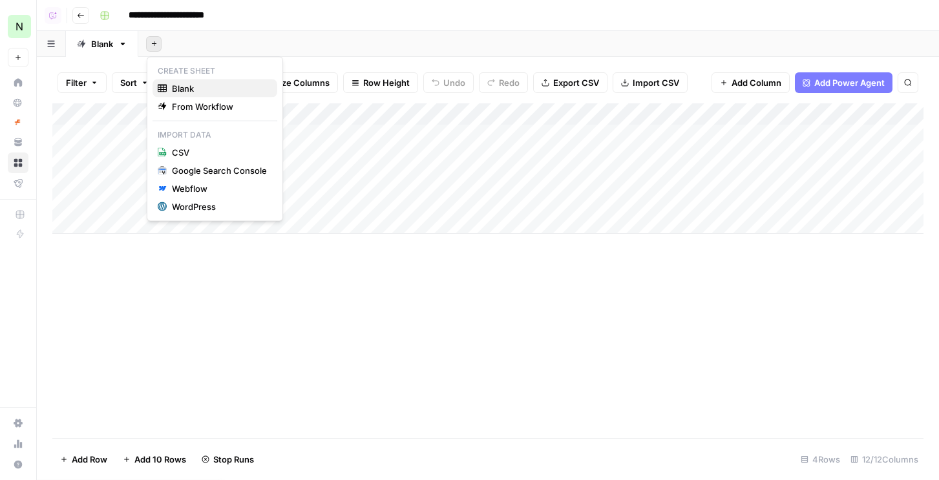
click at [193, 88] on span "Blank" at bounding box center [219, 88] width 95 height 13
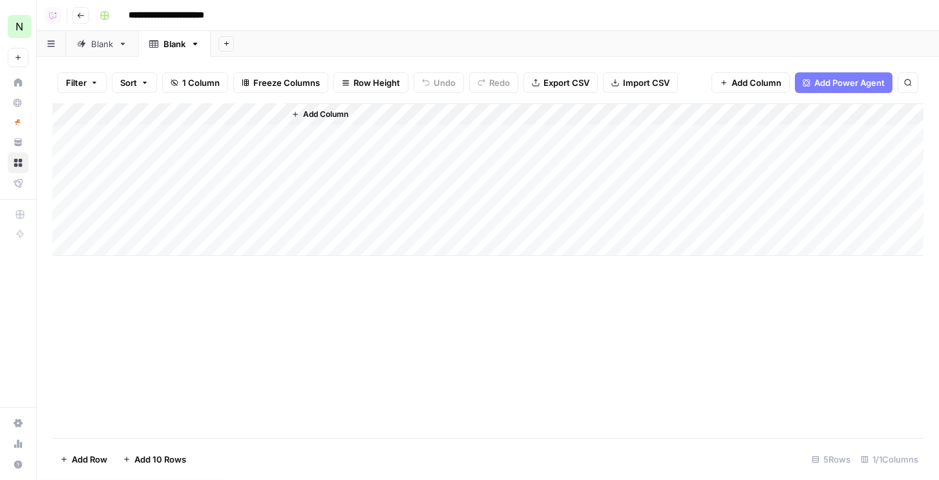
click at [140, 131] on div "Add Column" at bounding box center [487, 179] width 871 height 153
click at [145, 138] on div "Add Column" at bounding box center [487, 179] width 871 height 153
type textarea "**********"
click at [316, 112] on span "Add Column" at bounding box center [325, 115] width 45 height 12
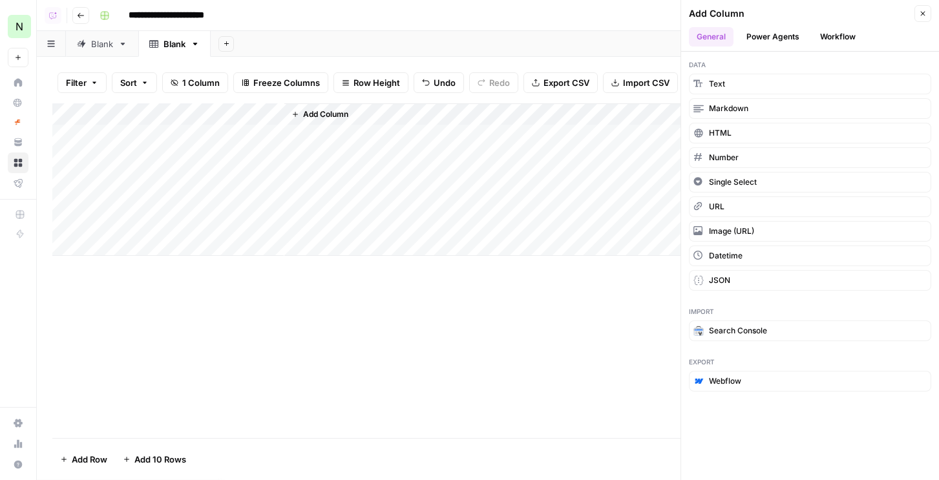
click at [15, 57] on button "New" at bounding box center [18, 57] width 21 height 19
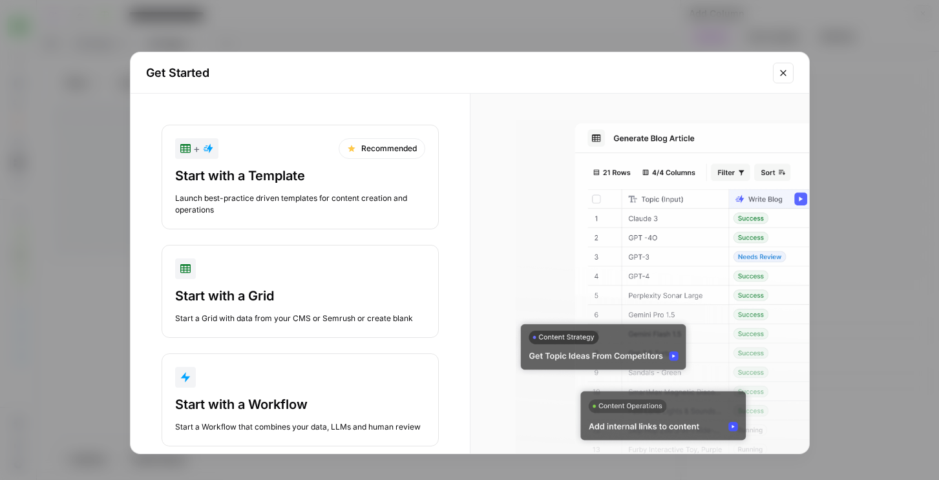
click at [253, 178] on div "Start with a Template" at bounding box center [300, 176] width 250 height 18
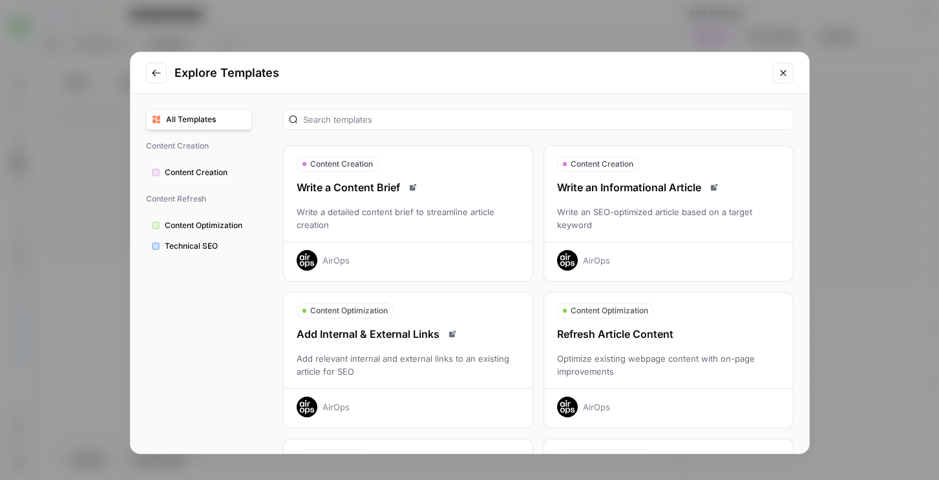
click at [579, 234] on div "Write an Informational Article Write an SEO-optimized article based on a target…" at bounding box center [668, 225] width 249 height 91
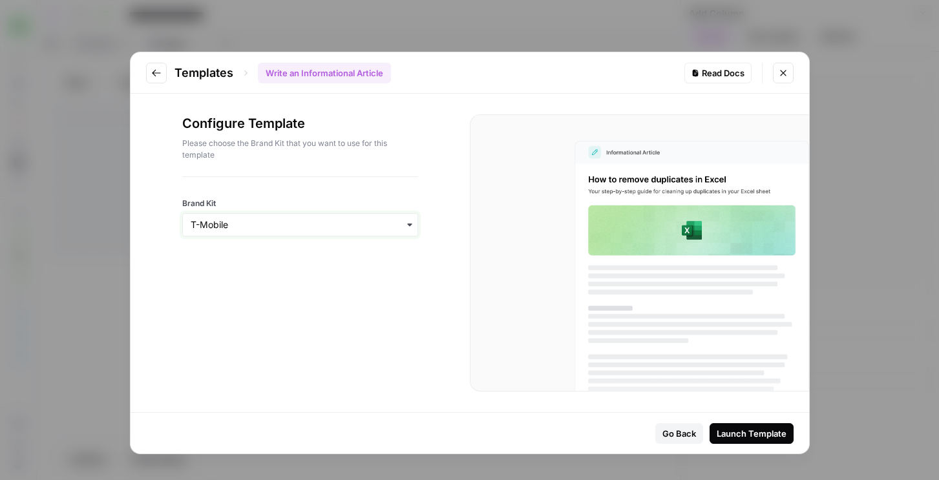
click at [256, 222] on input "Brand Kit" at bounding box center [300, 224] width 219 height 13
click at [276, 195] on div "Brand Kit" at bounding box center [300, 206] width 236 height 59
click at [758, 436] on div "Launch Template" at bounding box center [752, 433] width 70 height 13
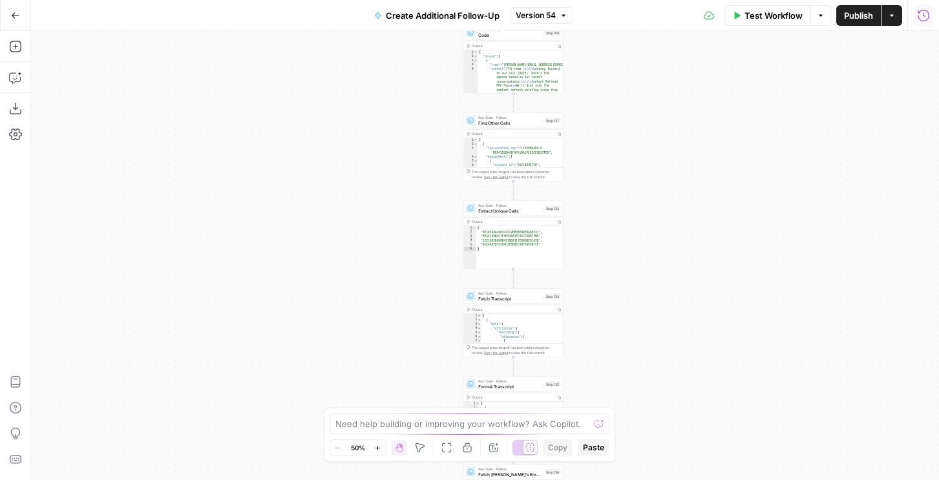
click at [917, 17] on icon "button" at bounding box center [923, 15] width 13 height 13
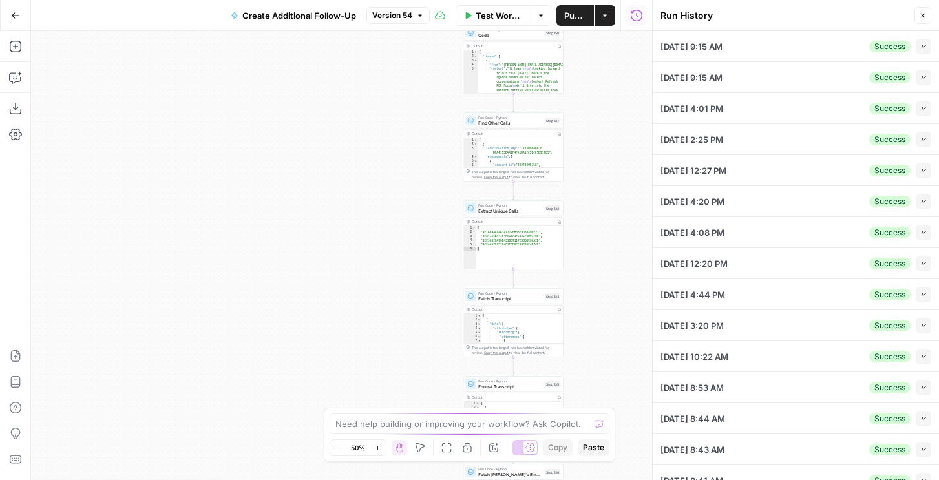
click at [925, 50] on button "Collapse" at bounding box center [924, 47] width 16 height 16
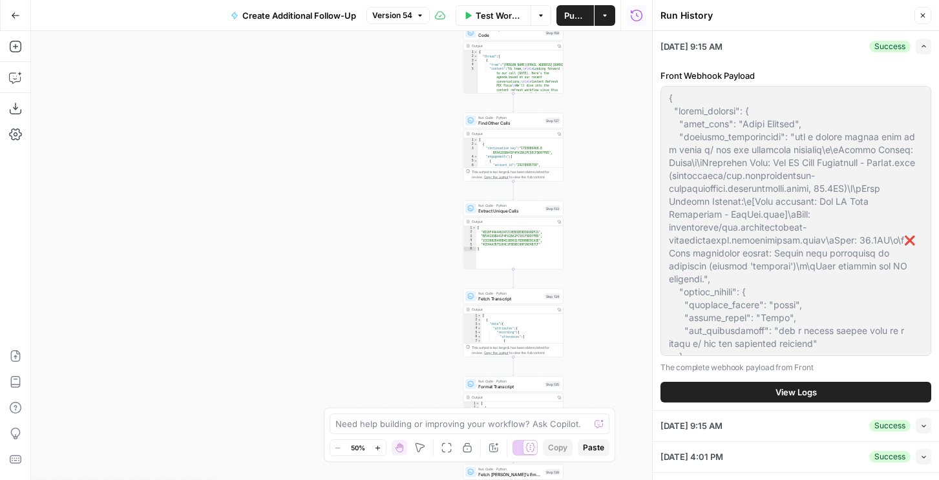
click at [761, 396] on button "View Logs" at bounding box center [796, 392] width 271 height 21
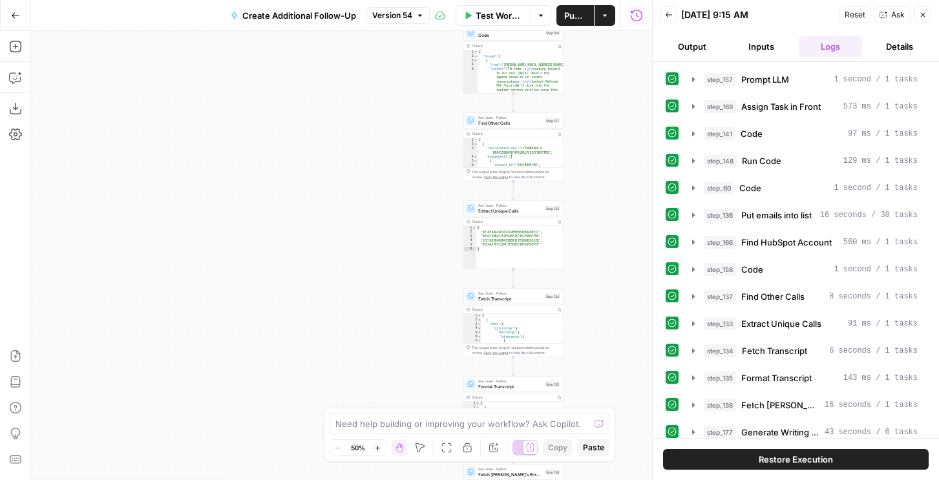
click at [761, 456] on span "Restore Execution" at bounding box center [796, 459] width 74 height 13
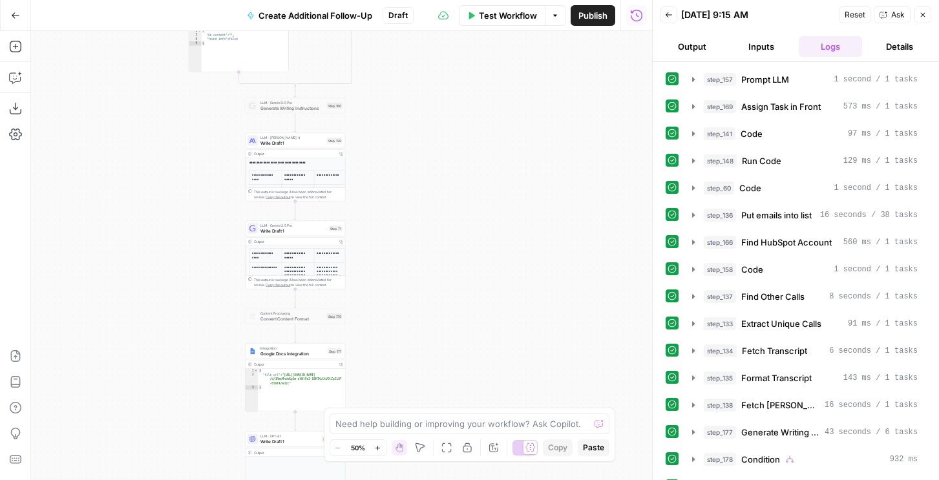
click at [297, 145] on span "Write Draft 1" at bounding box center [292, 143] width 64 height 6
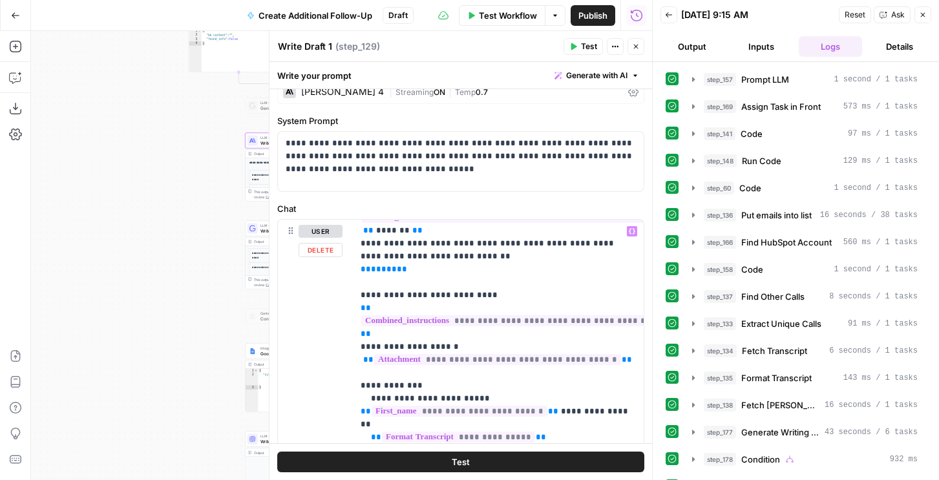
scroll to position [16, 0]
click at [627, 363] on p "**********" at bounding box center [498, 458] width 275 height 569
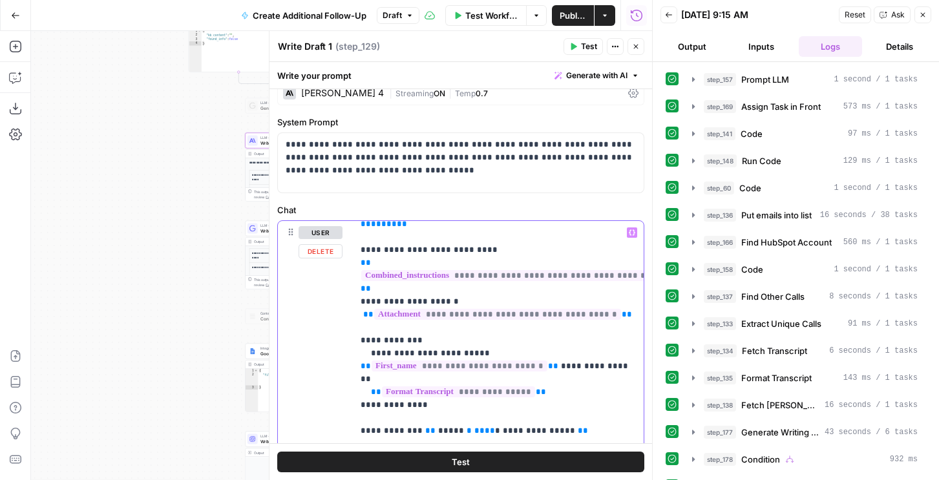
scroll to position [52, 0]
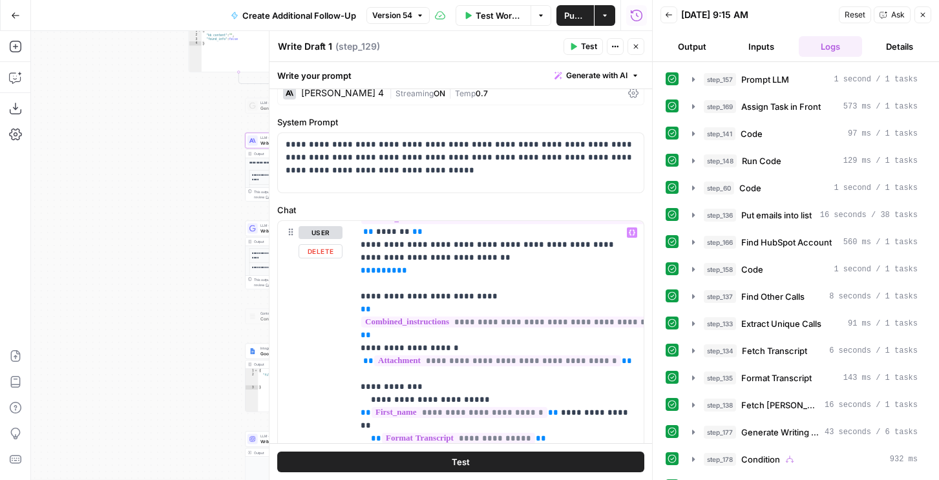
click at [409, 359] on span "**********" at bounding box center [497, 360] width 247 height 11
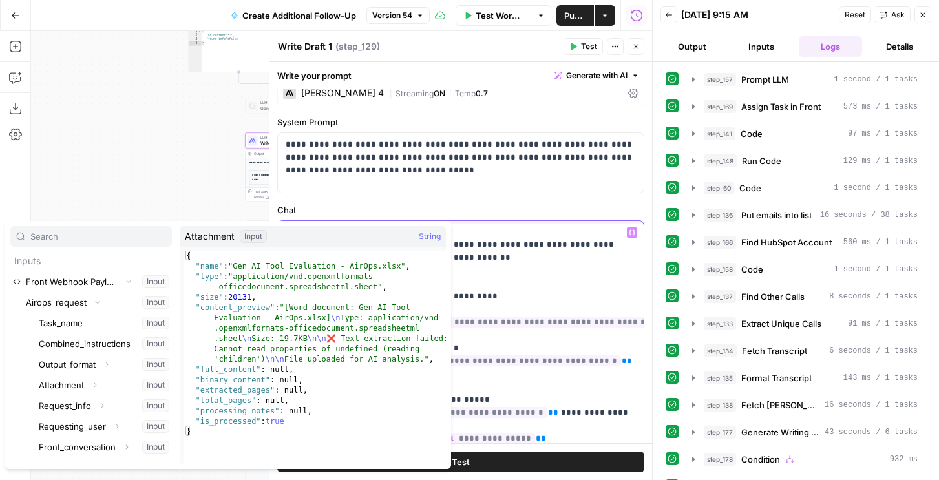
drag, startPoint x: 621, startPoint y: 359, endPoint x: 627, endPoint y: 360, distance: 6.5
click at [621, 360] on p "**********" at bounding box center [498, 458] width 275 height 569
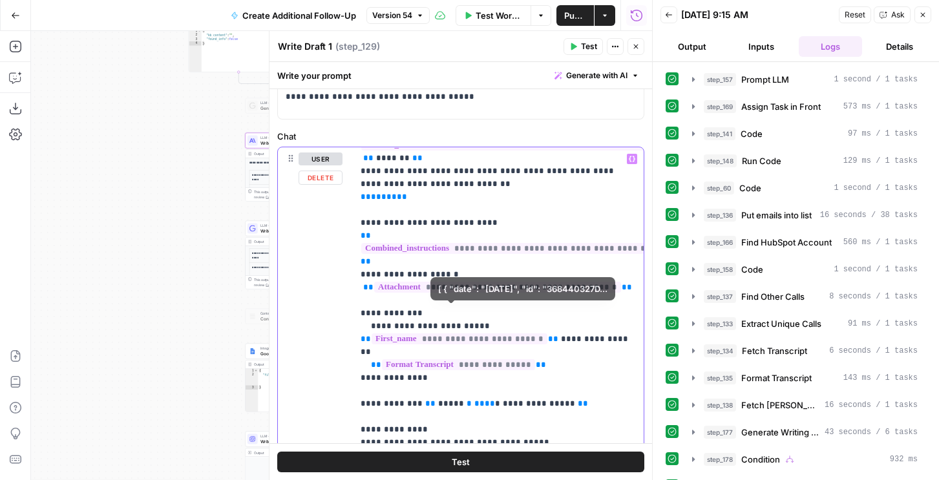
scroll to position [103, 0]
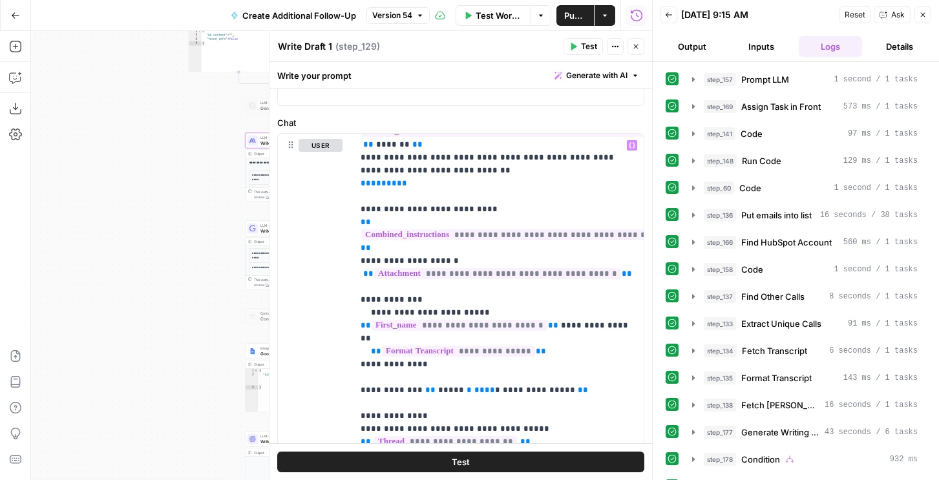
click at [674, 12] on button "Back" at bounding box center [669, 14] width 17 height 17
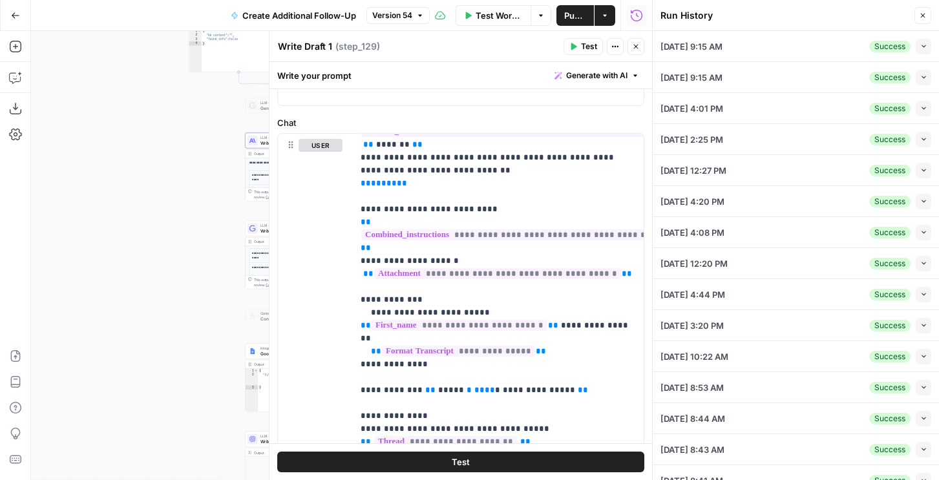
click at [922, 14] on icon "button" at bounding box center [923, 16] width 8 height 8
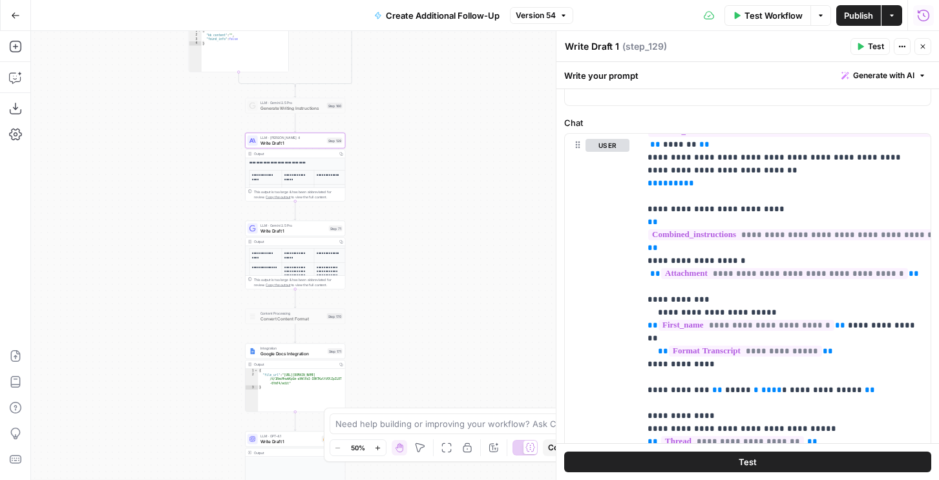
click at [924, 16] on icon "button" at bounding box center [923, 15] width 13 height 13
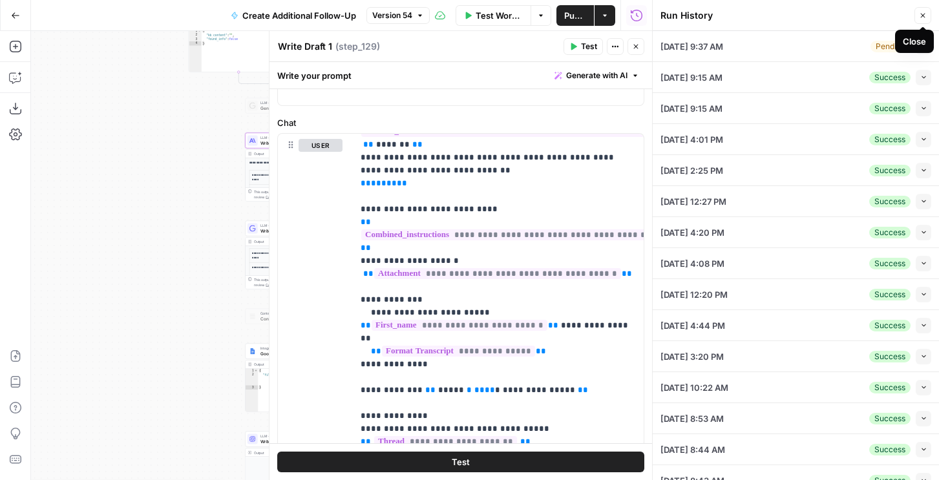
click at [807, 44] on div "08/27/25 at 9:37 AM Pending Collapse" at bounding box center [796, 46] width 271 height 30
click at [924, 41] on button "Collapse" at bounding box center [924, 47] width 16 height 16
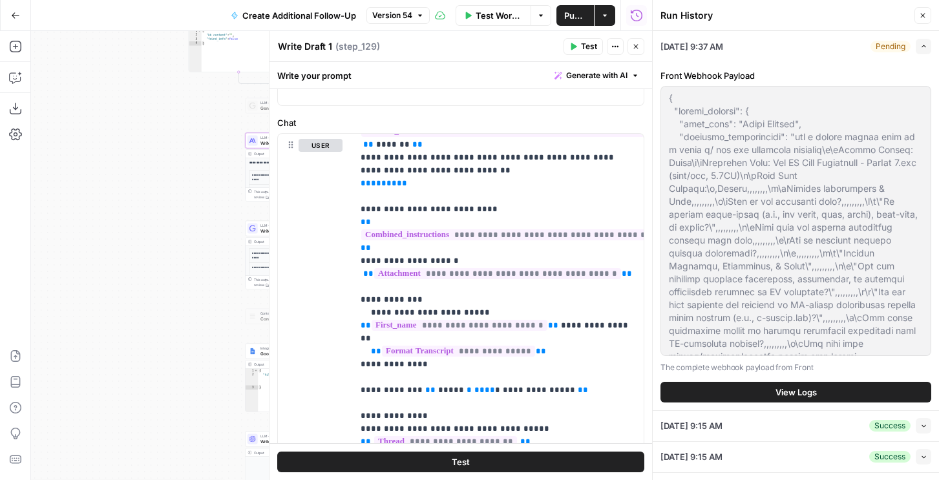
click at [787, 394] on span "View Logs" at bounding box center [796, 392] width 41 height 13
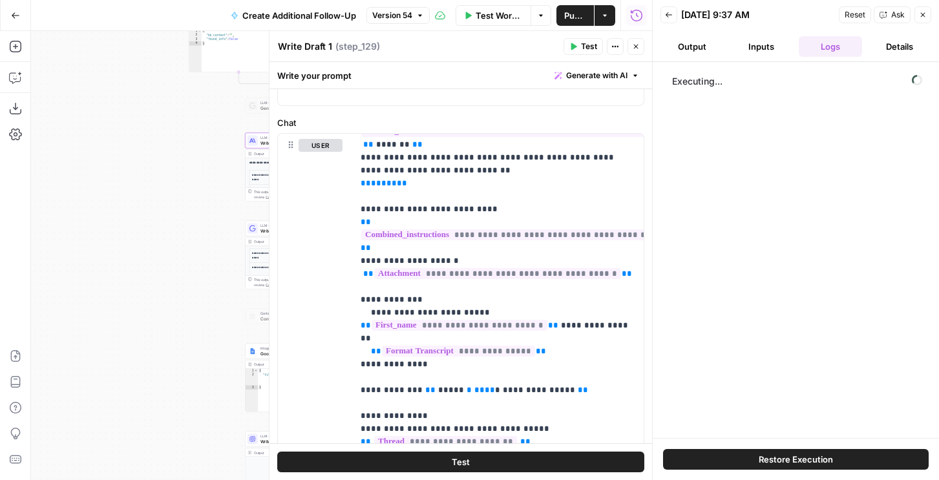
click at [644, 48] on header "Write Draft 1 Write Draft 1 ( step_129 ) Test Actions Close" at bounding box center [461, 46] width 383 height 31
click at [636, 47] on icon "button" at bounding box center [636, 47] width 5 height 5
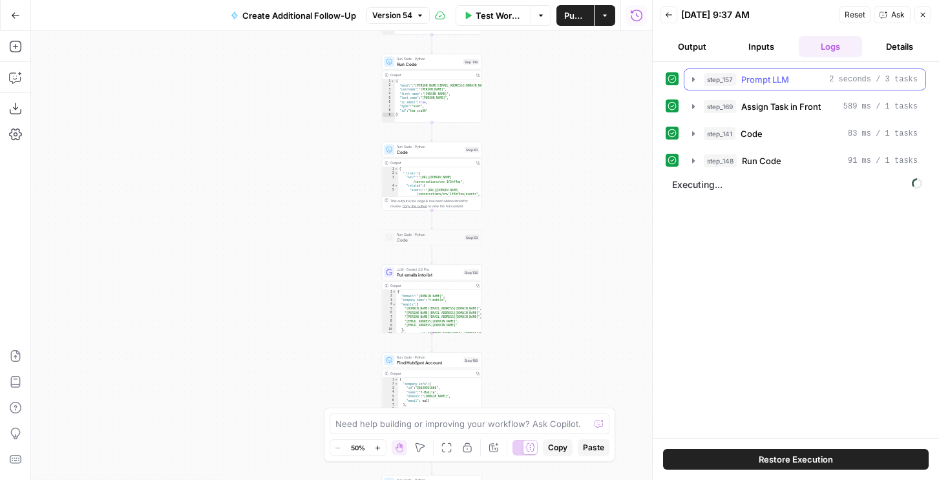
click at [739, 82] on div "step_157 Prompt LLM 2 seconds / 3 tasks" at bounding box center [811, 79] width 214 height 13
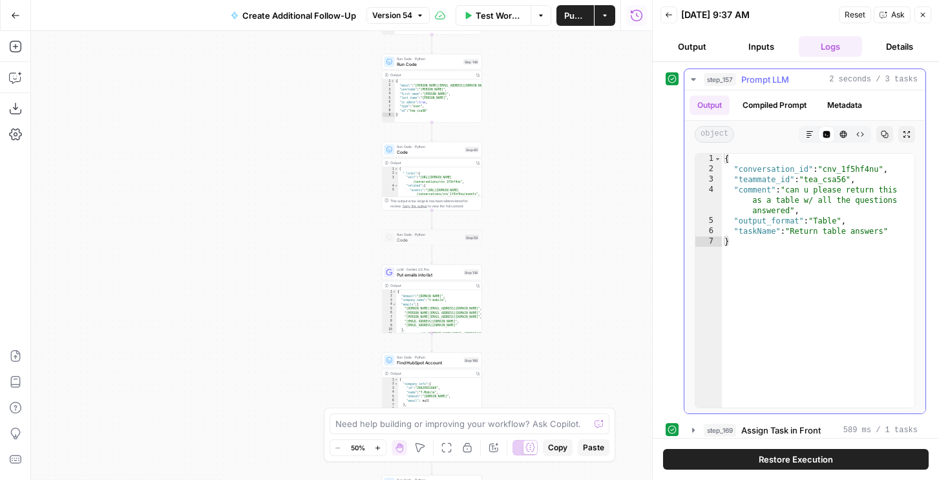
click at [739, 81] on div "step_157 Prompt LLM 2 seconds / 3 tasks" at bounding box center [811, 79] width 214 height 13
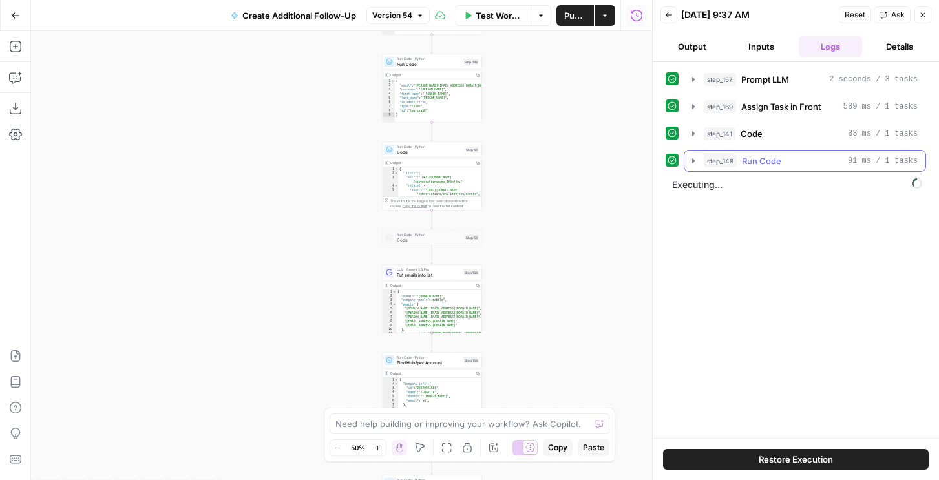
click at [740, 154] on div "step_148 Run Code 91 ms / 1 tasks" at bounding box center [811, 160] width 214 height 13
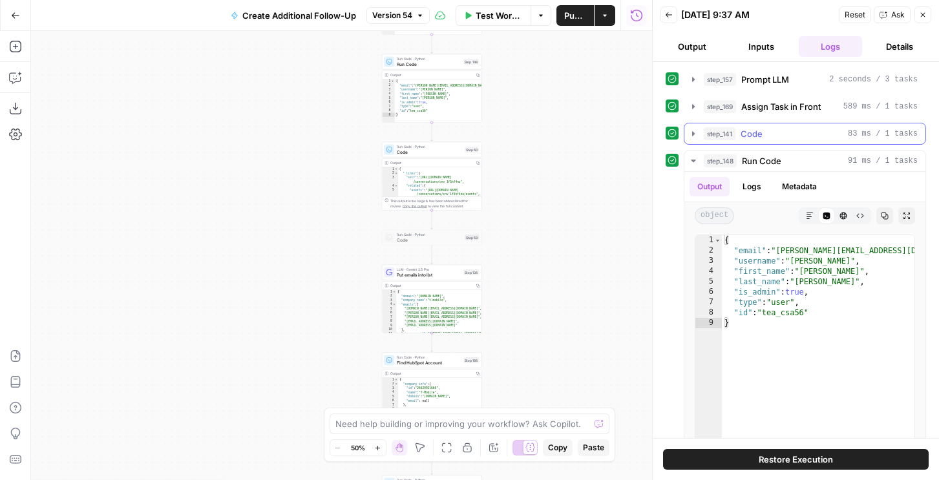
click at [739, 134] on div "step_141 Code 83 ms / 1 tasks" at bounding box center [811, 133] width 214 height 13
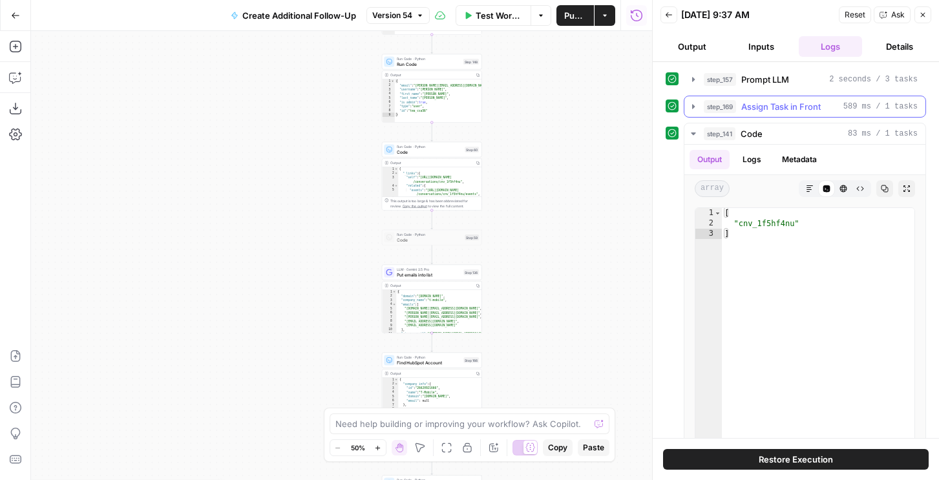
click at [742, 105] on span "Assign Task in Front" at bounding box center [781, 106] width 80 height 13
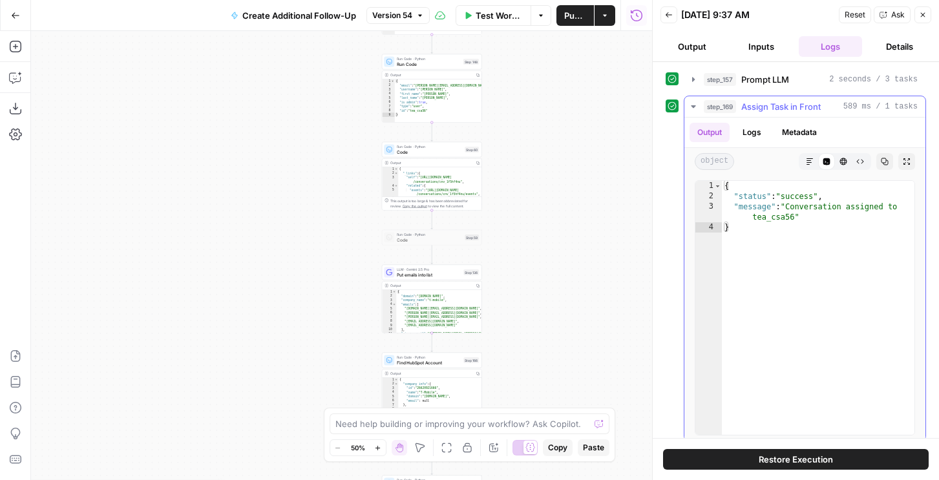
click at [742, 105] on span "Assign Task in Front" at bounding box center [781, 106] width 80 height 13
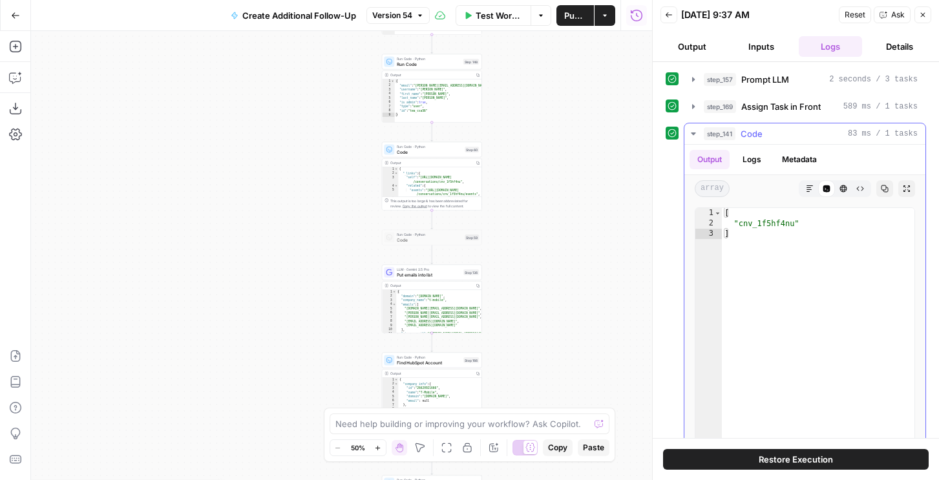
click at [700, 125] on button "step_141 Code 83 ms / 1 tasks" at bounding box center [804, 133] width 241 height 21
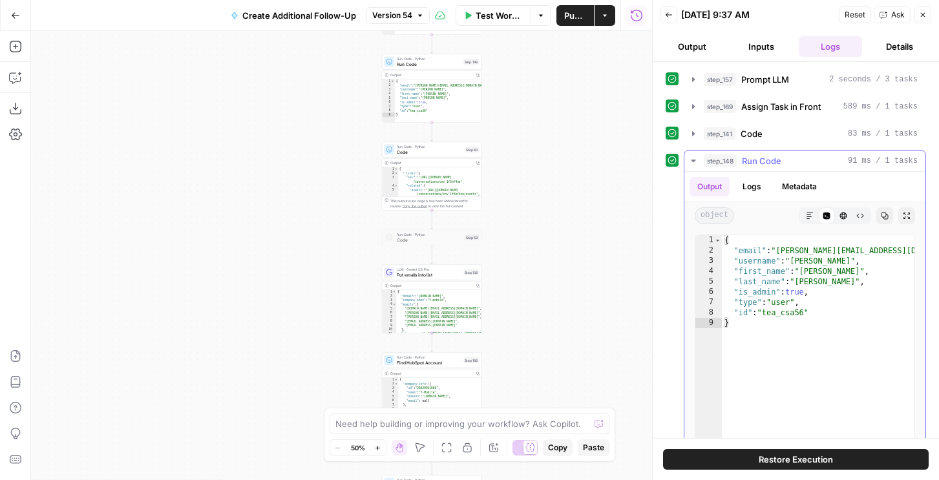
click at [710, 156] on span "step_148" at bounding box center [720, 160] width 33 height 13
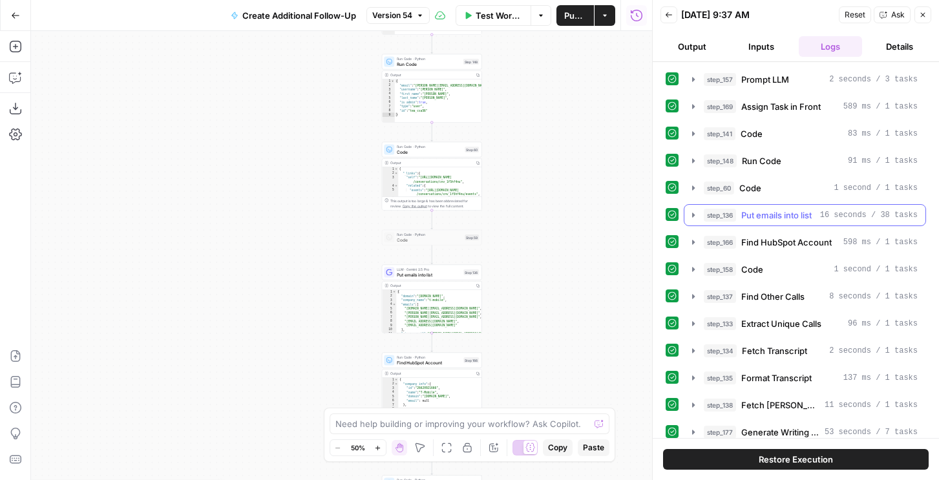
scroll to position [143, 0]
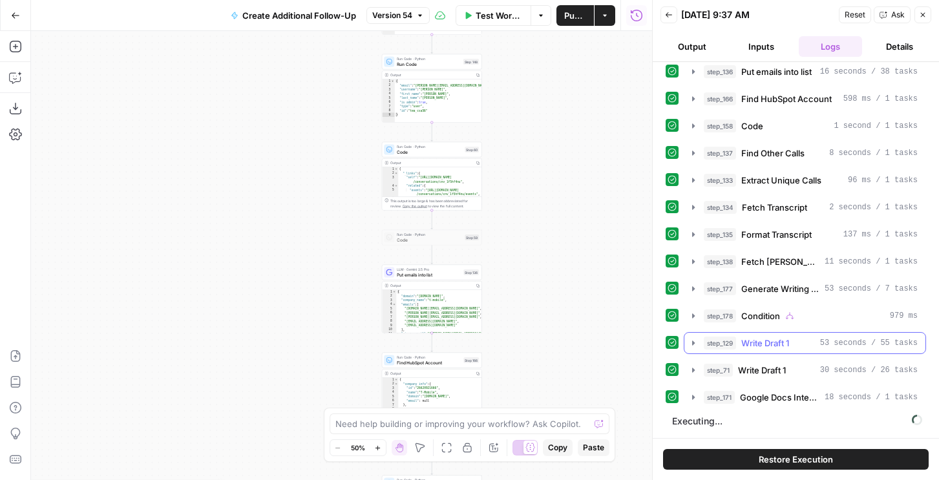
click at [752, 350] on button "step_129 Write Draft 1 53 seconds / 55 tasks" at bounding box center [804, 343] width 241 height 21
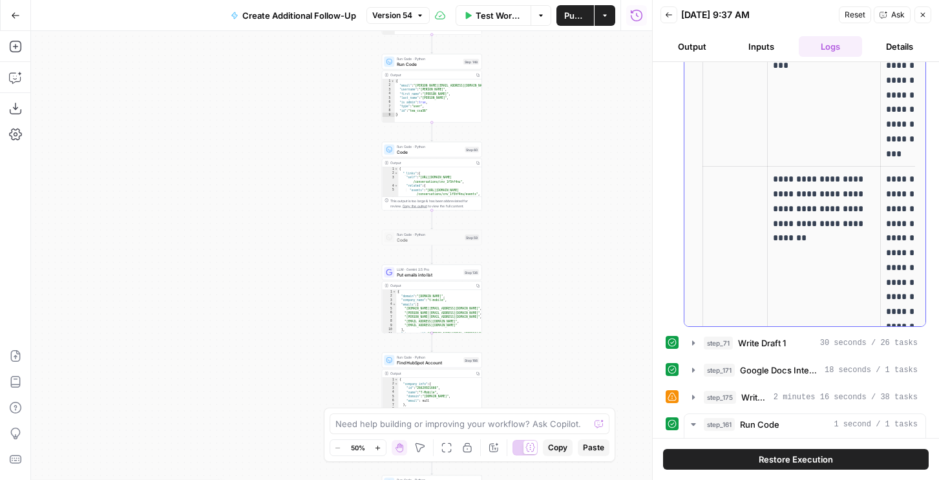
scroll to position [498, 0]
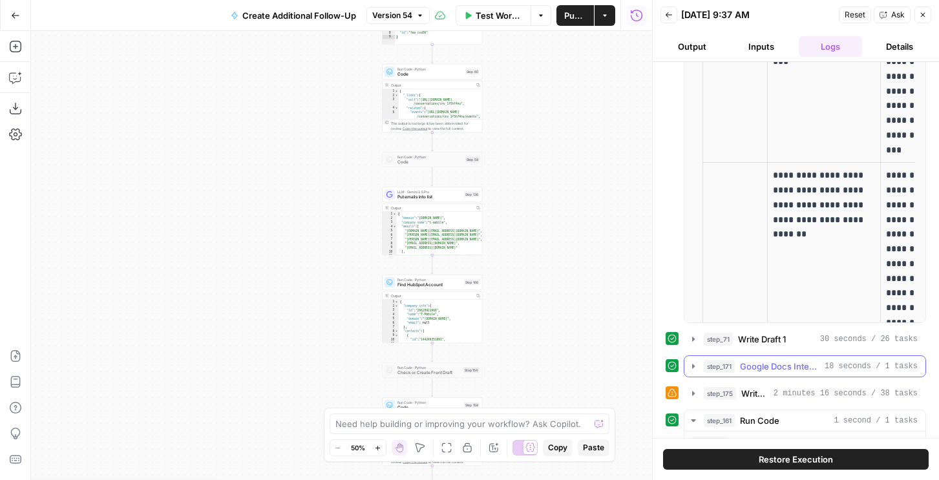
click at [742, 367] on span "Google Docs Integration" at bounding box center [780, 366] width 80 height 13
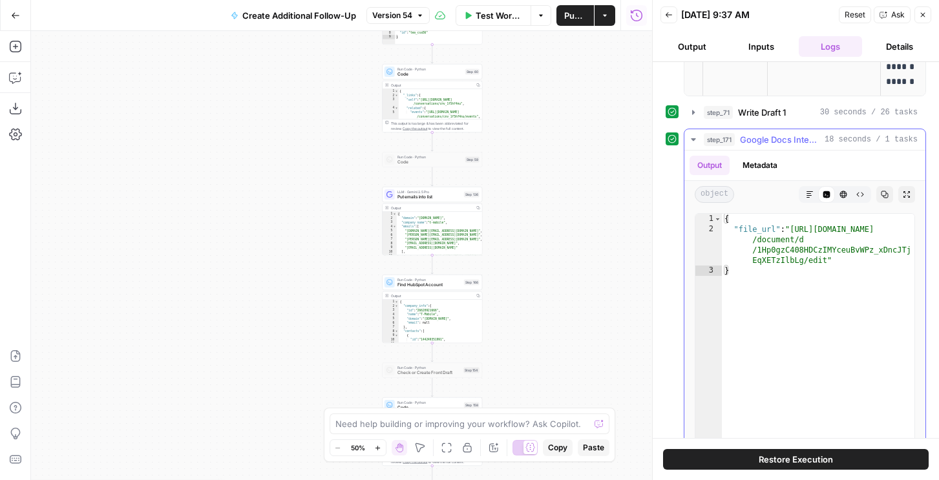
scroll to position [778, 0]
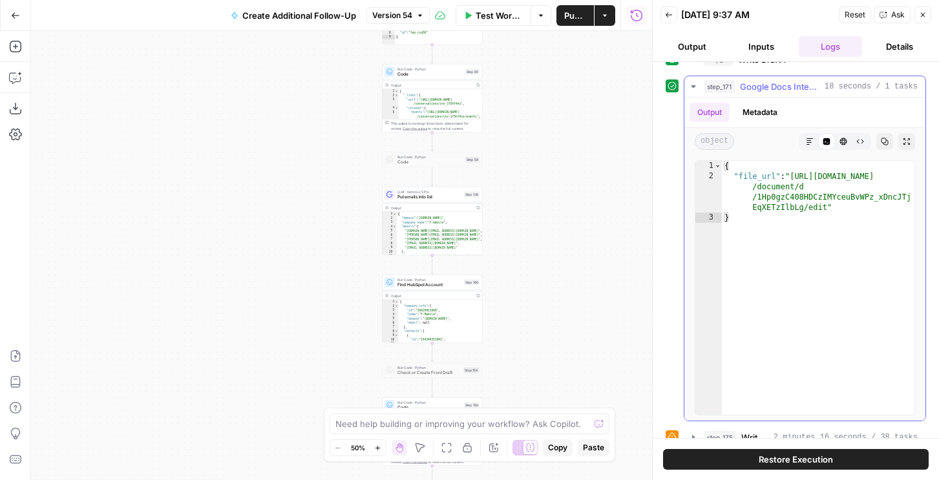
click at [812, 141] on icon "button" at bounding box center [810, 142] width 8 height 8
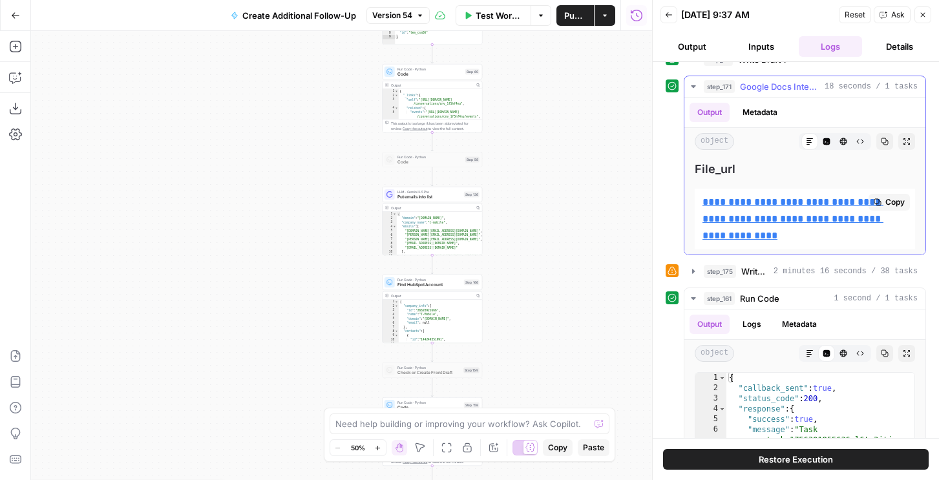
click at [778, 213] on link "**********" at bounding box center [793, 218] width 181 height 43
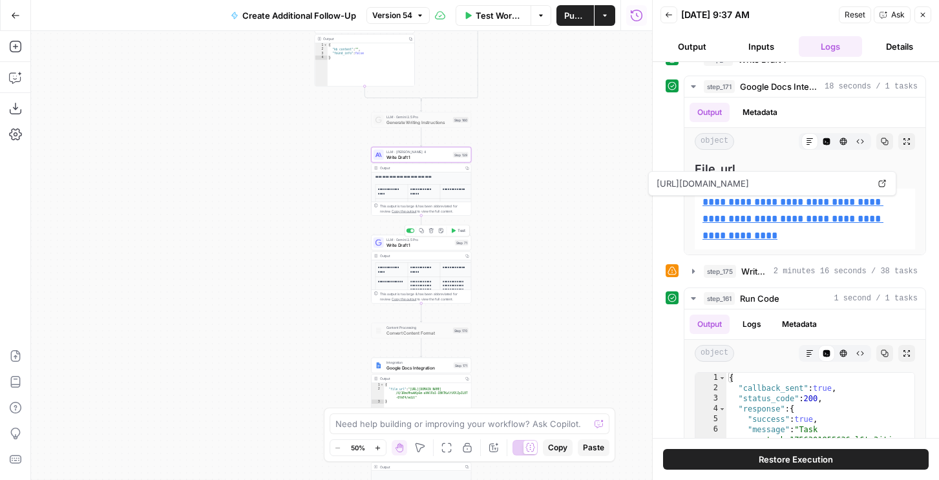
click at [449, 245] on span "Write Draft 1" at bounding box center [420, 245] width 66 height 6
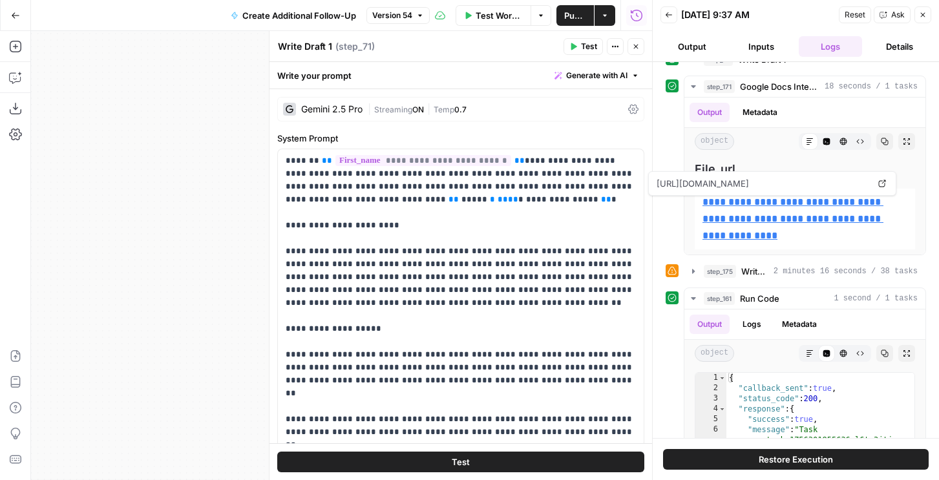
click at [640, 50] on button "Close" at bounding box center [636, 46] width 17 height 17
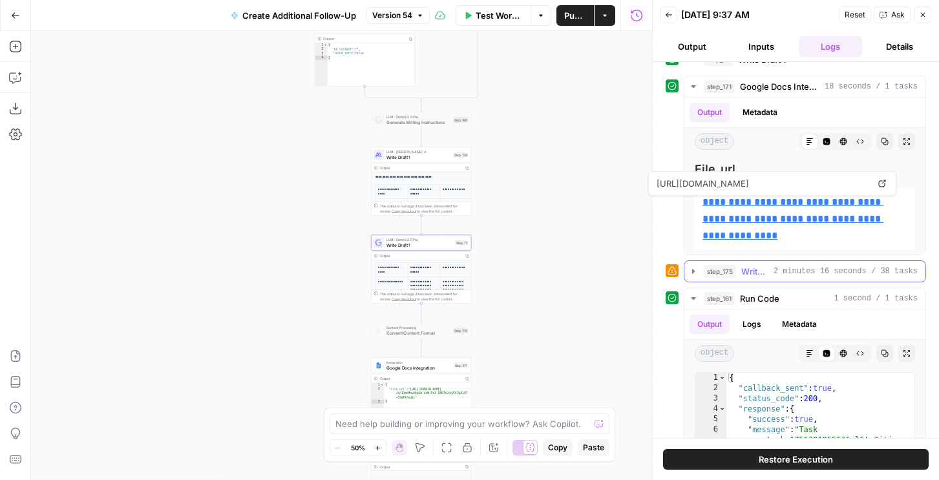
click at [706, 277] on span "step_175" at bounding box center [720, 271] width 32 height 13
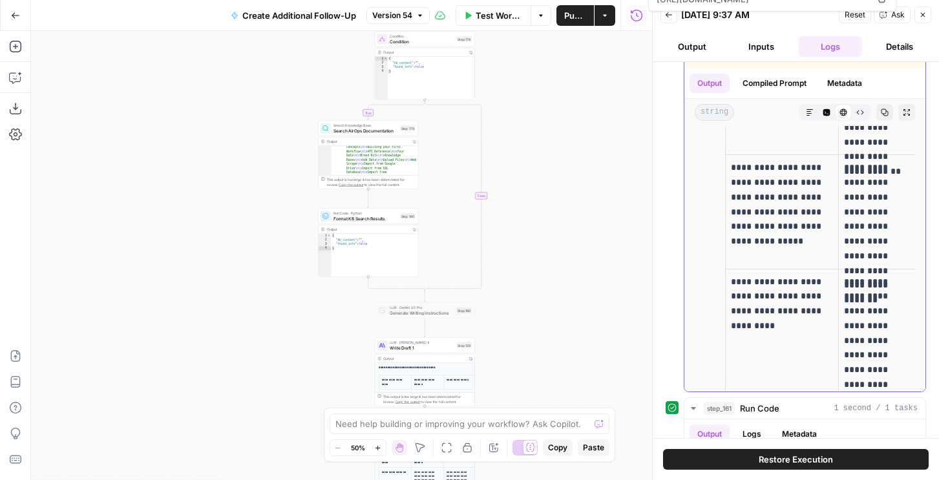
scroll to position [3207, 0]
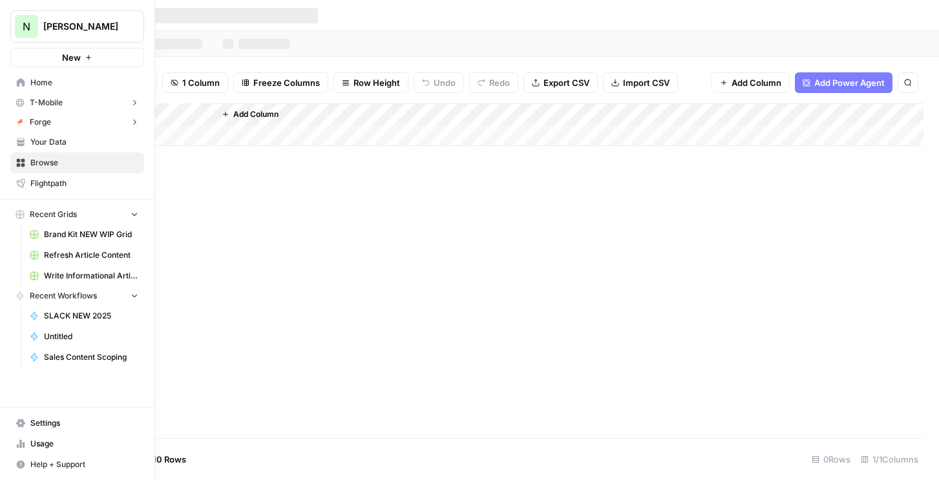
click at [74, 270] on span "Write Informational Article" at bounding box center [91, 276] width 94 height 12
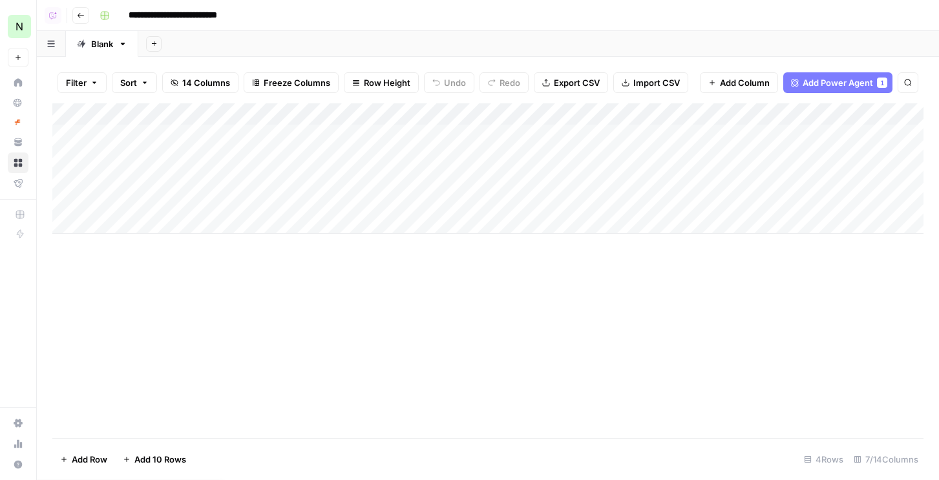
click at [217, 137] on div "Add Column" at bounding box center [487, 168] width 871 height 131
type textarea "**********"
click at [78, 160] on div "Add Column" at bounding box center [487, 168] width 871 height 131
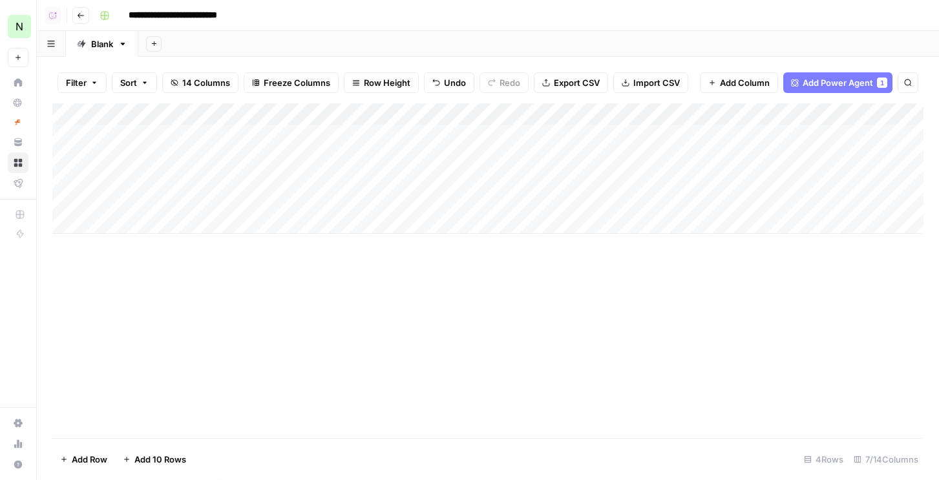
click at [63, 160] on div "Add Column" at bounding box center [487, 168] width 871 height 131
click at [64, 176] on div "Add Column" at bounding box center [487, 168] width 871 height 131
click at [69, 203] on div "Add Column" at bounding box center [487, 168] width 871 height 131
click at [69, 227] on div "Add Column" at bounding box center [487, 168] width 871 height 131
click at [101, 454] on span "Delete 3 Rows" at bounding box center [89, 459] width 58 height 13
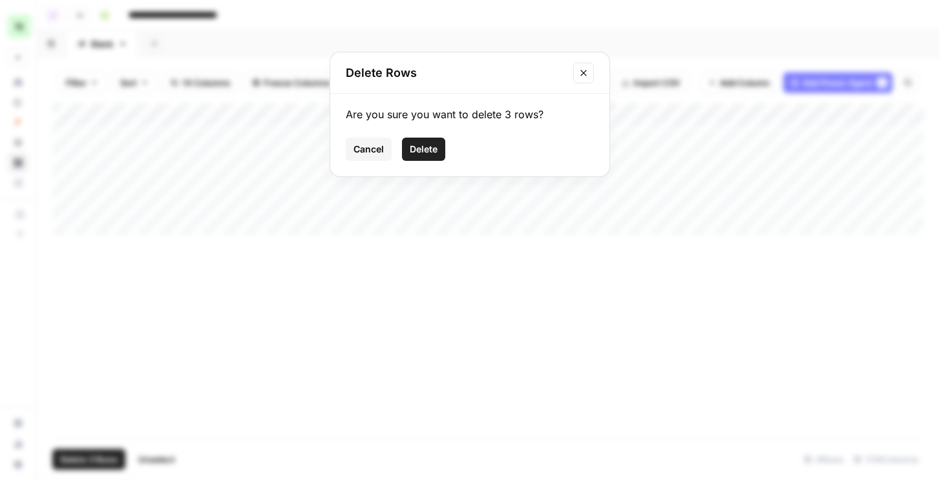
click at [439, 142] on button "Delete" at bounding box center [423, 149] width 43 height 23
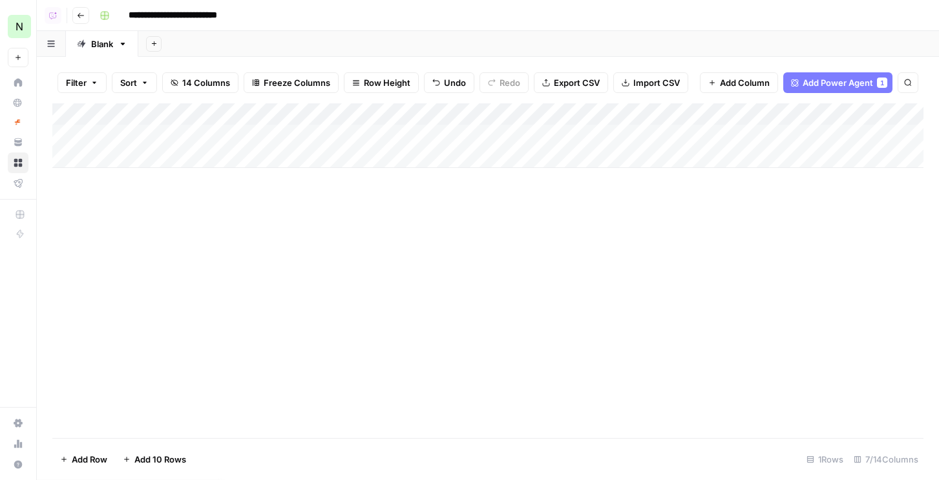
click at [87, 135] on div "Add Column" at bounding box center [487, 135] width 871 height 65
click at [451, 137] on div "Add Column" at bounding box center [487, 135] width 871 height 65
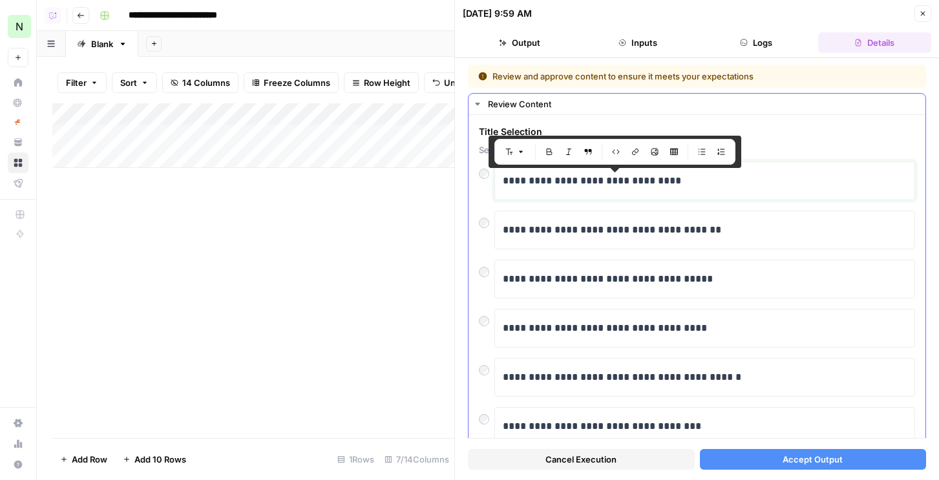
drag, startPoint x: 580, startPoint y: 182, endPoint x: 648, endPoint y: 180, distance: 67.9
click at [648, 180] on p "**********" at bounding box center [705, 181] width 404 height 17
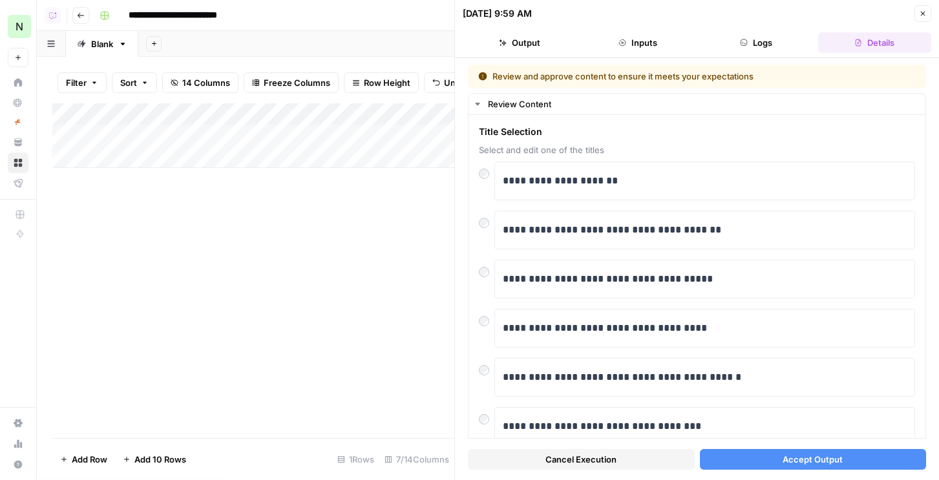
click at [753, 452] on button "Accept Output" at bounding box center [813, 459] width 227 height 21
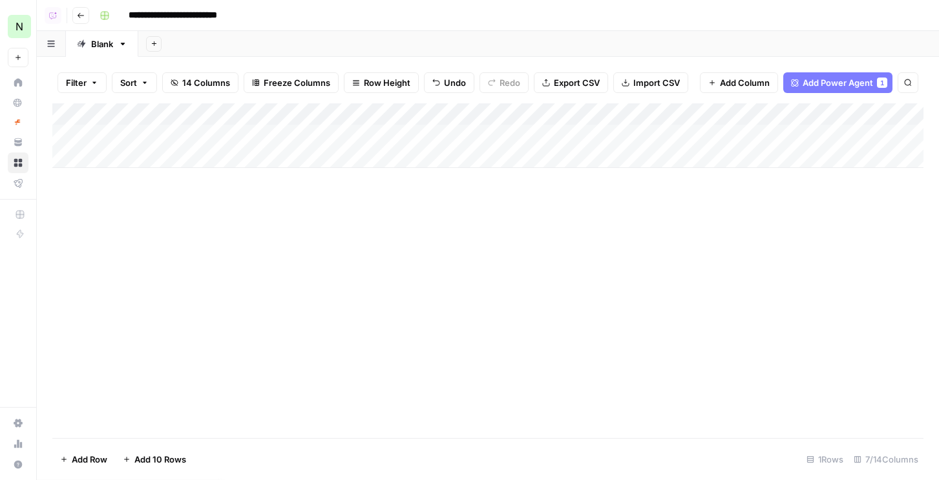
scroll to position [0, 1]
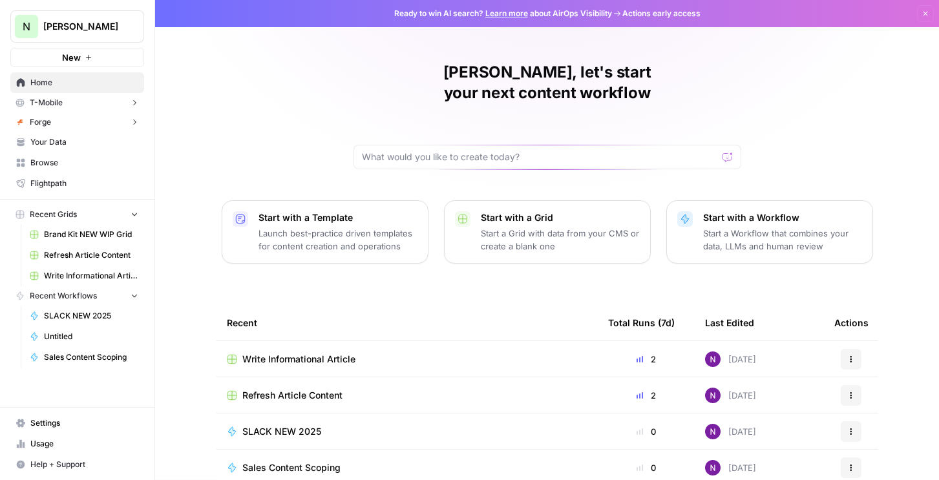
click at [85, 25] on span "[PERSON_NAME]" at bounding box center [82, 26] width 78 height 13
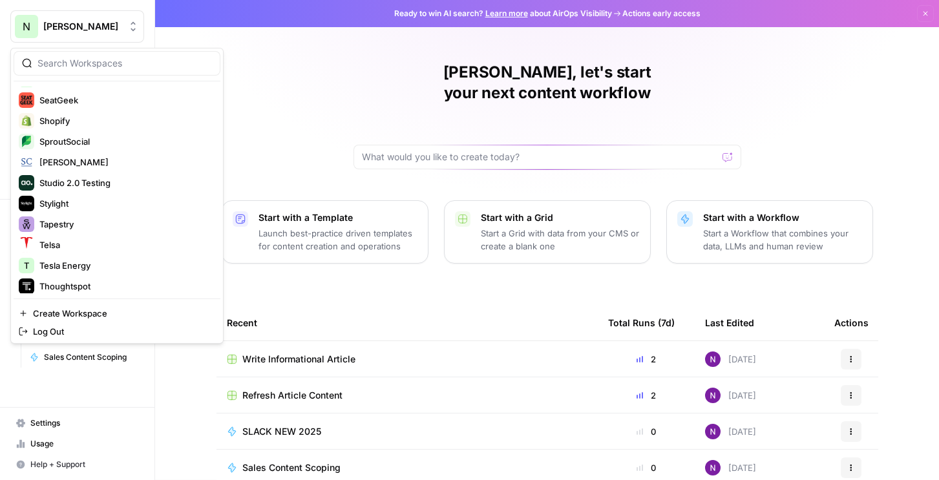
scroll to position [1931, 0]
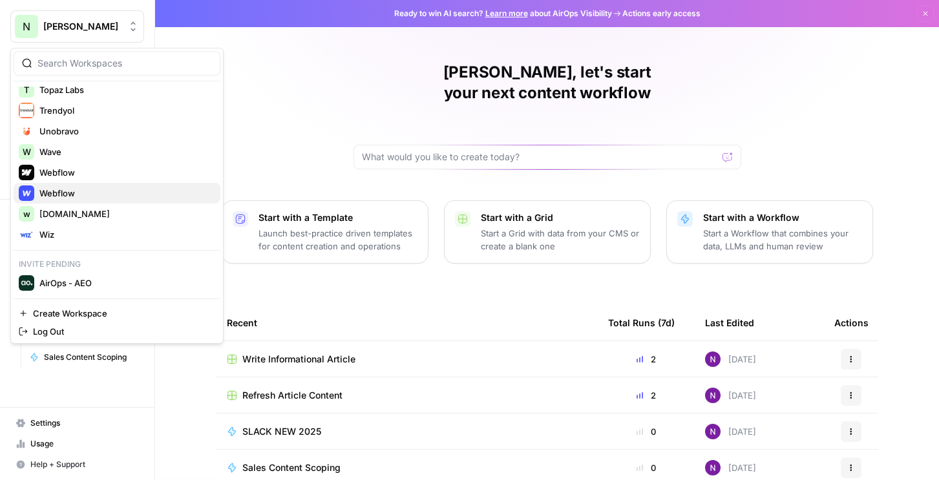
click at [57, 195] on span "Webflow" at bounding box center [124, 193] width 171 height 13
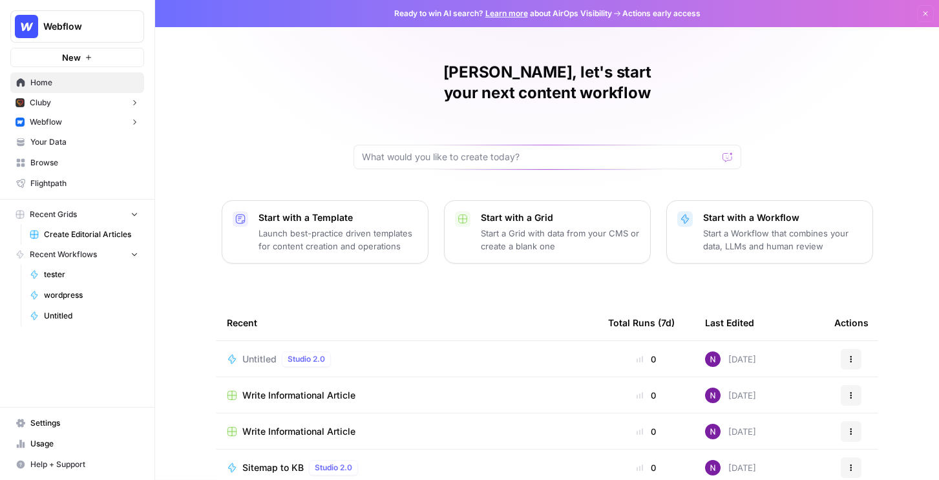
click at [72, 123] on button "Webflow" at bounding box center [77, 121] width 134 height 19
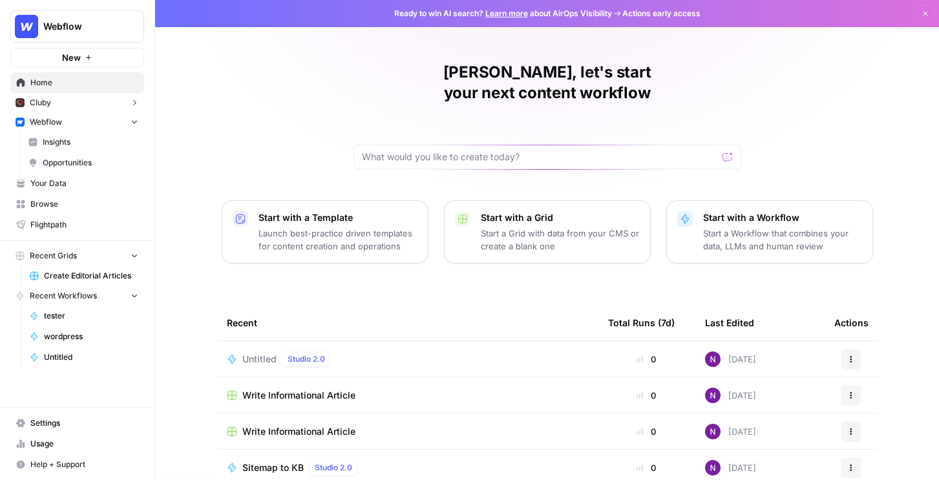
click at [64, 148] on link "Insights" at bounding box center [84, 142] width 122 height 21
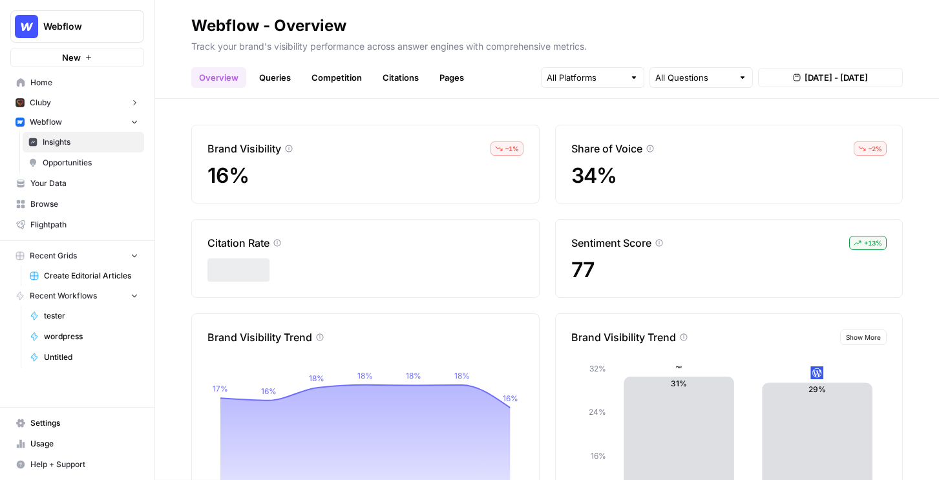
click at [76, 160] on span "Opportunities" at bounding box center [91, 163] width 96 height 12
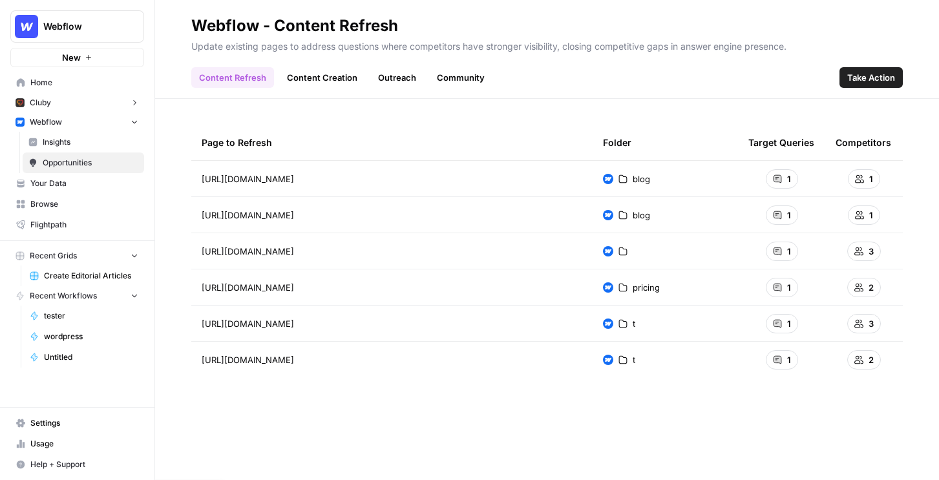
click at [101, 141] on span "Insights" at bounding box center [91, 142] width 96 height 12
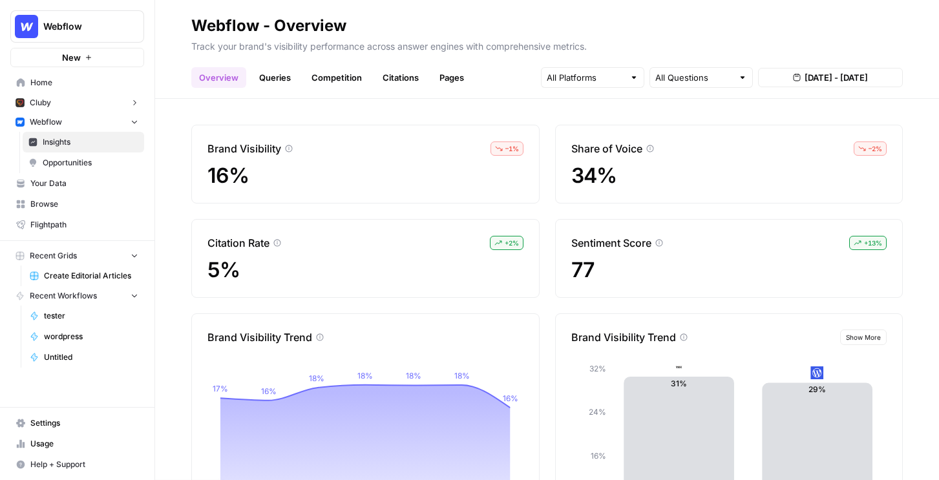
click at [74, 300] on span "Recent Workflows" at bounding box center [63, 296] width 67 height 12
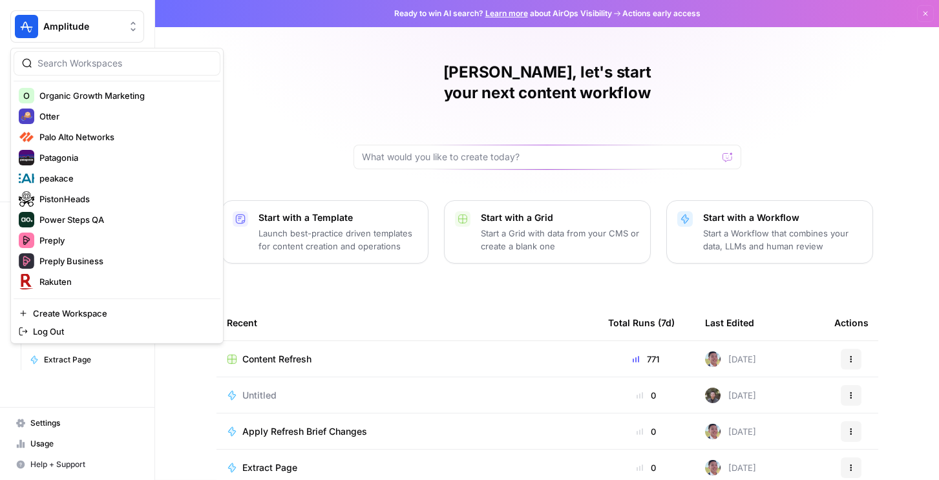
scroll to position [1931, 0]
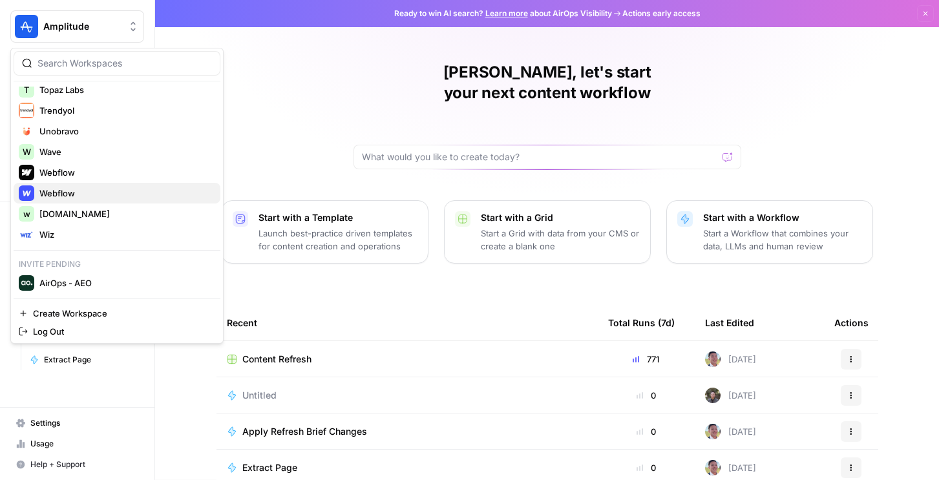
click at [84, 193] on span "Webflow" at bounding box center [124, 193] width 171 height 13
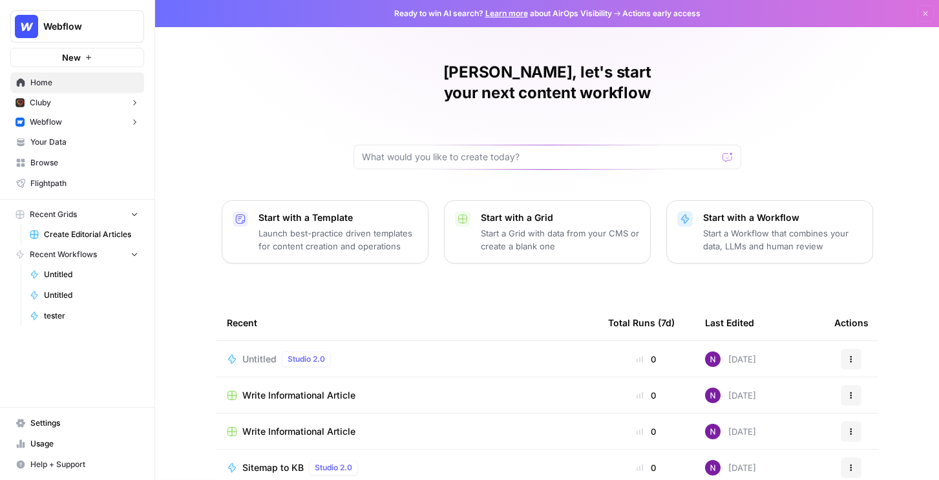
click at [51, 119] on span "Webflow" at bounding box center [46, 122] width 32 height 12
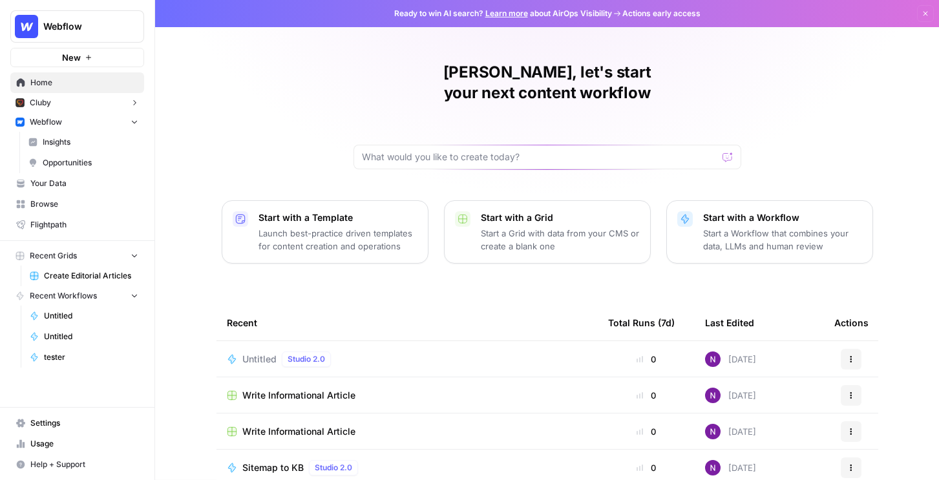
click at [59, 142] on span "Insights" at bounding box center [91, 142] width 96 height 12
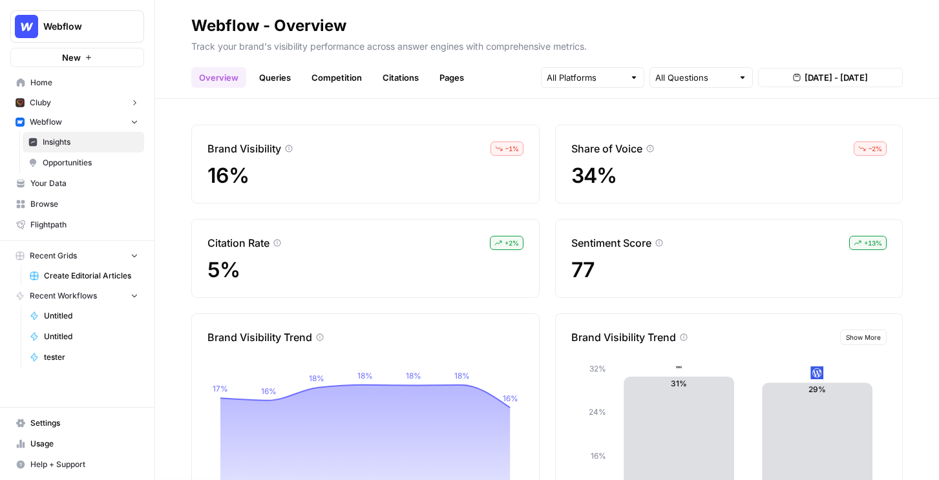
click at [80, 281] on span "Create Editorial Articles" at bounding box center [91, 276] width 94 height 12
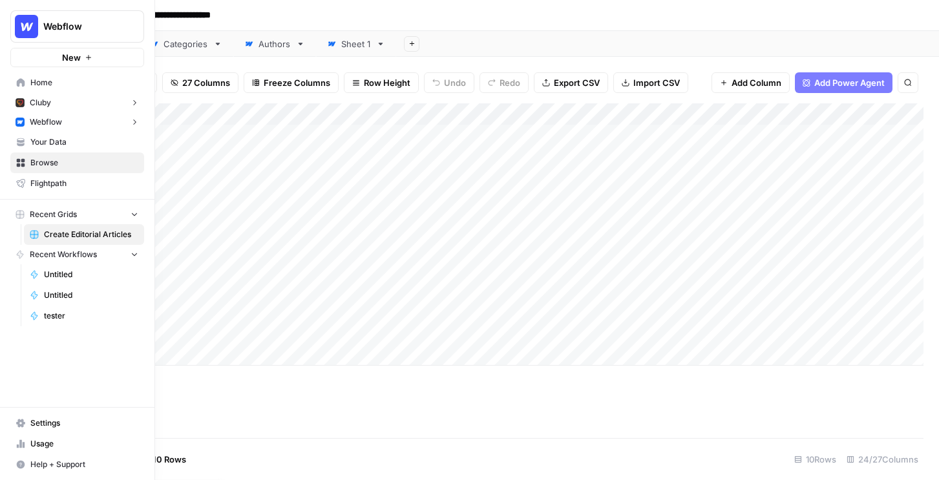
click at [58, 123] on span "Webflow" at bounding box center [46, 122] width 32 height 12
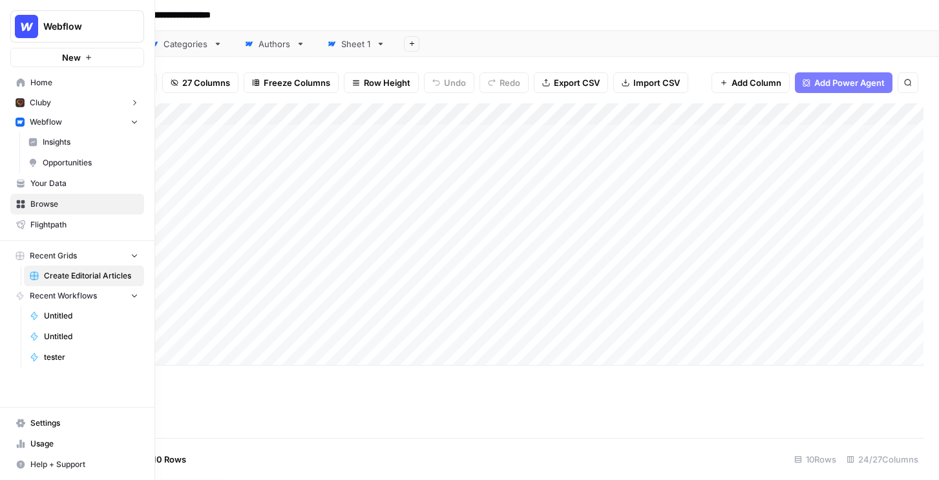
click at [51, 142] on span "Insights" at bounding box center [91, 142] width 96 height 12
